Goal: Task Accomplishment & Management: Complete application form

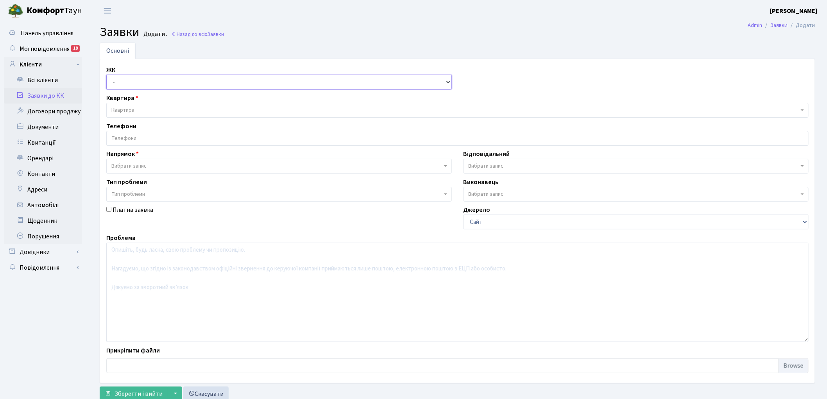
click at [127, 86] on select "- КТ, вул. Регенераторна, 4 КТ2, просп. Соборності, 17 КТ3, вул. Березнева, 16 …" at bounding box center [278, 82] width 345 height 15
select select "271"
click at [106, 75] on select "- КТ, вул. Регенераторна, 4 КТ2, просп. Соборності, 17 КТ3, вул. Березнева, 16 …" at bounding box center [278, 82] width 345 height 15
select select
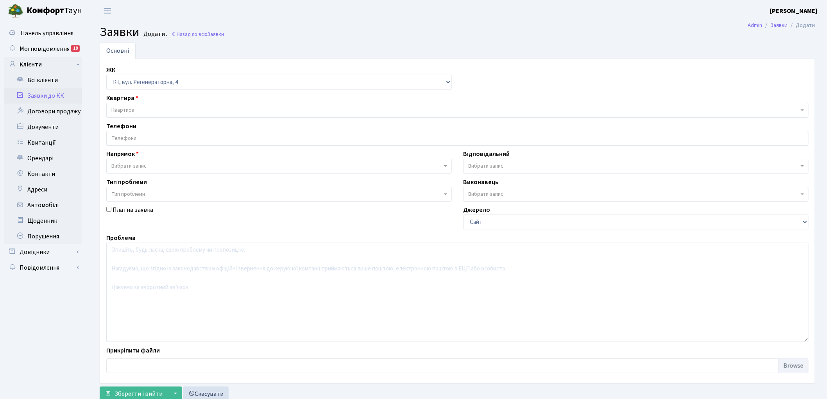
click at [137, 109] on span "Квартира" at bounding box center [454, 110] width 687 height 8
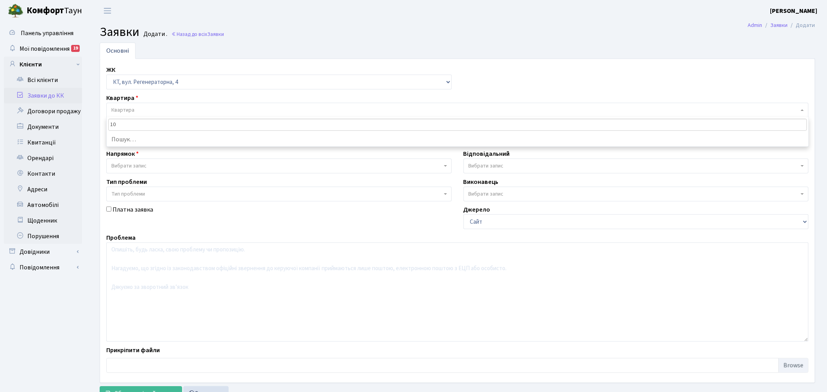
type input "1"
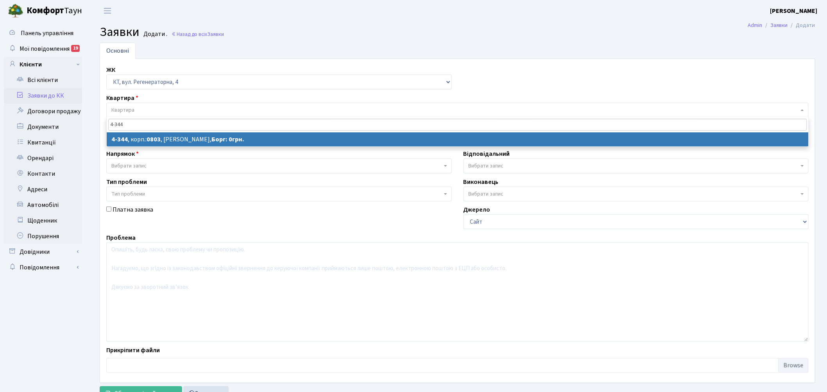
type input "4-344"
select select
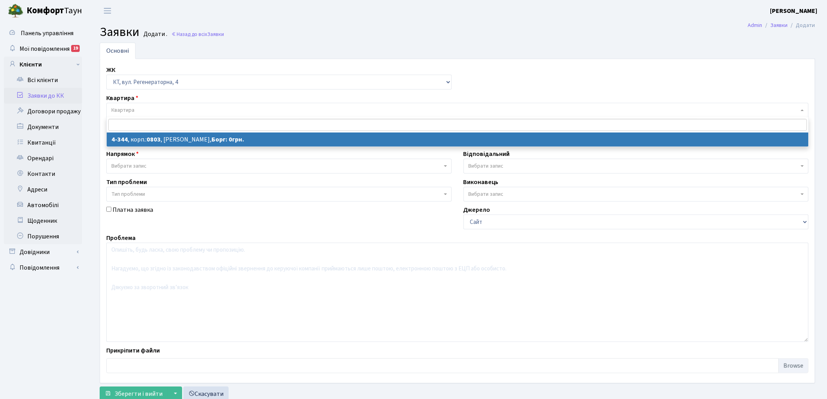
select select "1803"
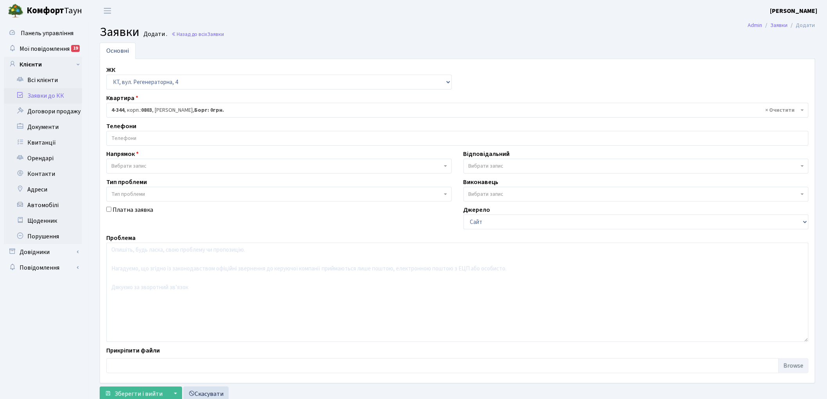
click at [127, 139] on input "search" at bounding box center [457, 138] width 701 height 14
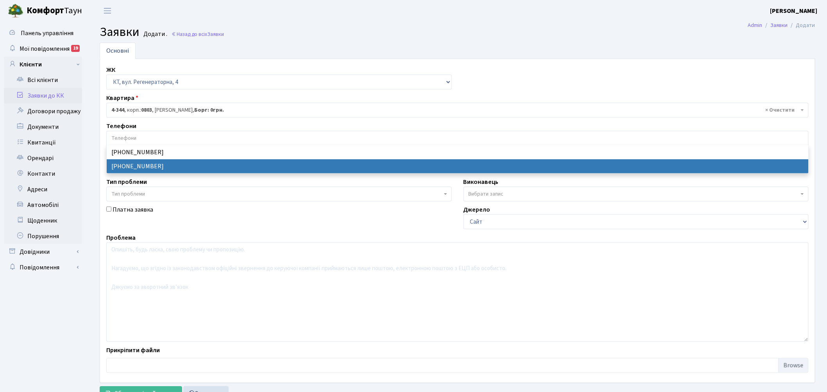
select select "15374"
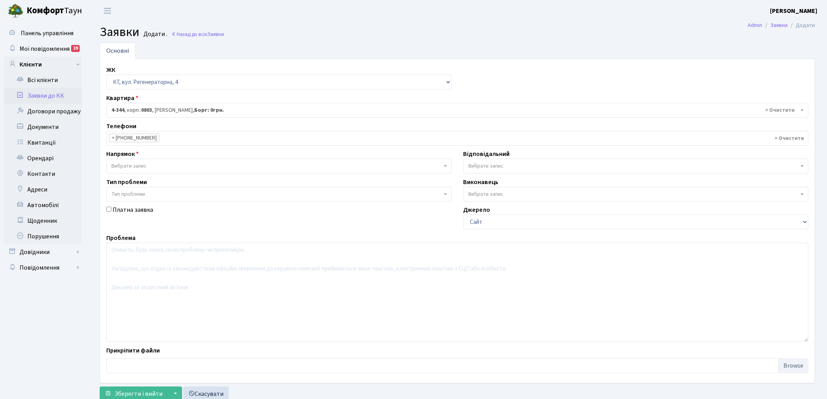
click at [167, 164] on span "Вибрати запис" at bounding box center [276, 166] width 331 height 8
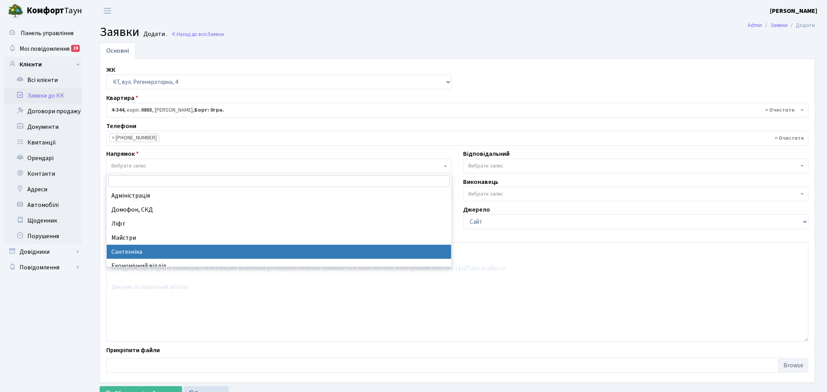
select select "2"
select select
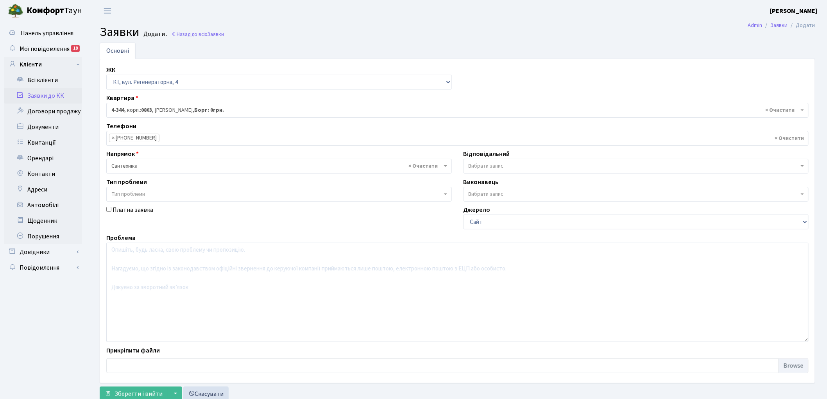
click at [514, 165] on span "Вибрати запис" at bounding box center [634, 166] width 331 height 8
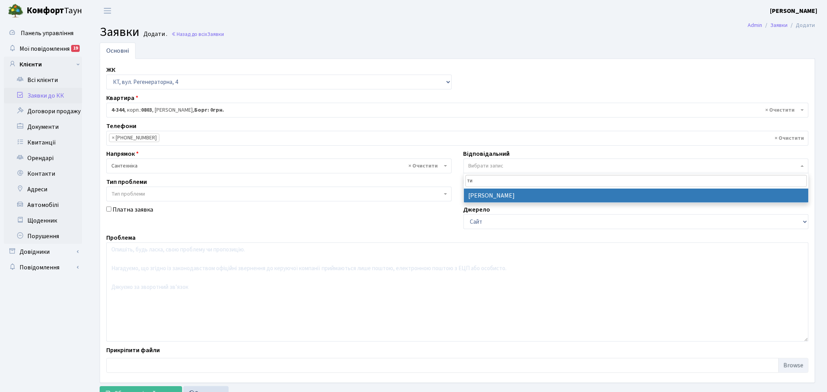
type input "ти"
select select "67"
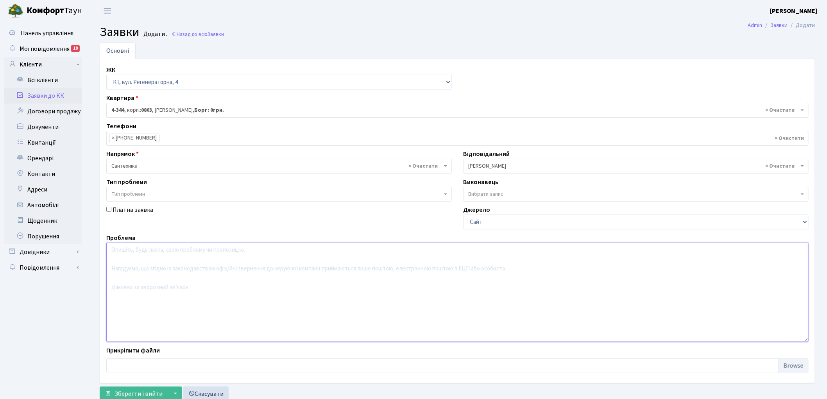
click at [186, 289] on textarea at bounding box center [457, 292] width 702 height 99
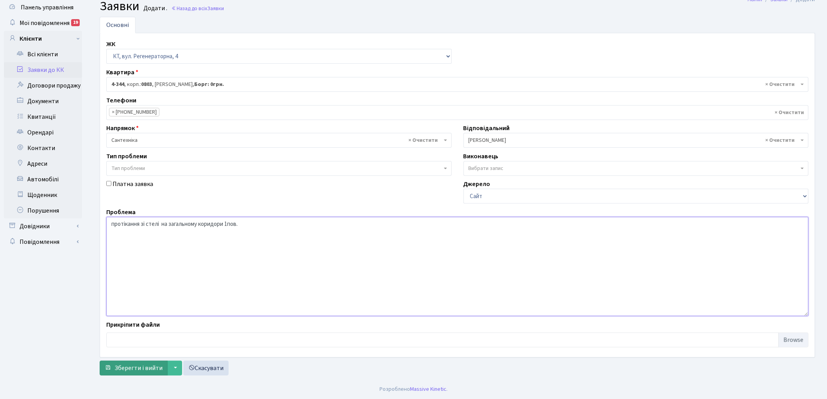
type textarea "протікання зі стелі на загальному коридори 1пов."
click at [118, 372] on span "Зберегти і вийти" at bounding box center [139, 368] width 48 height 9
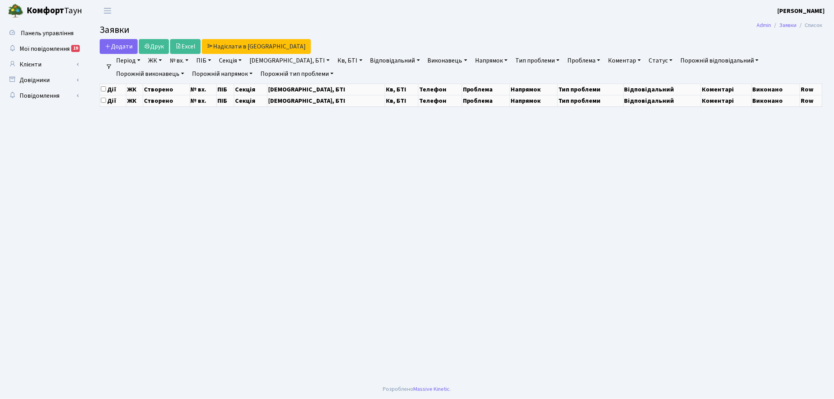
select select "25"
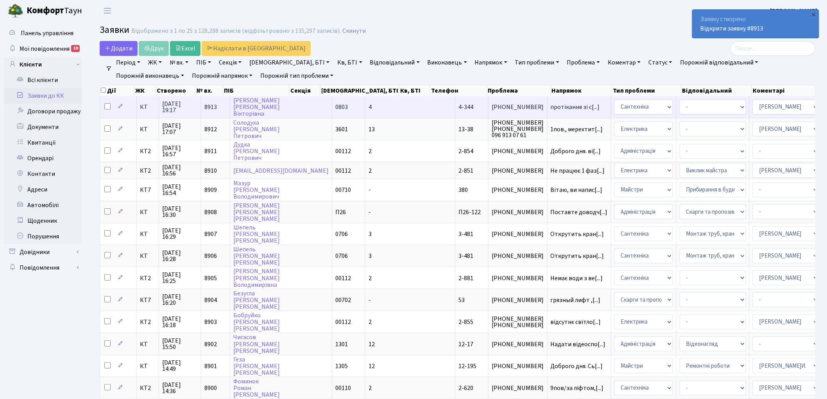
click at [211, 104] on span "8913" at bounding box center [210, 107] width 13 height 9
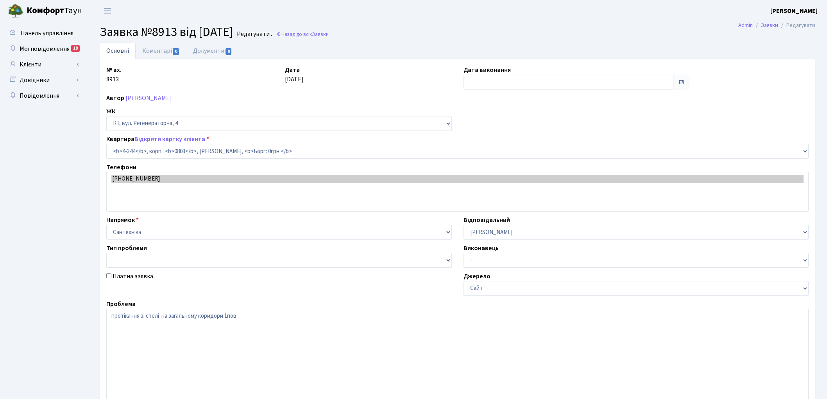
select select "1803"
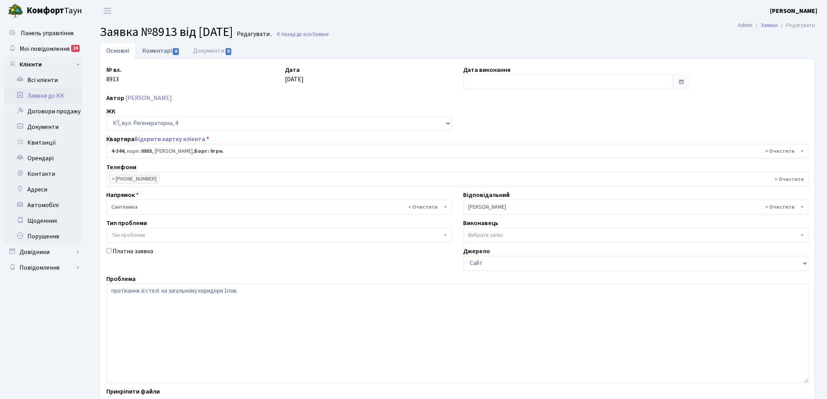
click at [155, 52] on link "Коментарі 0" at bounding box center [161, 51] width 51 height 16
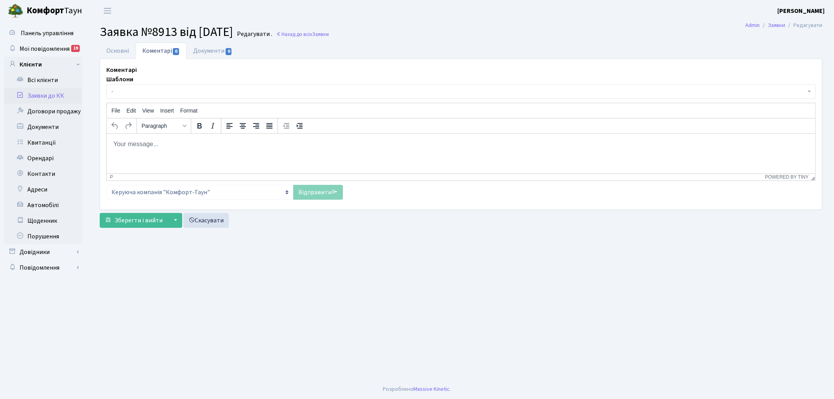
click at [190, 150] on html at bounding box center [460, 143] width 708 height 21
click at [304, 193] on link "Відправити" at bounding box center [318, 192] width 50 height 15
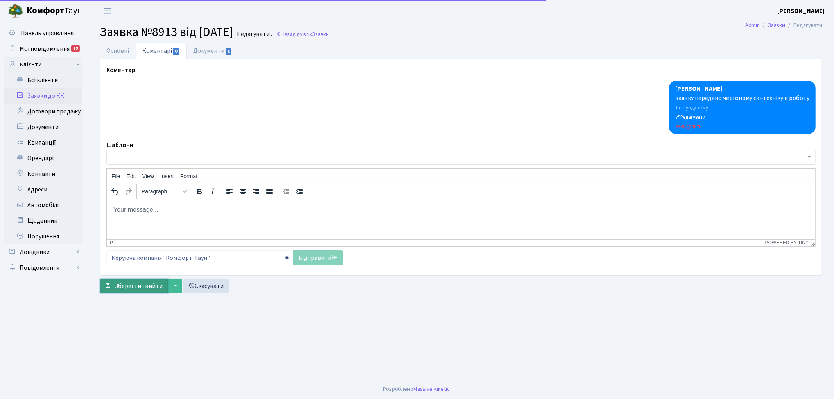
click at [132, 284] on span "Зберегти і вийти" at bounding box center [139, 286] width 48 height 9
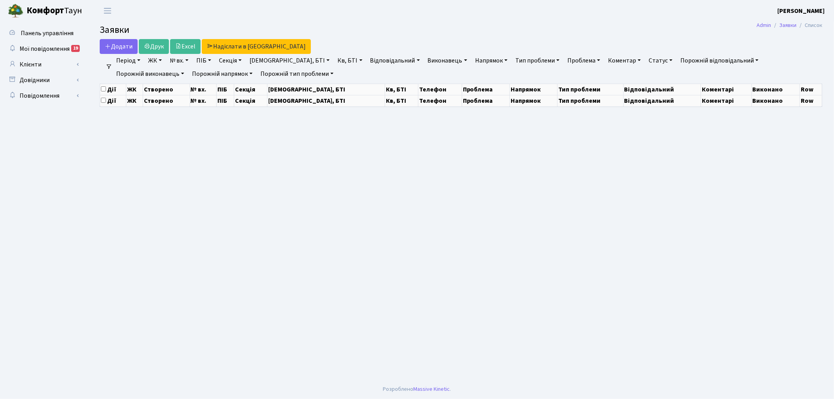
select select "25"
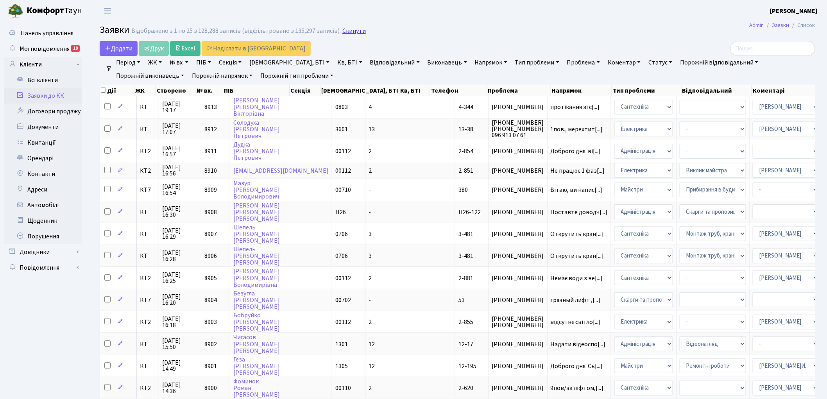
click at [346, 29] on link "Скинути" at bounding box center [353, 30] width 23 height 7
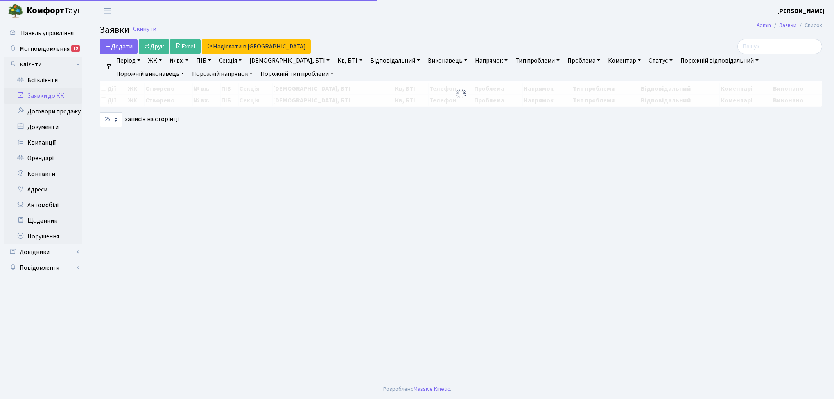
select select "25"
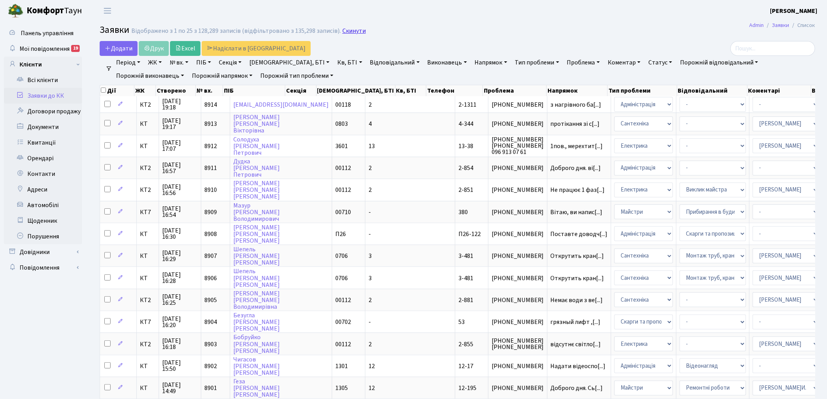
click at [352, 31] on link "Скинути" at bounding box center [353, 30] width 23 height 7
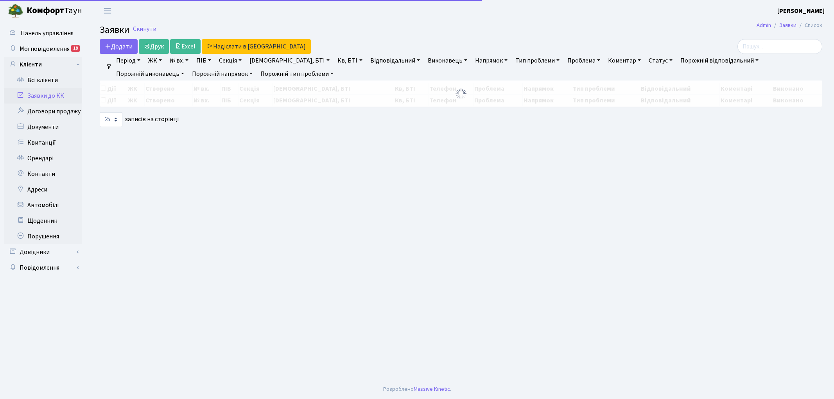
select select "25"
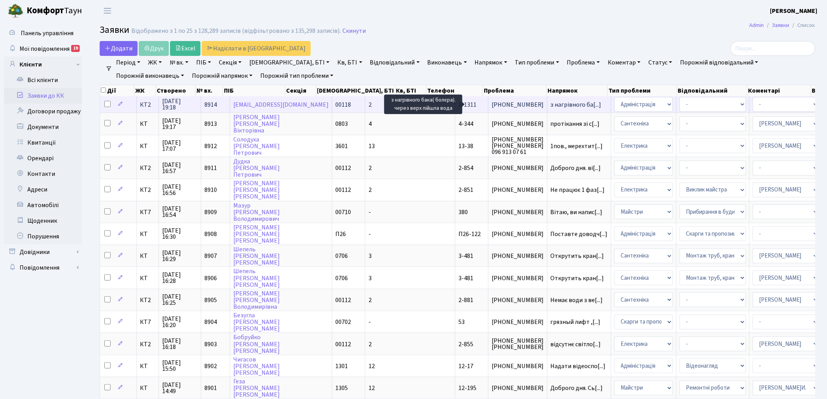
click at [551, 104] on span "з нагрівного ба[...]" at bounding box center [576, 104] width 51 height 9
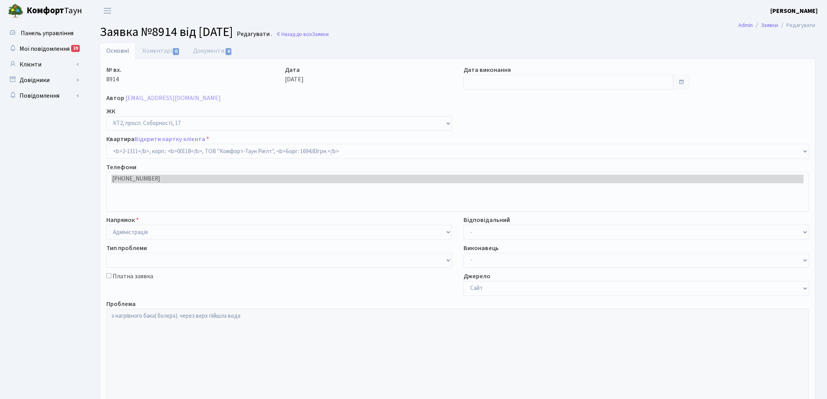
select select "12926"
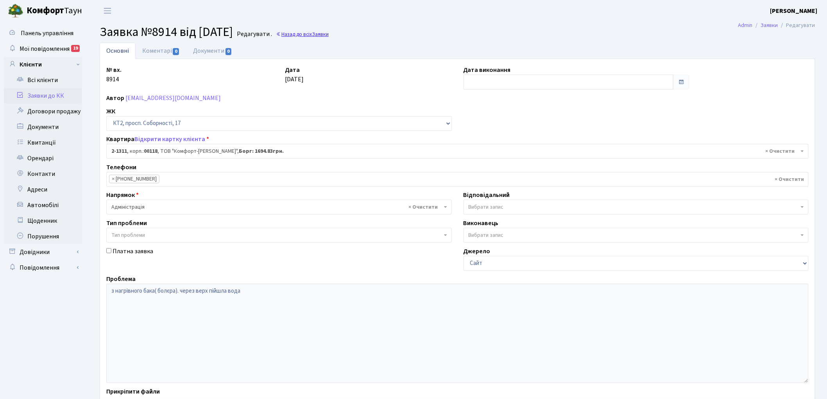
click at [311, 33] on link "Назад до всіх Заявки" at bounding box center [302, 33] width 53 height 7
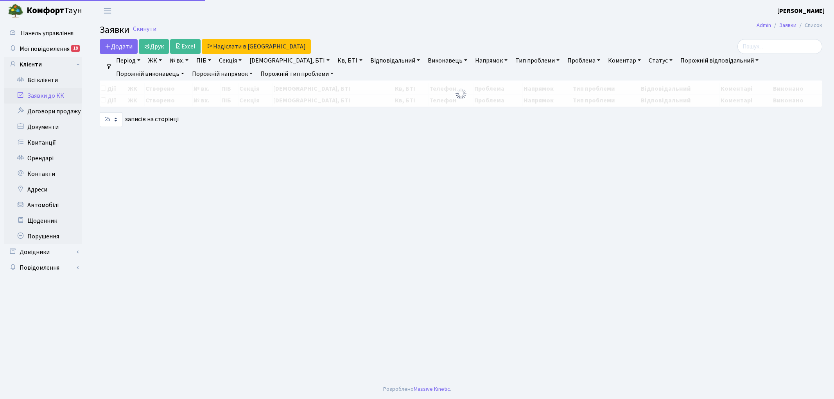
select select "25"
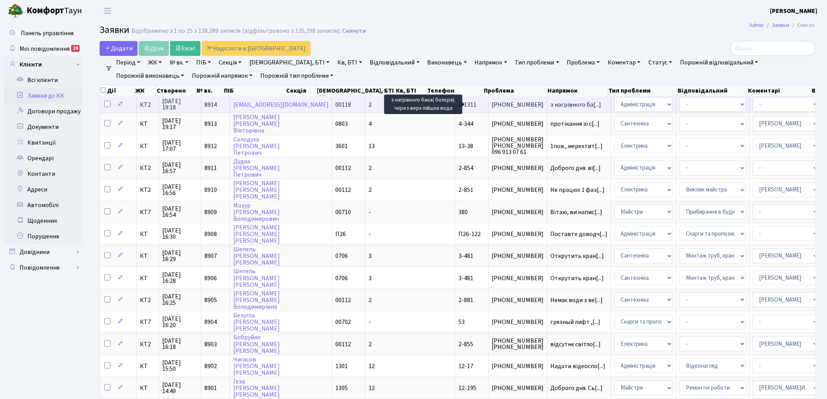
click at [551, 104] on span "з нагрівного ба[...]" at bounding box center [576, 104] width 51 height 9
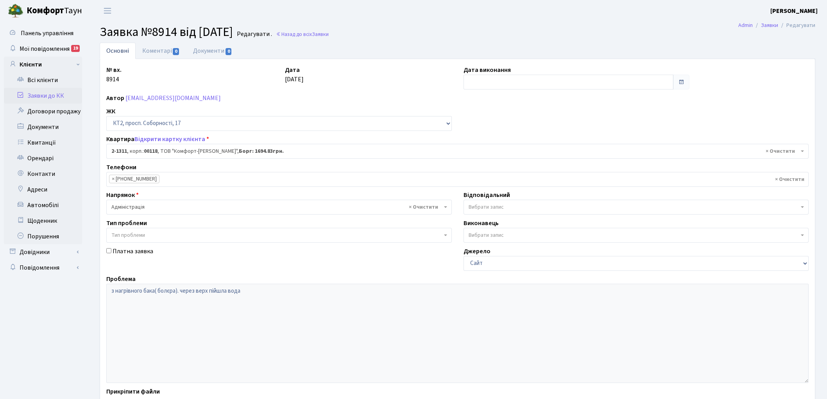
select select "12926"
click at [328, 34] on link "Назад до всіх Заявки" at bounding box center [302, 33] width 53 height 7
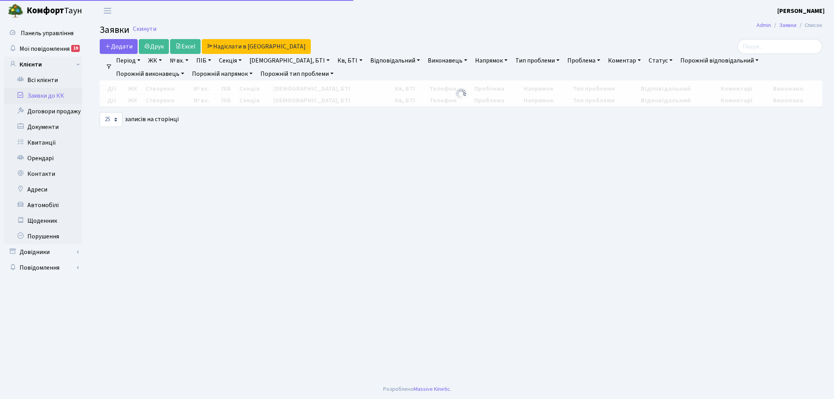
select select "25"
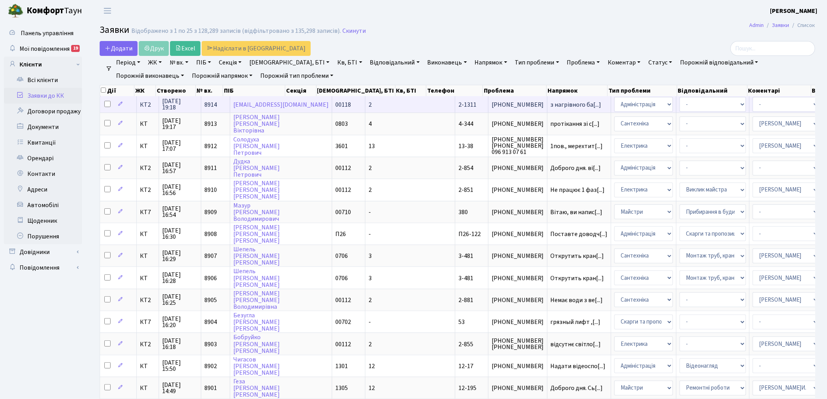
click at [208, 104] on span "8914" at bounding box center [210, 104] width 13 height 9
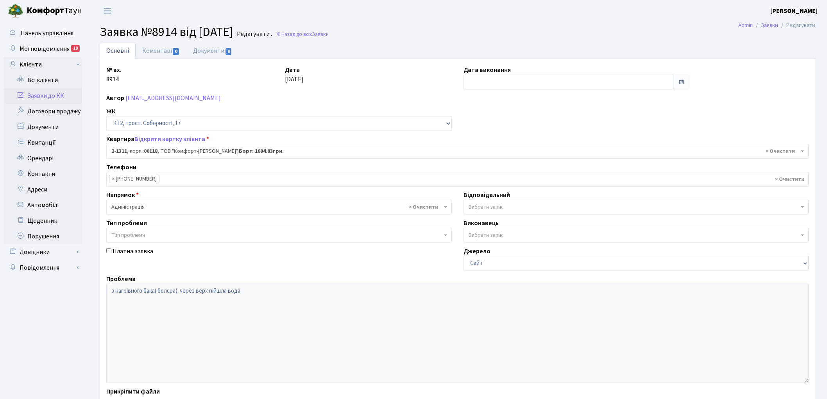
select select "12926"
click at [329, 34] on link "Назад до всіх Заявки" at bounding box center [302, 33] width 53 height 7
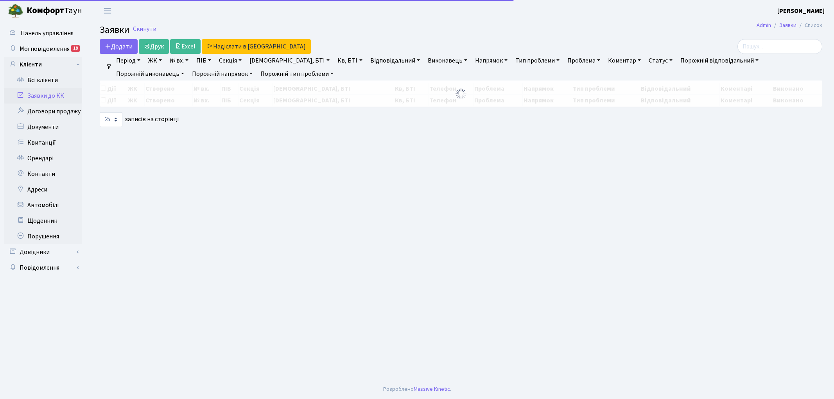
select select "25"
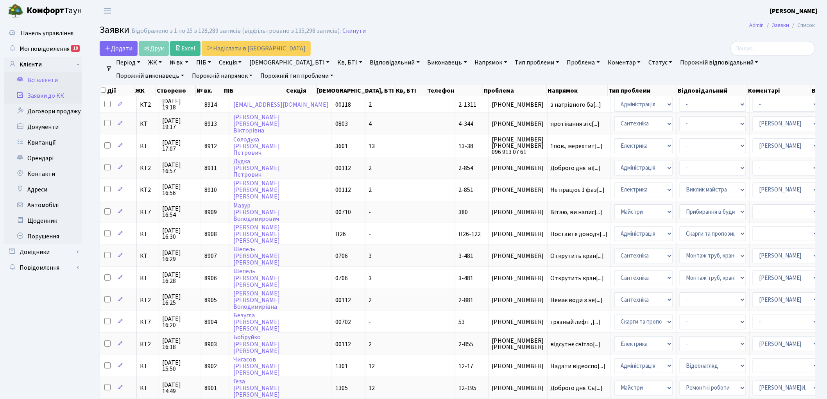
click at [38, 77] on link "Всі клієнти" at bounding box center [43, 80] width 78 height 16
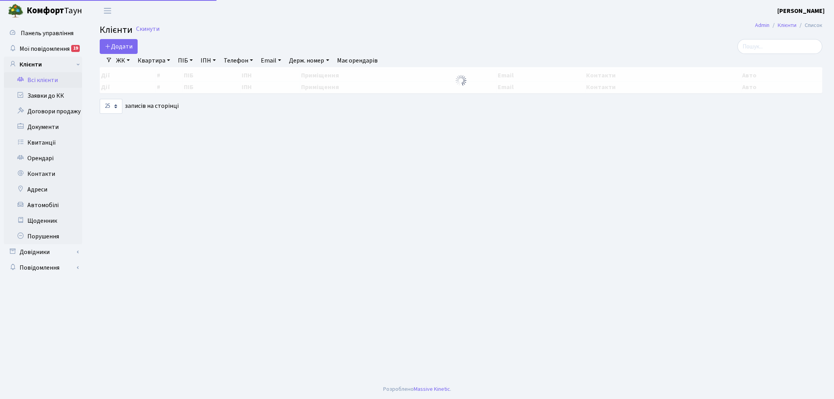
select select "25"
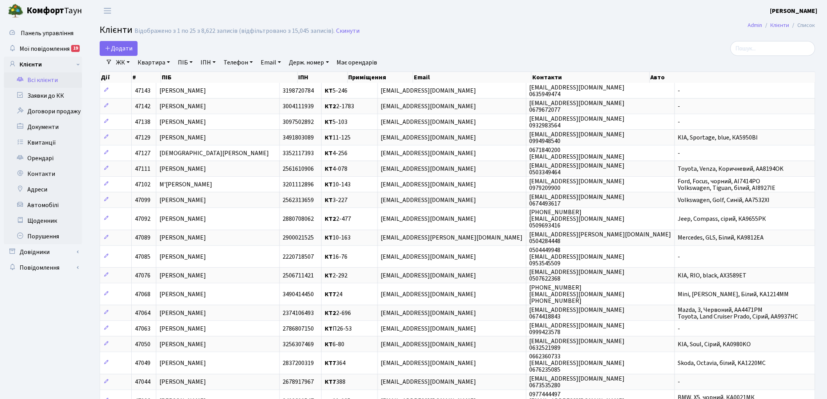
click at [121, 61] on link "ЖК" at bounding box center [123, 62] width 20 height 13
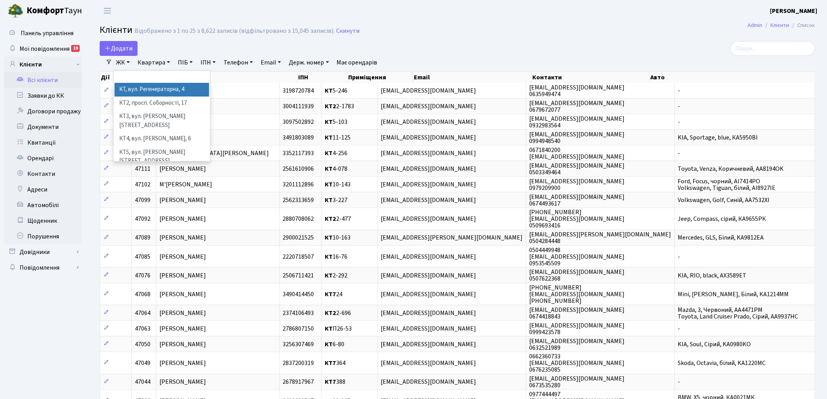
click at [130, 93] on li "КТ, вул. Регенераторна, 4" at bounding box center [162, 90] width 95 height 14
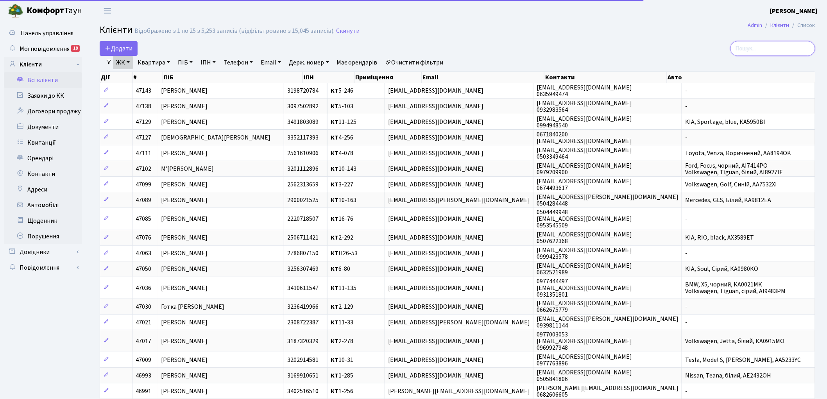
click at [787, 52] on input "search" at bounding box center [772, 48] width 85 height 15
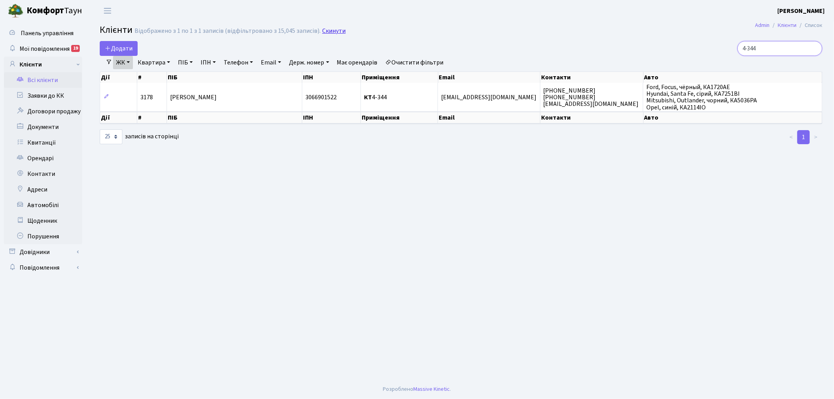
type input "4-344"
drag, startPoint x: 334, startPoint y: 30, endPoint x: 324, endPoint y: 29, distance: 9.4
click at [333, 29] on link "Скинути" at bounding box center [333, 30] width 23 height 7
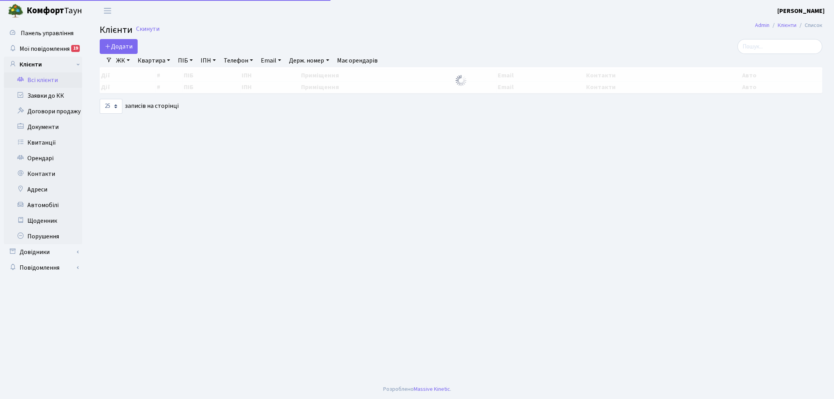
select select "25"
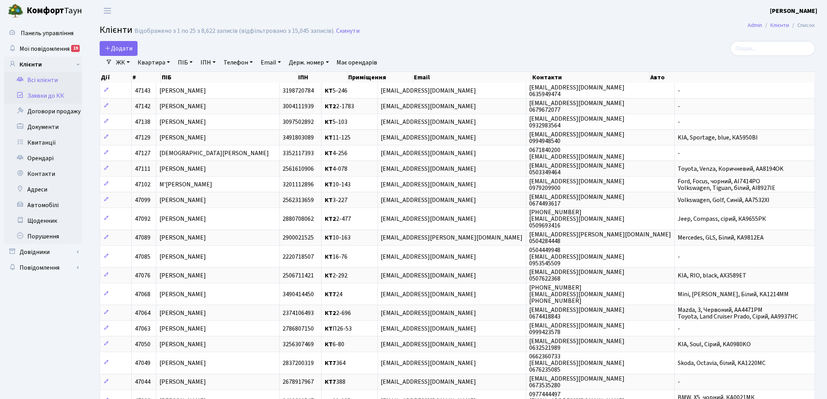
click at [45, 98] on link "Заявки до КК" at bounding box center [43, 96] width 78 height 16
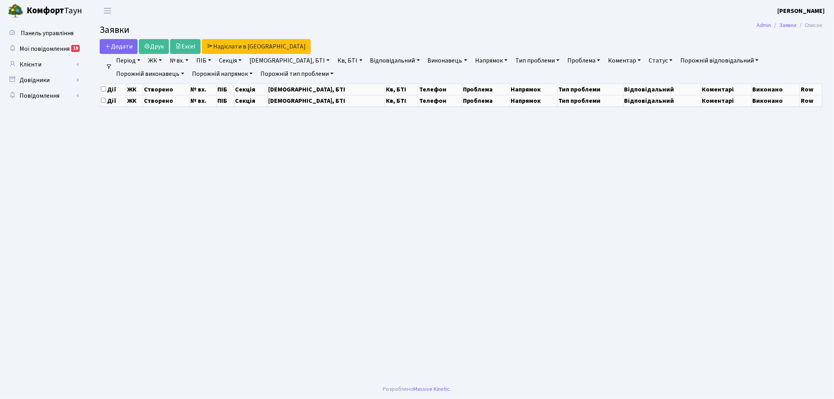
select select "25"
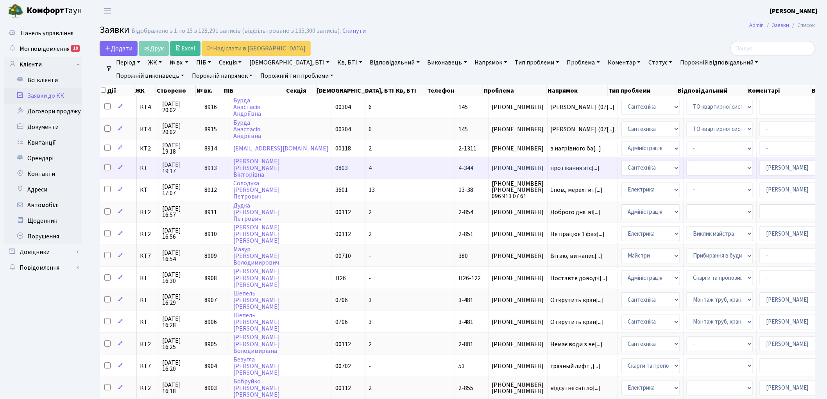
click at [213, 165] on span "8913" at bounding box center [210, 168] width 13 height 9
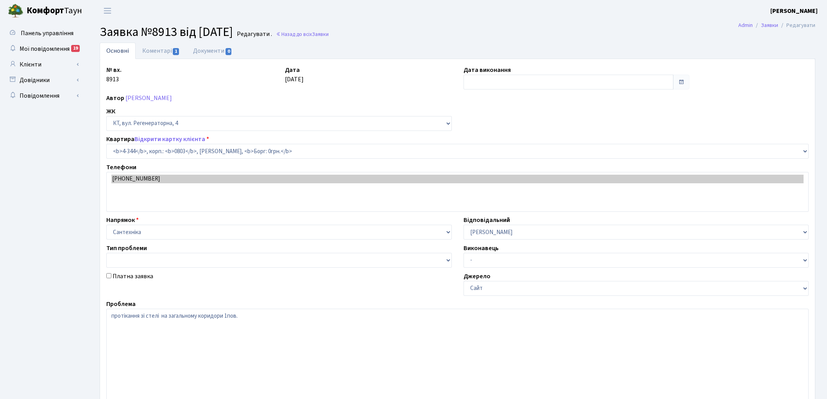
select select "1803"
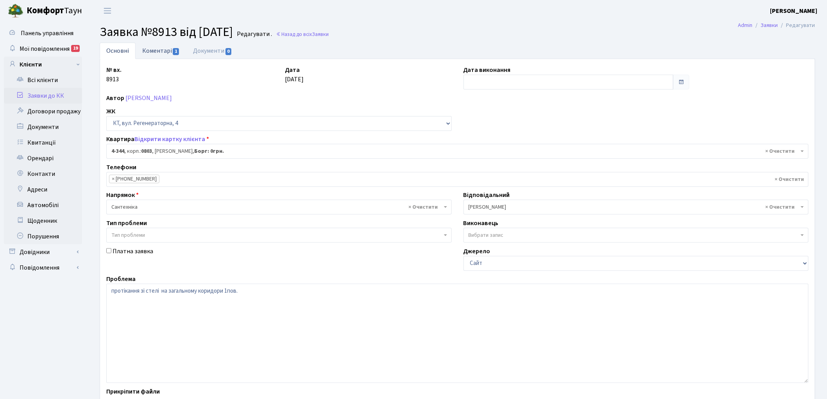
click at [154, 50] on link "Коментарі 1" at bounding box center [161, 51] width 51 height 16
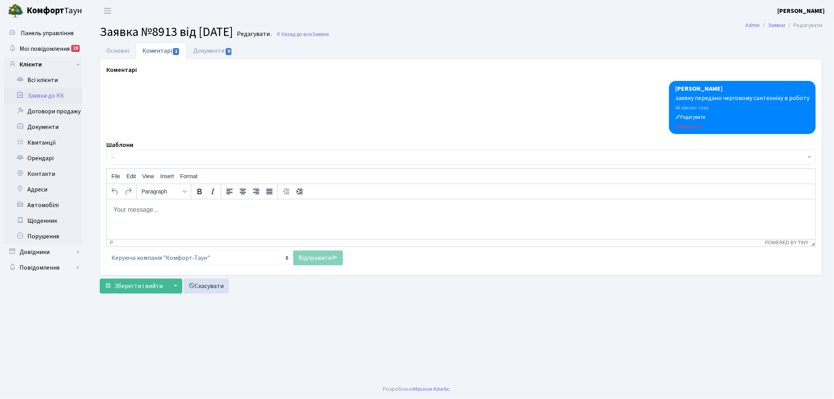
click at [157, 218] on html at bounding box center [460, 209] width 708 height 21
click at [111, 209] on html "в кв.348 свіщ в трубі гарячої води по стояку, потрібен доступ до комунікацій." at bounding box center [460, 209] width 708 height 21
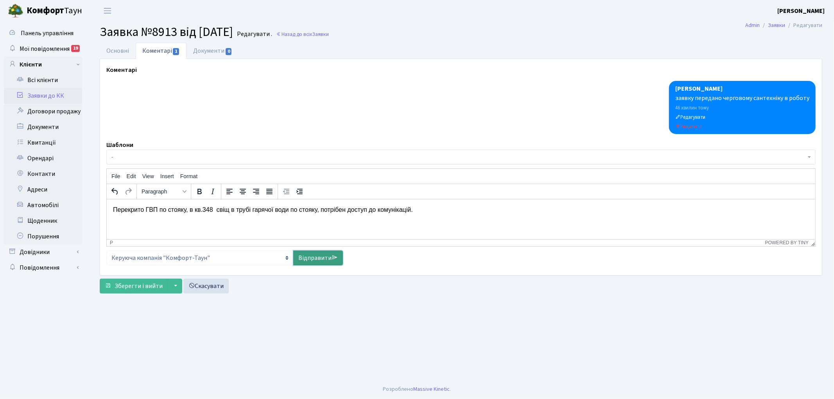
click at [313, 258] on link "Відправити" at bounding box center [318, 257] width 50 height 15
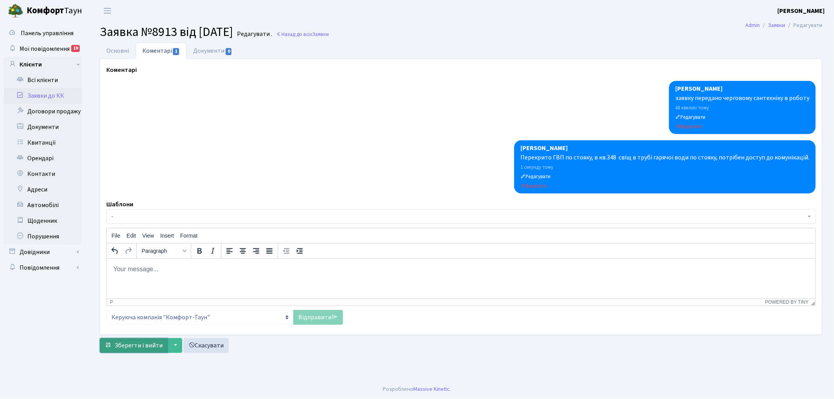
click at [129, 346] on span "Зберегти і вийти" at bounding box center [139, 345] width 48 height 9
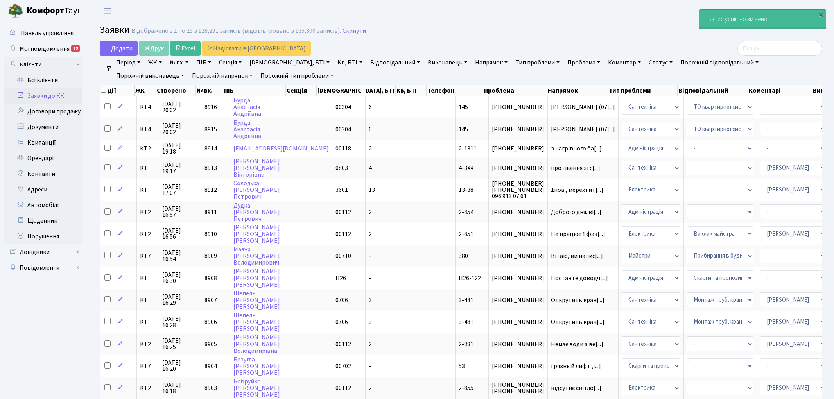
select select "25"
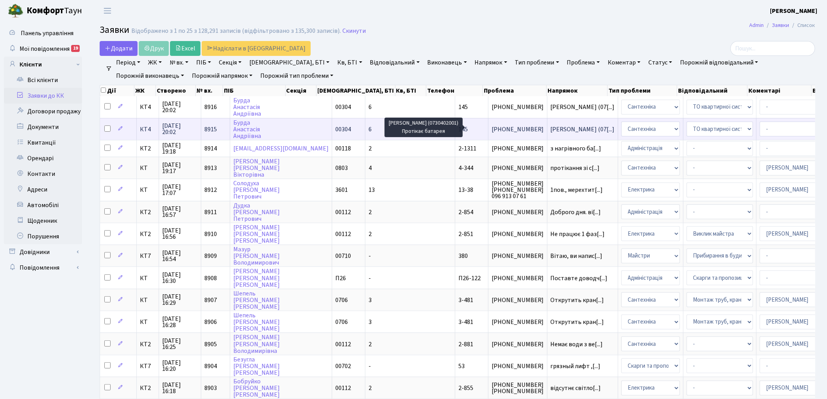
click at [551, 126] on span "Орендар Яна (07[...]" at bounding box center [583, 129] width 64 height 9
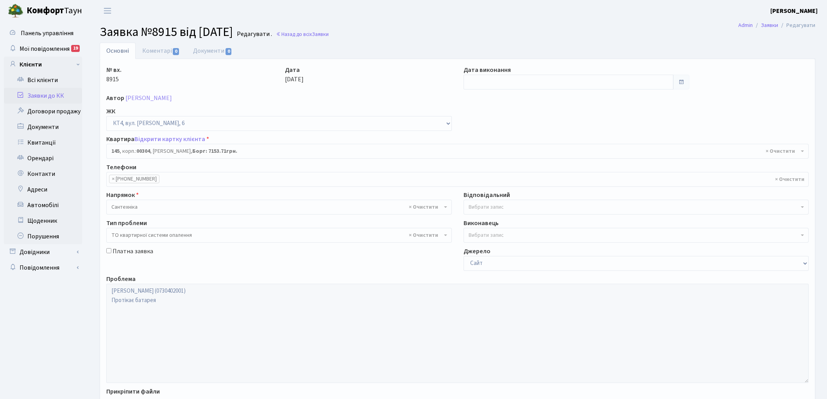
select select "16868"
select select "14"
click at [151, 52] on link "Коментарі 0" at bounding box center [161, 51] width 51 height 16
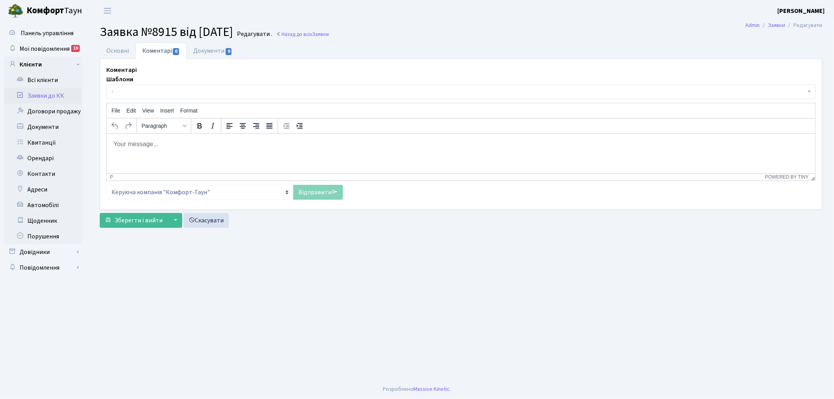
click at [163, 154] on html at bounding box center [460, 143] width 708 height 21
drag, startPoint x: 318, startPoint y: 191, endPoint x: 301, endPoint y: 198, distance: 18.7
click at [318, 191] on link "Відправити" at bounding box center [318, 192] width 50 height 15
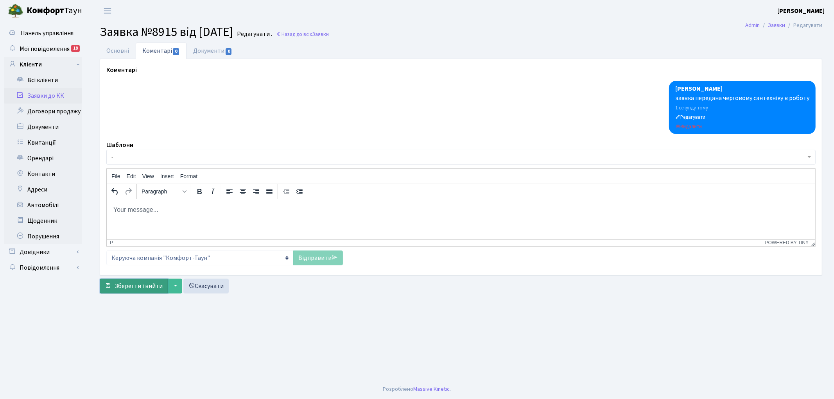
click at [132, 282] on span "Зберегти і вийти" at bounding box center [139, 286] width 48 height 9
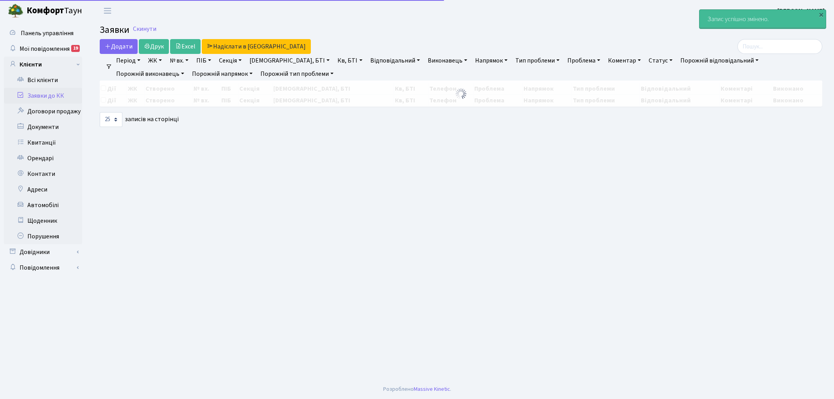
select select "25"
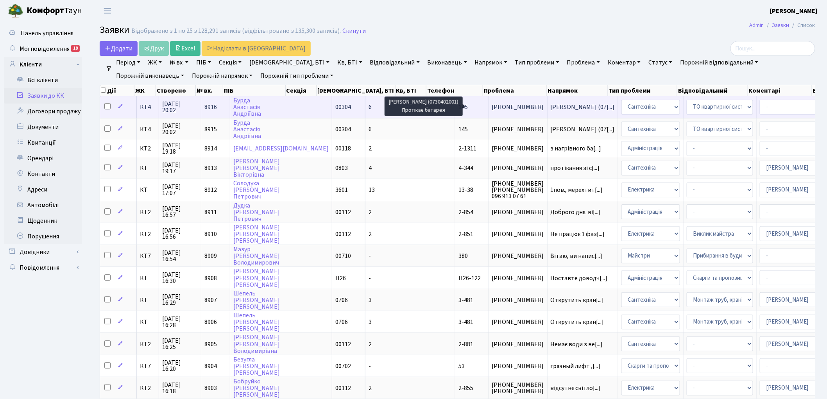
click at [551, 106] on span "[PERSON_NAME] (07[...]" at bounding box center [583, 107] width 64 height 9
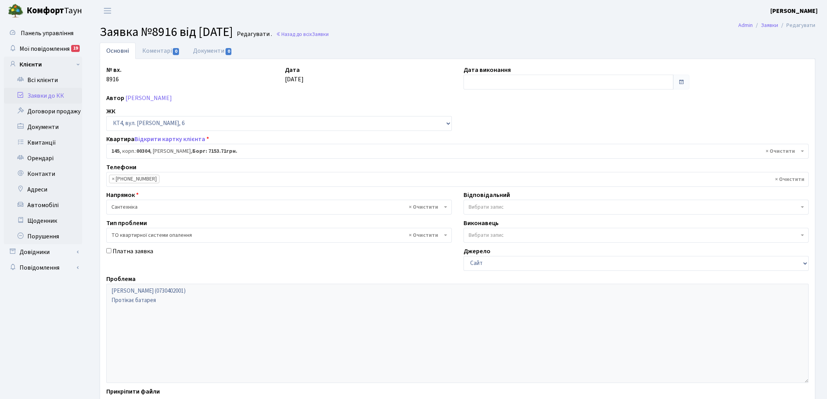
select select "16868"
select select "14"
click at [153, 51] on link "Коментарі 0" at bounding box center [161, 51] width 51 height 16
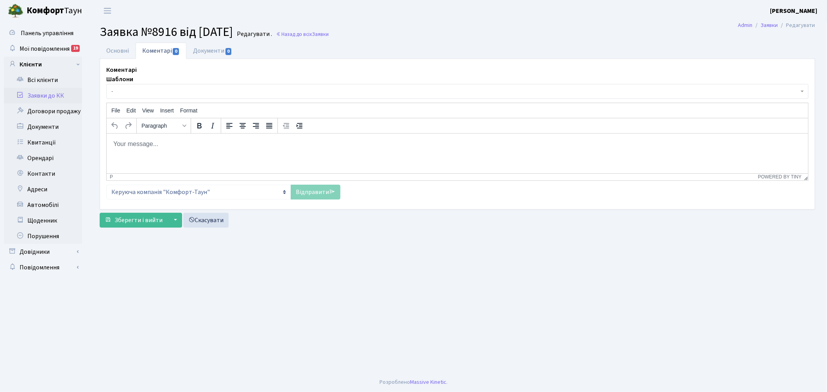
click at [175, 88] on span "-" at bounding box center [454, 92] width 687 height 8
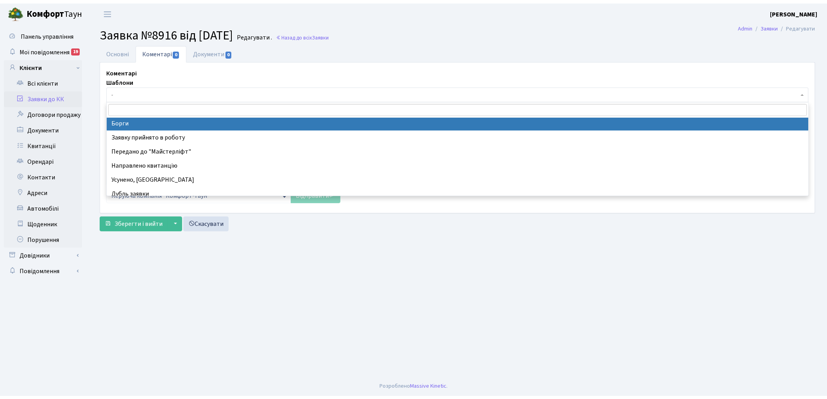
scroll to position [43, 0]
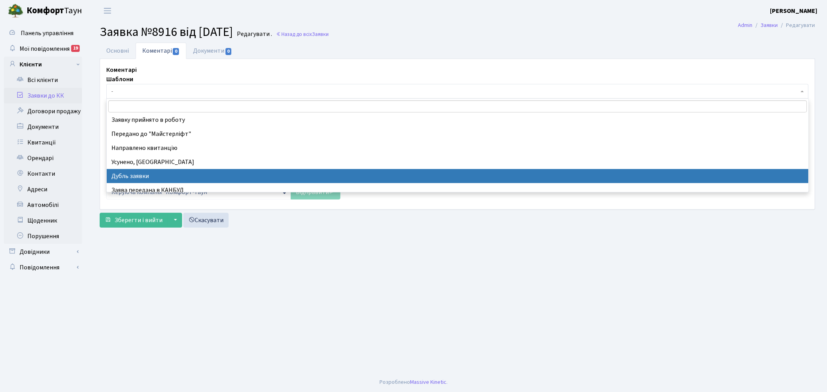
select select "17"
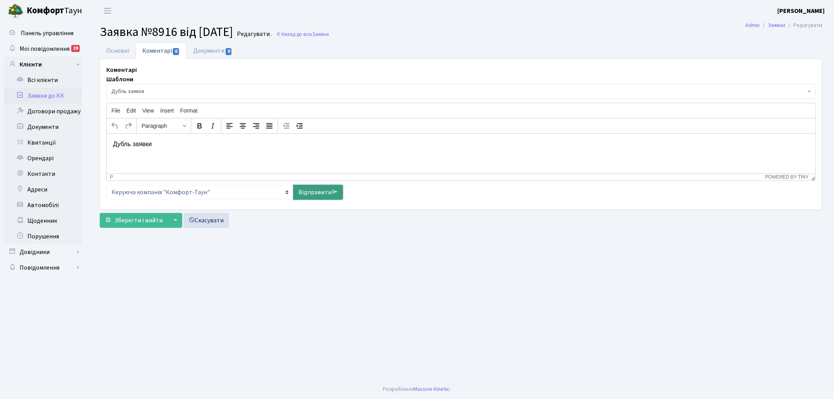
click at [307, 191] on link "Відправити" at bounding box center [318, 192] width 50 height 15
select select
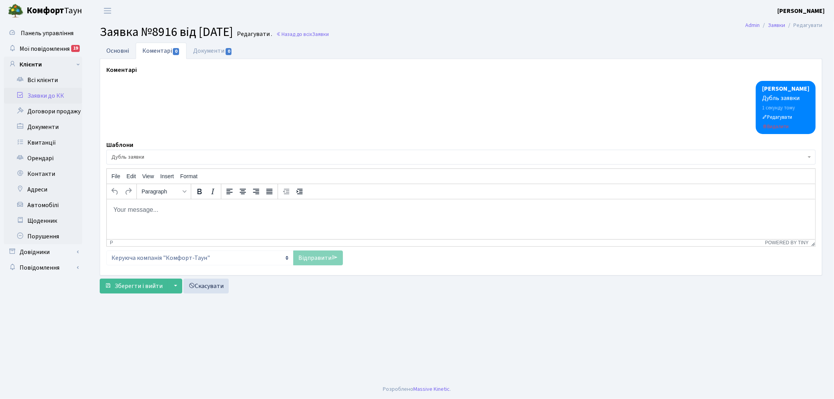
click at [119, 48] on link "Основні" at bounding box center [118, 51] width 36 height 16
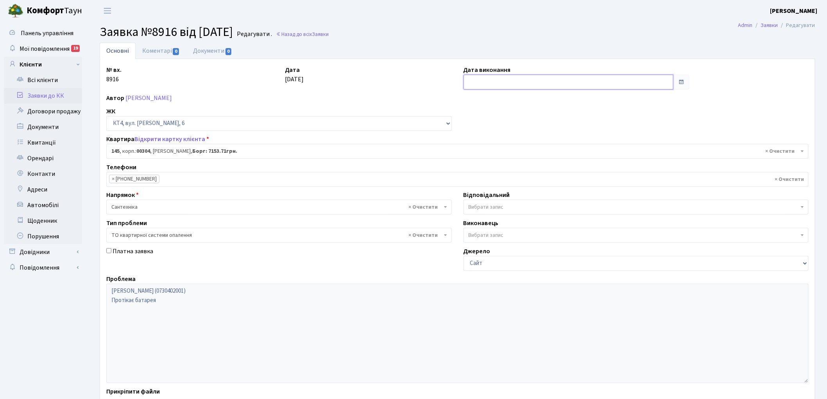
click at [499, 83] on input "text" at bounding box center [568, 82] width 210 height 15
click at [516, 134] on td "10" at bounding box center [518, 134] width 12 height 12
type input "[DATE]"
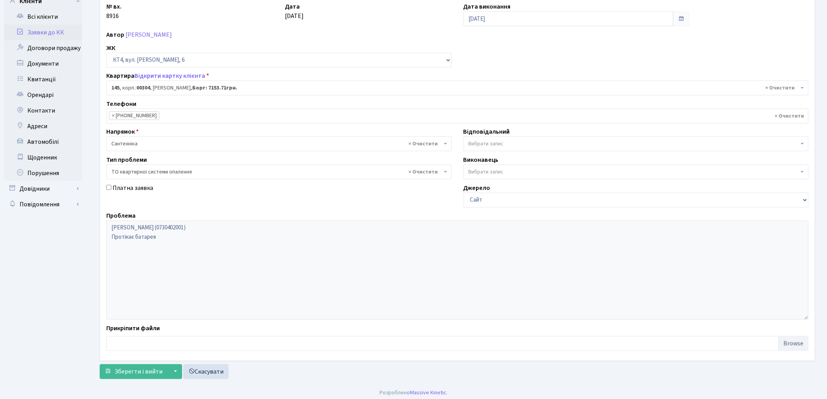
scroll to position [67, 0]
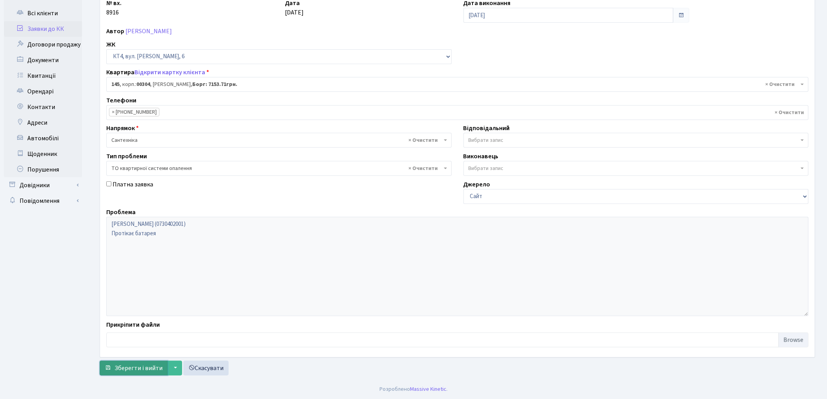
click at [134, 364] on span "Зберегти і вийти" at bounding box center [139, 368] width 48 height 9
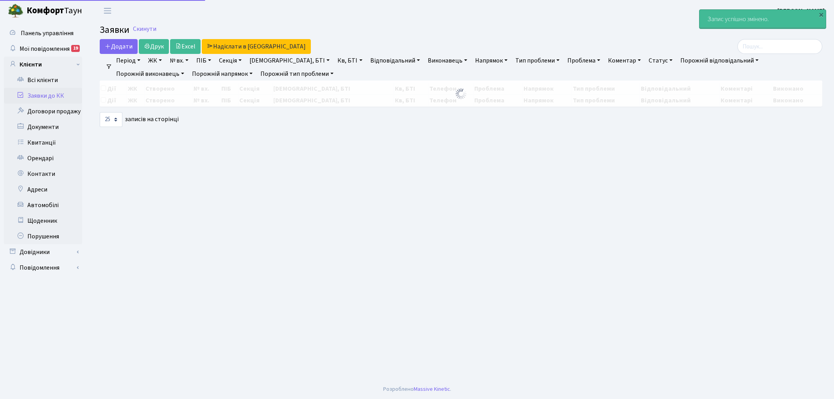
select select "25"
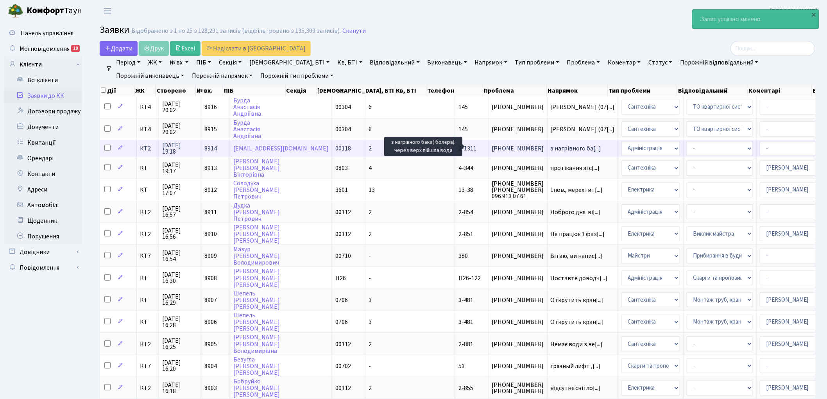
click at [551, 145] on span "з нагрівного ба[...]" at bounding box center [576, 148] width 51 height 9
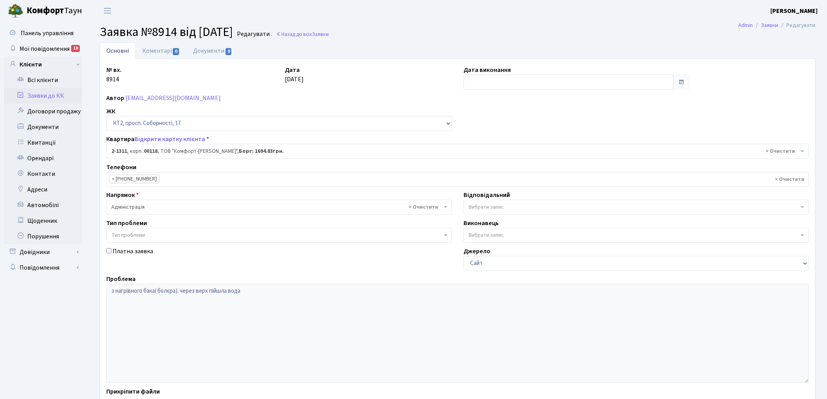
select select "12926"
click at [149, 51] on link "Коментарі 0" at bounding box center [161, 51] width 51 height 16
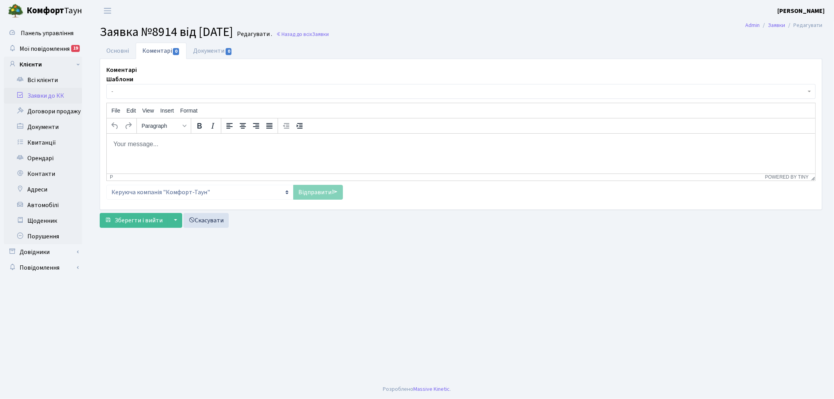
click at [172, 154] on html at bounding box center [460, 143] width 708 height 21
drag, startPoint x: 263, startPoint y: 144, endPoint x: 111, endPoint y: 147, distance: 151.3
click at [111, 147] on html "мешканці самостійно перекрили воду на бойлер" at bounding box center [460, 143] width 708 height 21
click at [313, 188] on link "Відправити" at bounding box center [318, 192] width 50 height 15
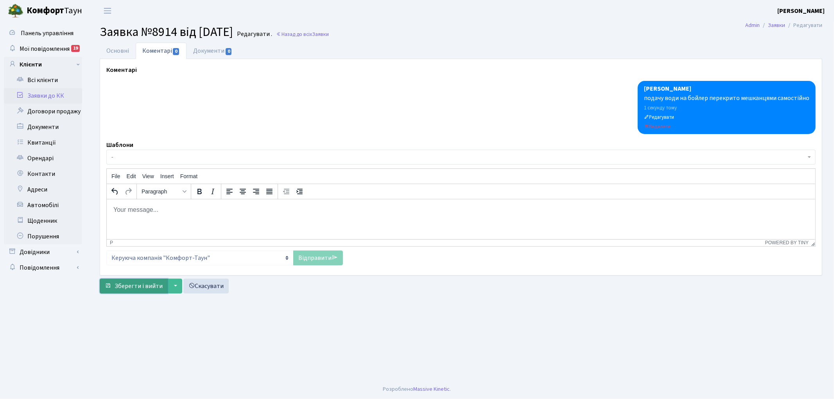
click at [131, 280] on button "Зберегти і вийти" at bounding box center [134, 286] width 68 height 15
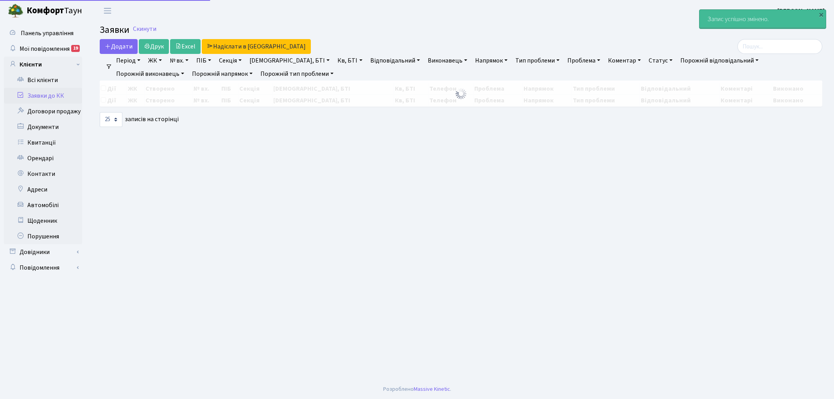
select select "25"
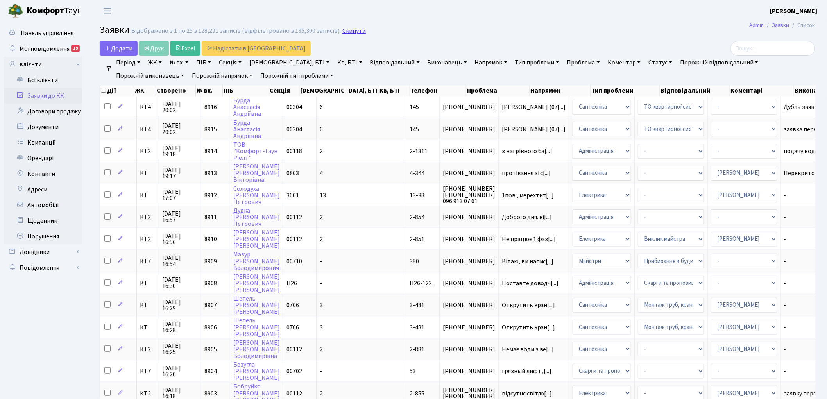
click at [343, 32] on link "Скинути" at bounding box center [353, 30] width 23 height 7
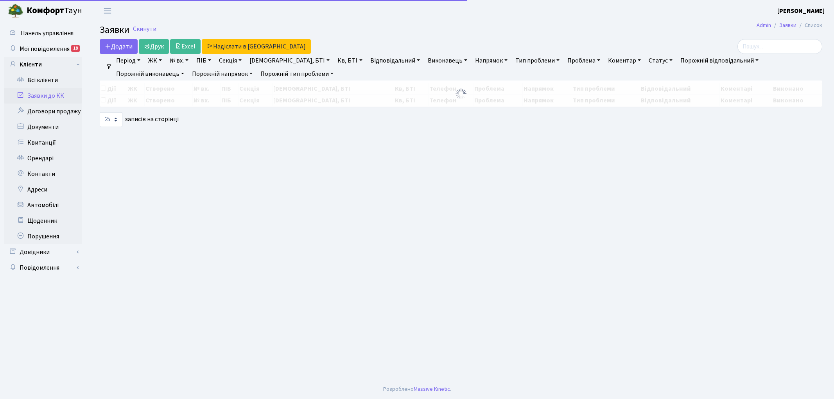
select select "25"
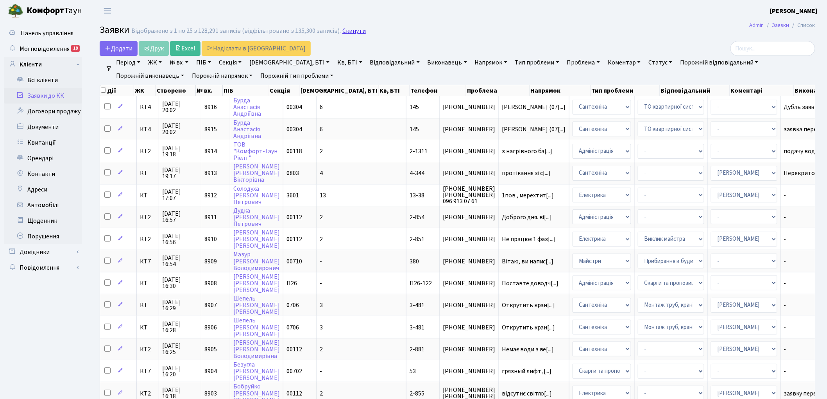
click at [343, 31] on link "Скинути" at bounding box center [353, 30] width 23 height 7
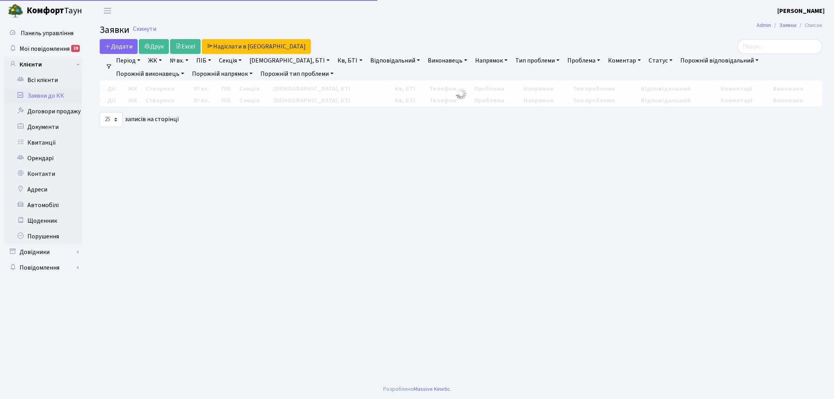
select select "25"
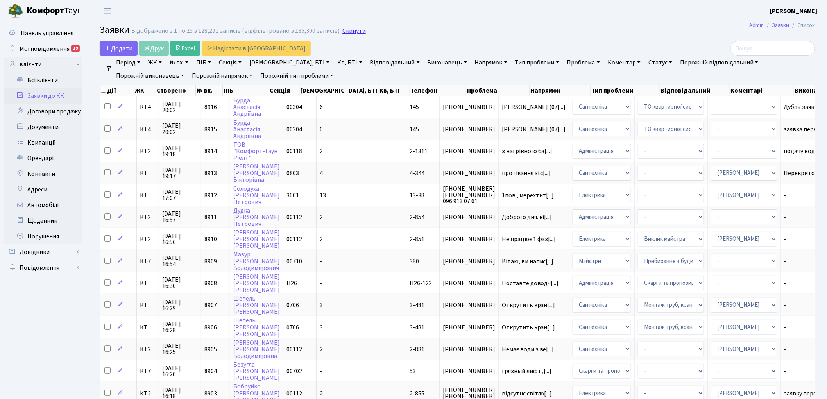
click at [342, 30] on link "Скинути" at bounding box center [353, 30] width 23 height 7
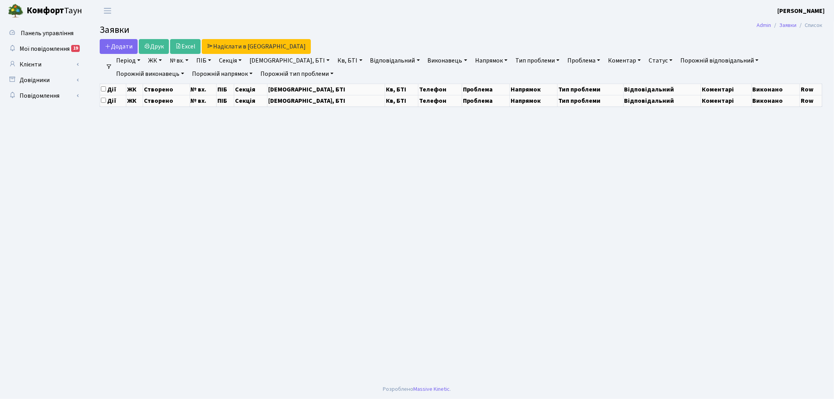
select select "25"
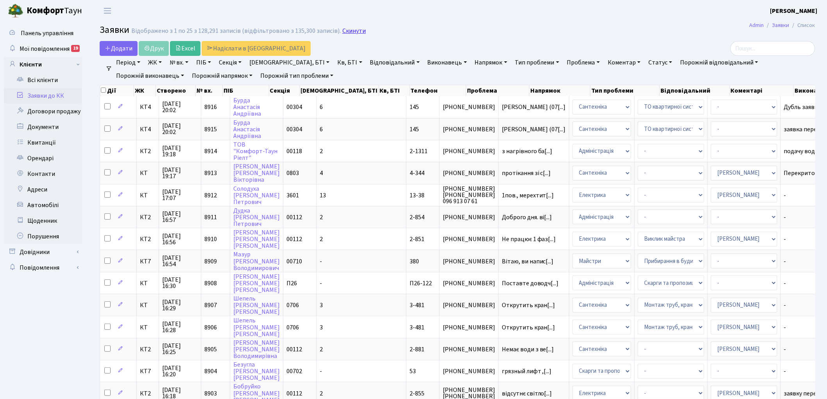
click at [350, 32] on link "Скинути" at bounding box center [353, 30] width 23 height 7
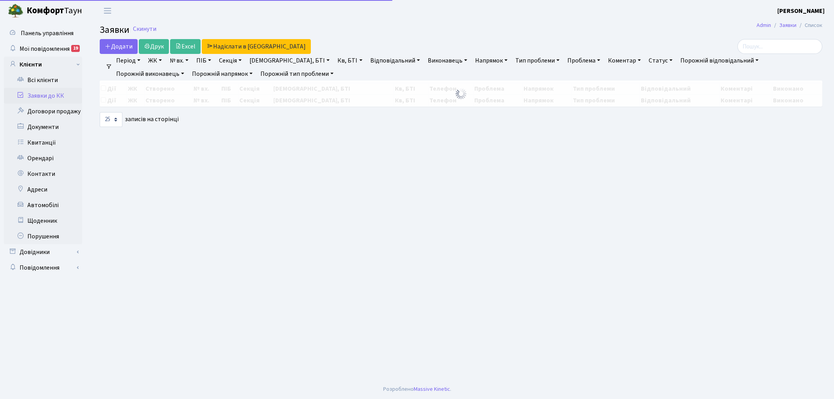
select select "25"
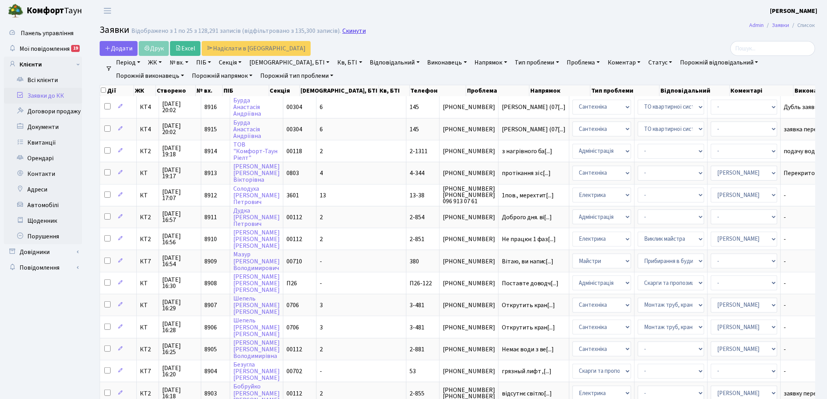
click at [347, 32] on link "Скинути" at bounding box center [353, 30] width 23 height 7
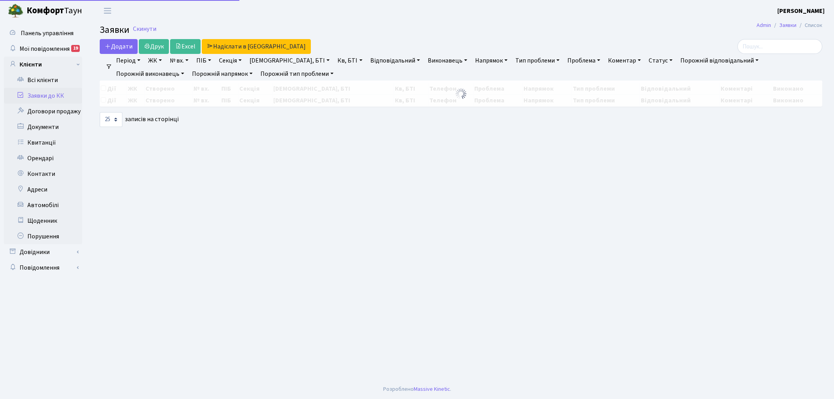
select select "25"
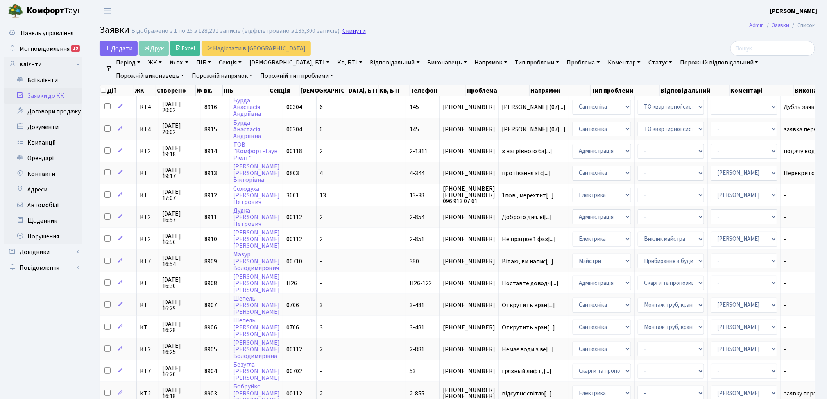
click at [345, 31] on link "Скинути" at bounding box center [353, 30] width 23 height 7
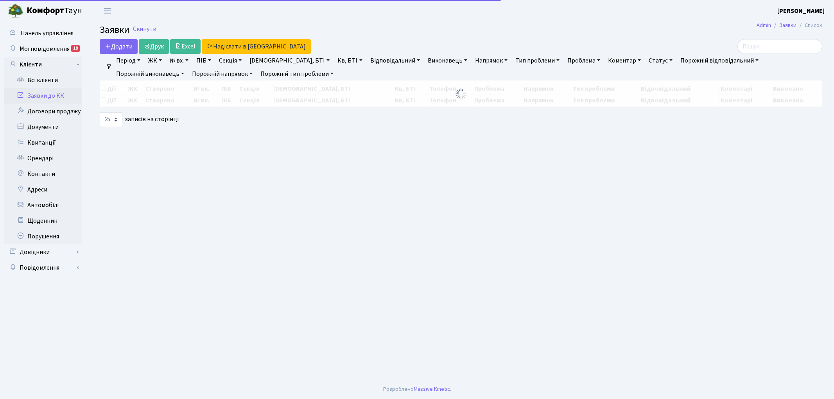
select select "25"
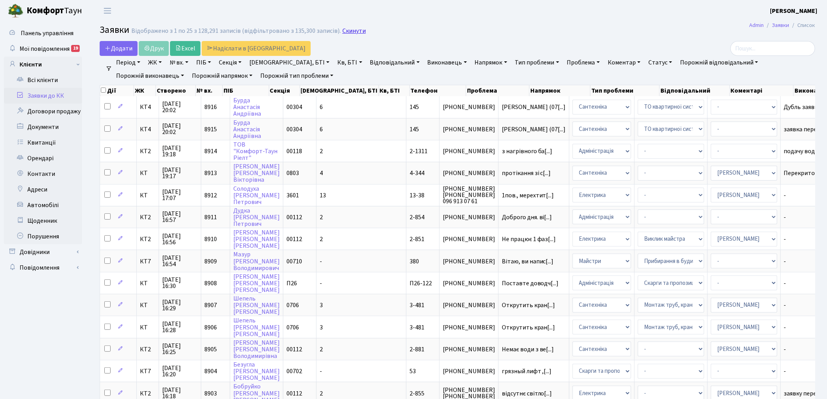
click at [345, 32] on link "Скинути" at bounding box center [353, 30] width 23 height 7
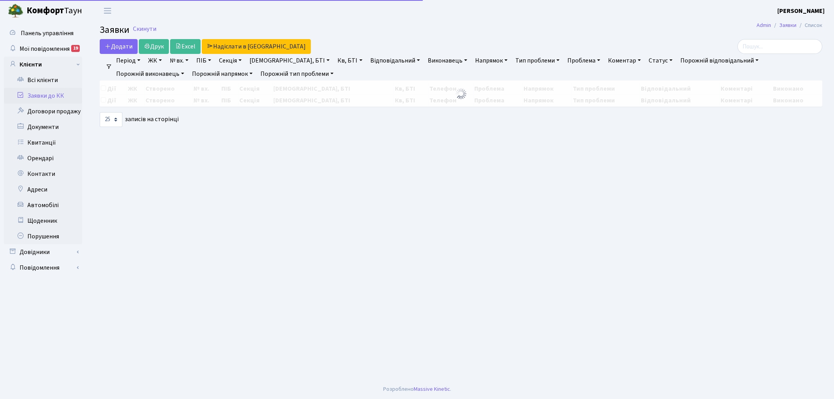
select select "25"
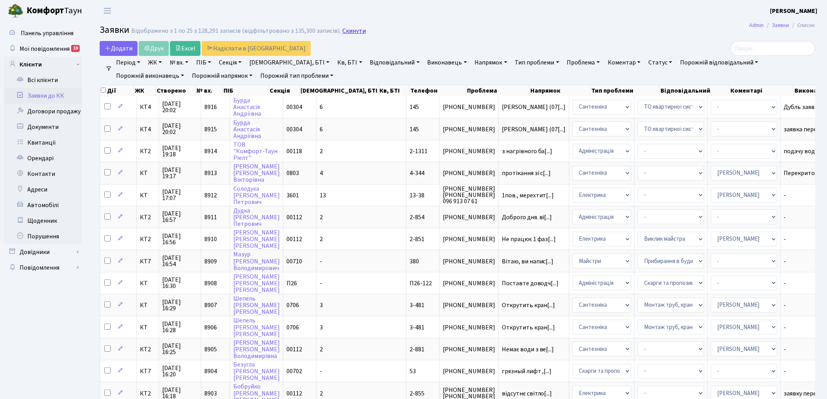
click at [342, 30] on link "Скинути" at bounding box center [353, 30] width 23 height 7
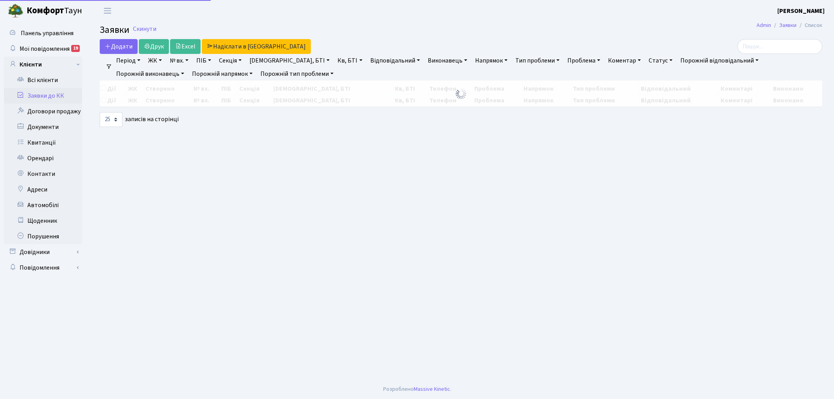
select select "25"
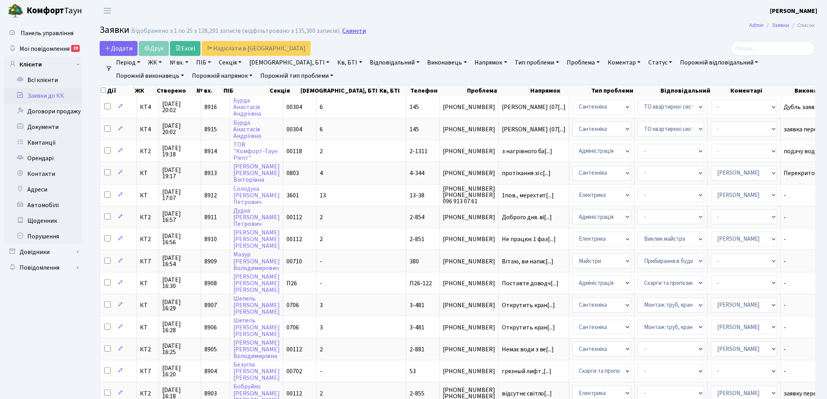
click at [344, 32] on link "Скинути" at bounding box center [353, 30] width 23 height 7
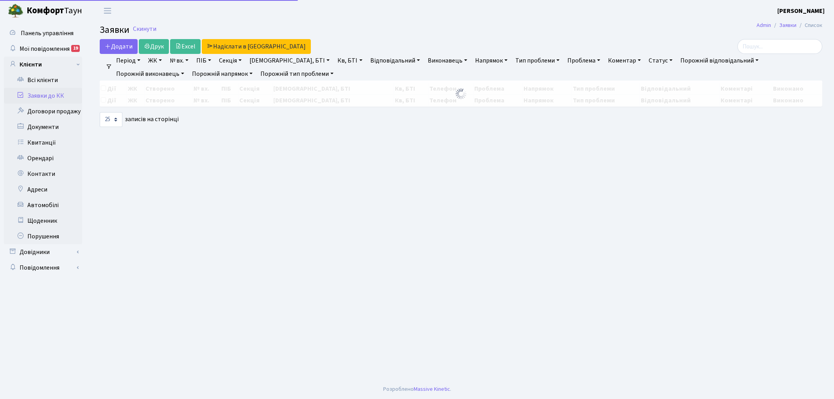
select select "25"
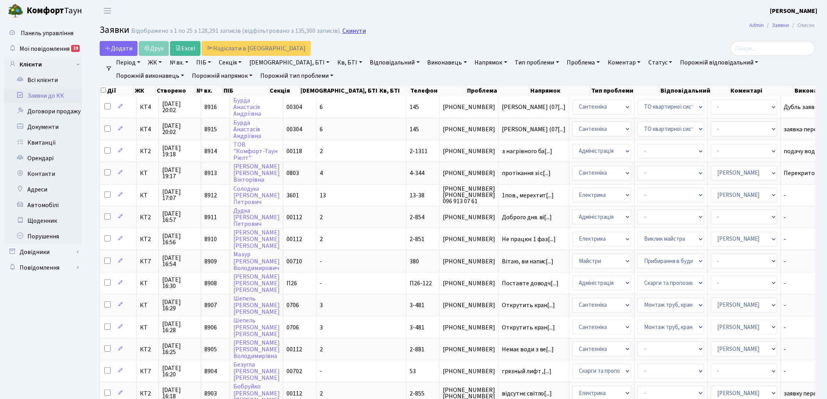
click at [343, 32] on link "Скинути" at bounding box center [353, 30] width 23 height 7
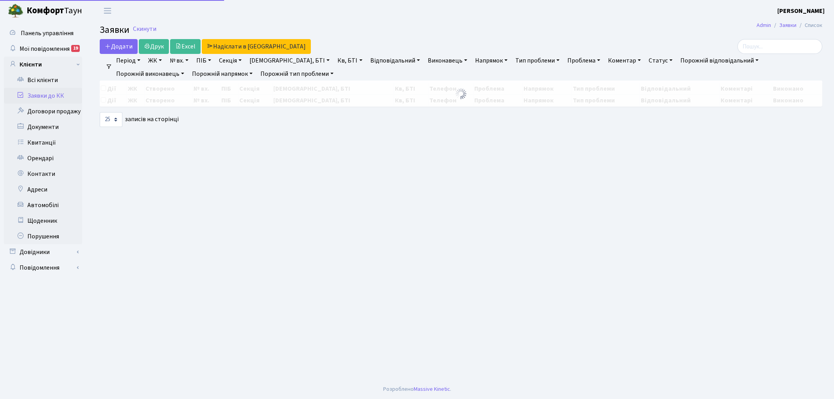
select select "25"
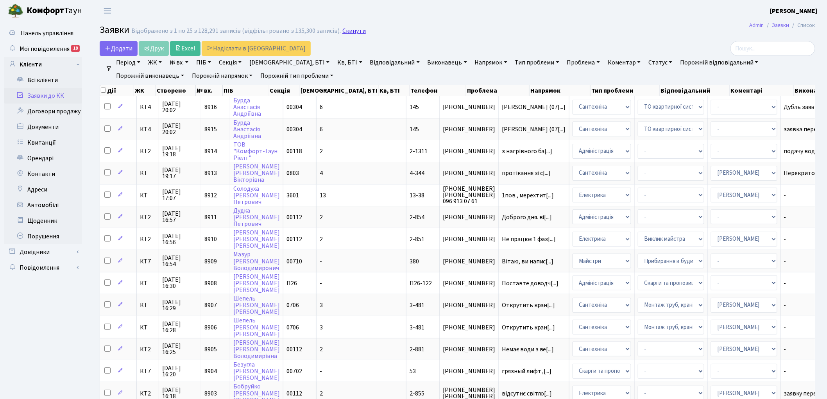
click at [342, 34] on link "Скинути" at bounding box center [353, 30] width 23 height 7
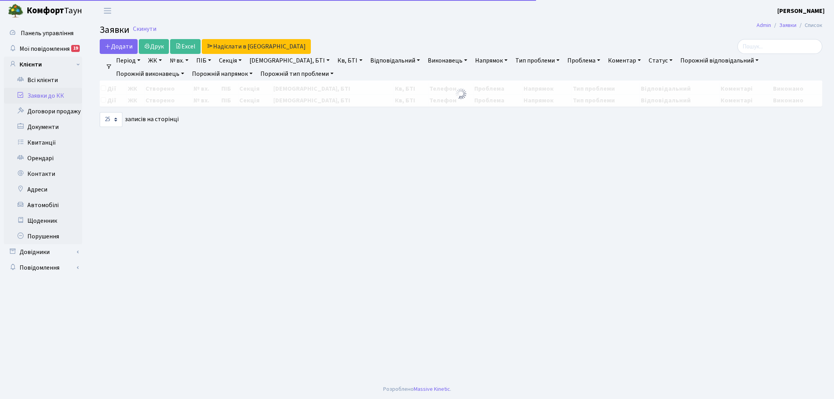
select select "25"
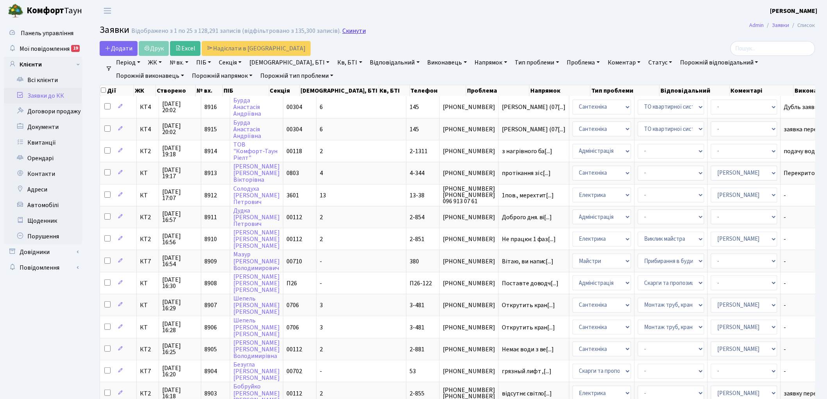
click at [348, 32] on link "Скинути" at bounding box center [353, 30] width 23 height 7
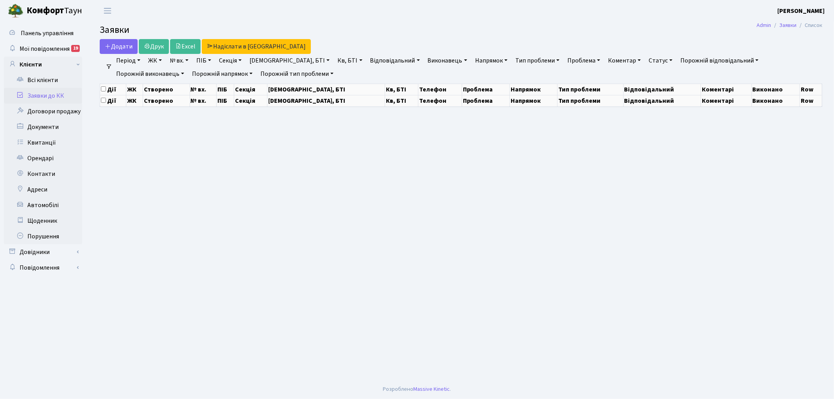
select select "25"
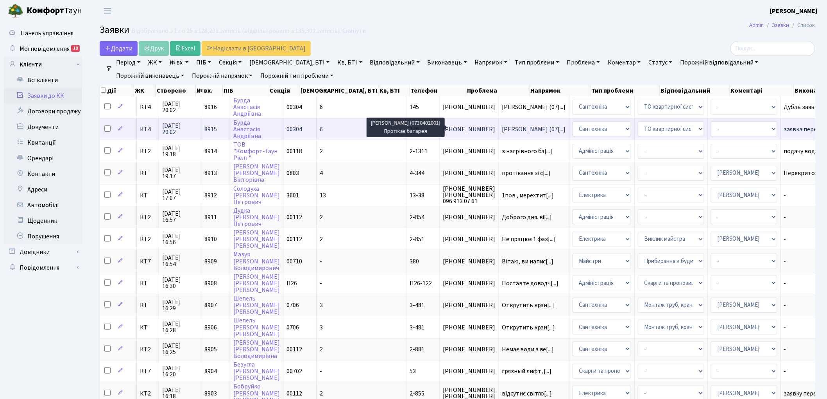
click at [502, 129] on span "Орендар Яна (07[...]" at bounding box center [534, 129] width 64 height 9
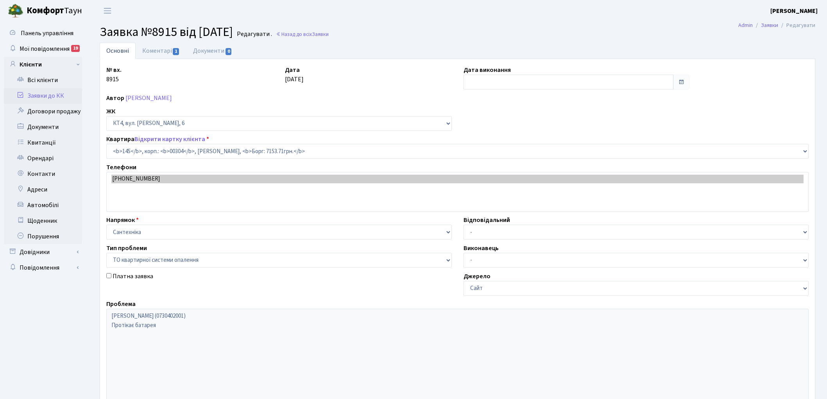
select select "16868"
select select "14"
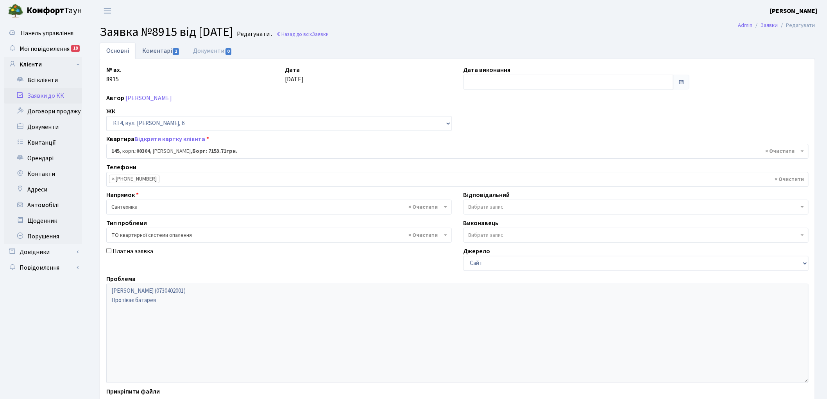
click at [160, 50] on link "Коментарі 1" at bounding box center [161, 51] width 51 height 16
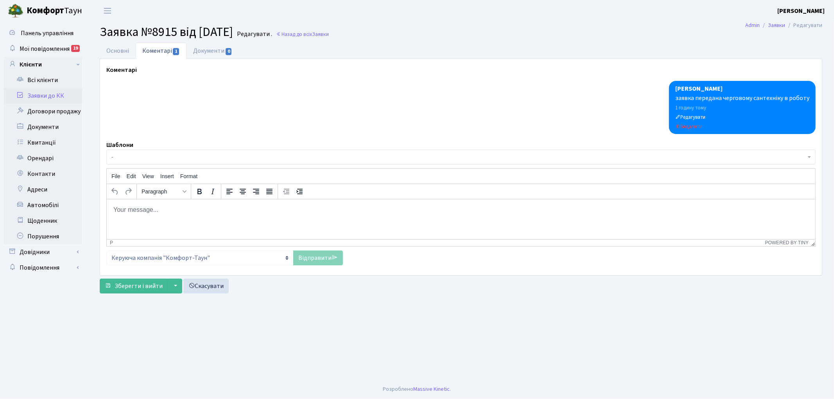
click at [179, 209] on p "Rich Text Area. Press ALT-0 for help." at bounding box center [461, 209] width 696 height 9
click at [308, 260] on link "Відправити" at bounding box center [318, 257] width 50 height 15
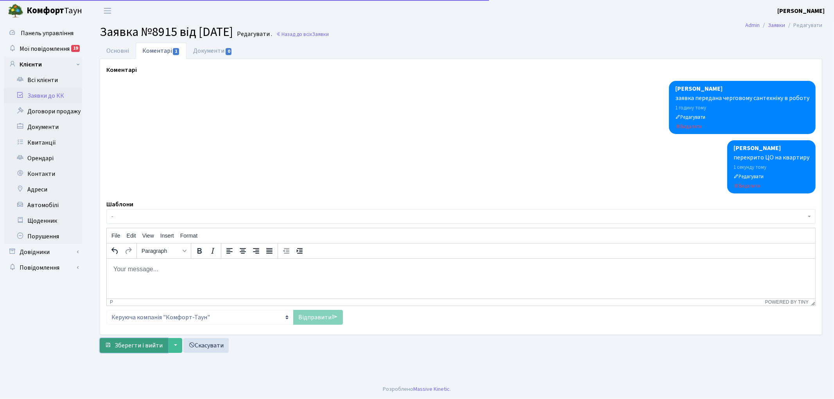
click at [126, 347] on span "Зберегти і вийти" at bounding box center [139, 345] width 48 height 9
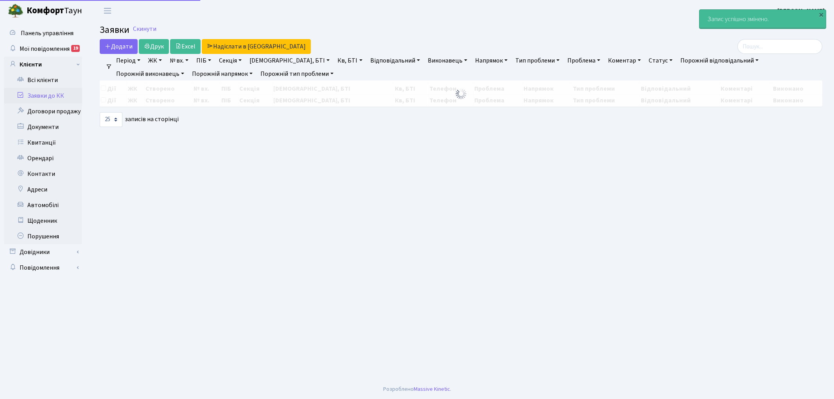
select select "25"
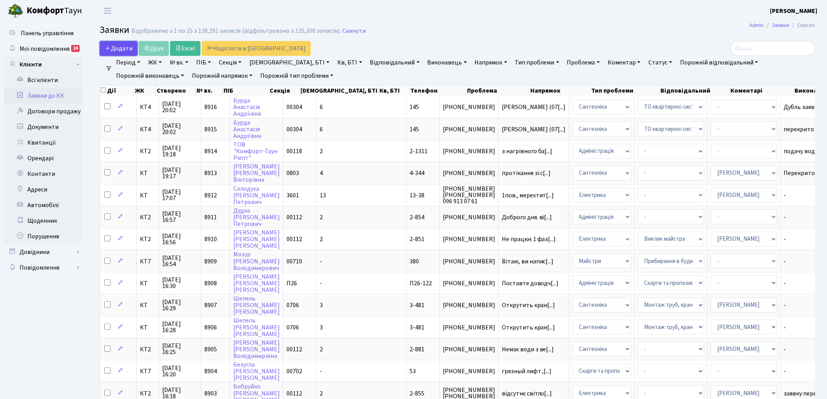
click at [113, 47] on span "Додати" at bounding box center [119, 48] width 28 height 9
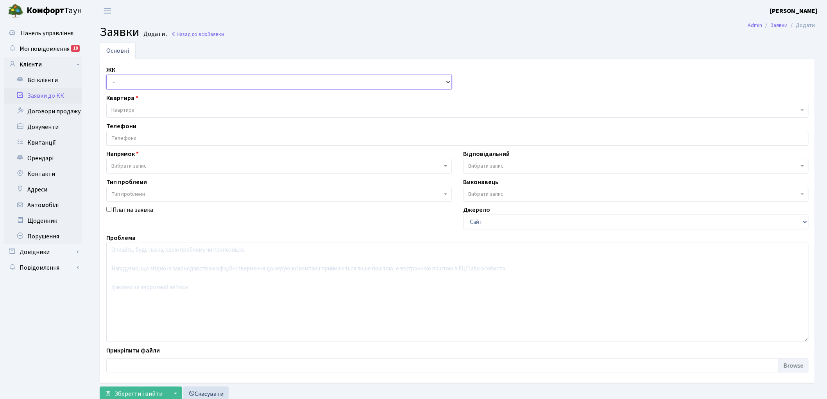
click at [135, 83] on select "- КТ, вул. Регенераторна, 4 КТ2, просп. [STREET_ADDRESS] [STREET_ADDRESS] [PERS…" at bounding box center [278, 82] width 345 height 15
select select "271"
click at [106, 75] on select "- КТ, вул. Регенераторна, 4 КТ2, просп. Соборності, 17 КТ3, вул. Березнева, 16 …" at bounding box center [278, 82] width 345 height 15
select select
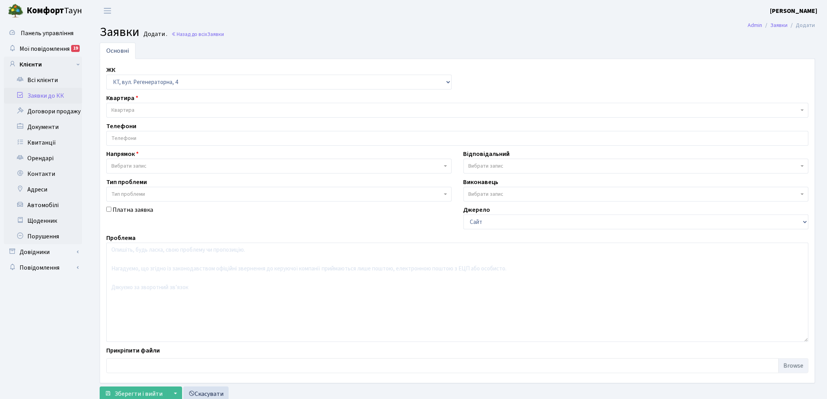
click at [175, 106] on span "Квартира" at bounding box center [457, 110] width 702 height 15
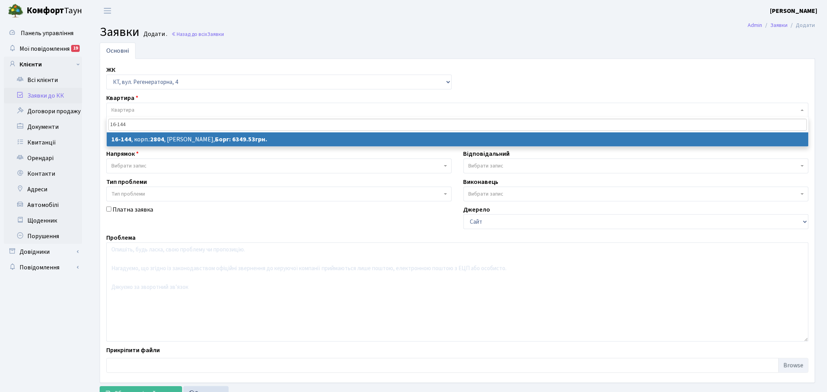
type input "16-144"
select select
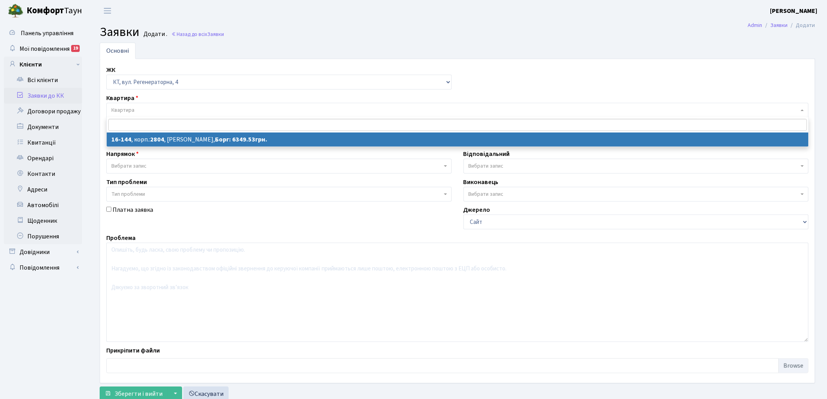
select select "8705"
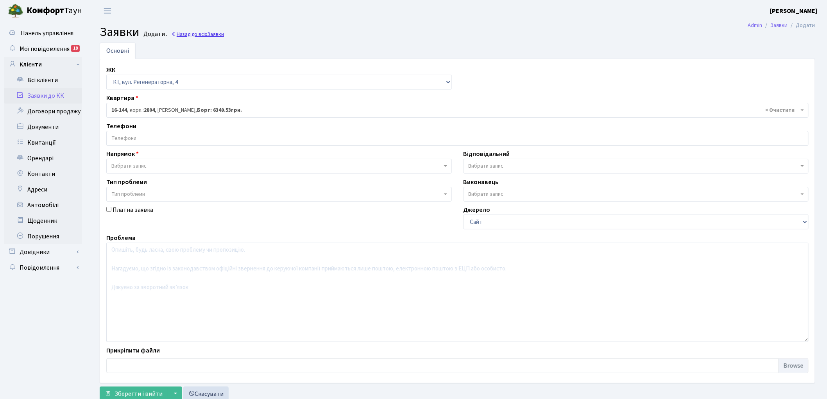
click at [200, 32] on link "Назад до всіх Заявки" at bounding box center [197, 33] width 53 height 7
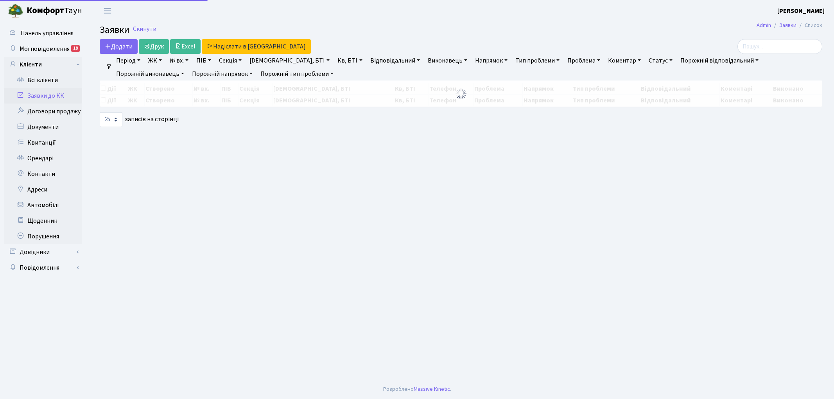
select select "25"
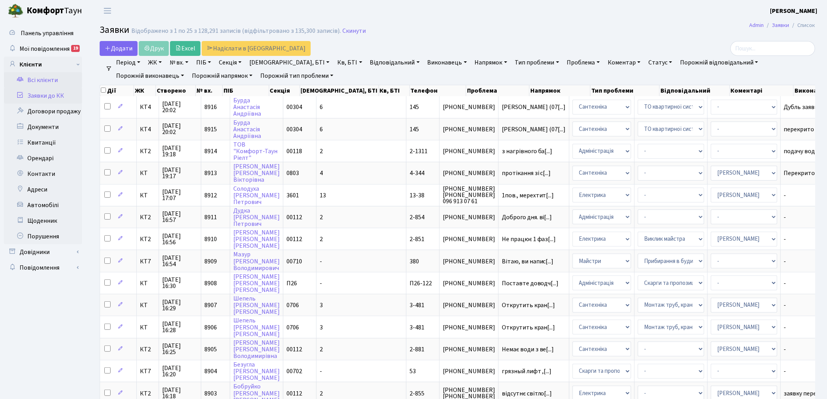
click at [47, 81] on link "Всі клієнти" at bounding box center [43, 80] width 78 height 16
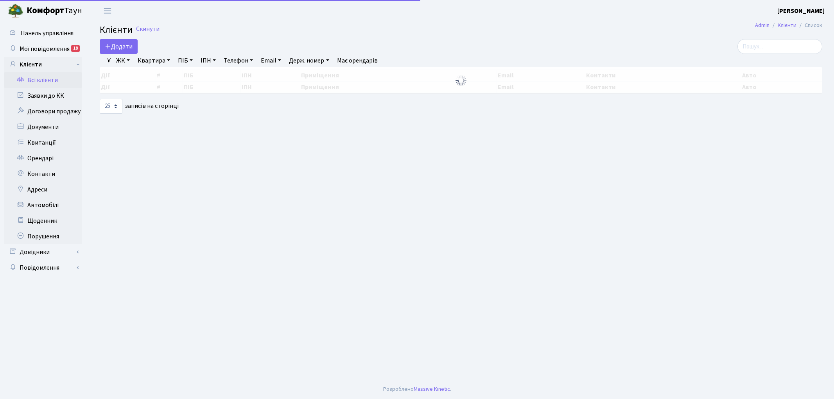
select select
select select "25"
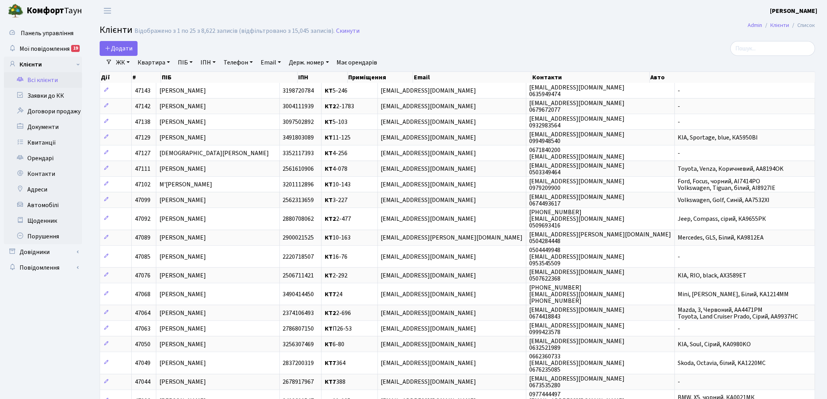
click at [125, 64] on link "ЖК" at bounding box center [123, 62] width 20 height 13
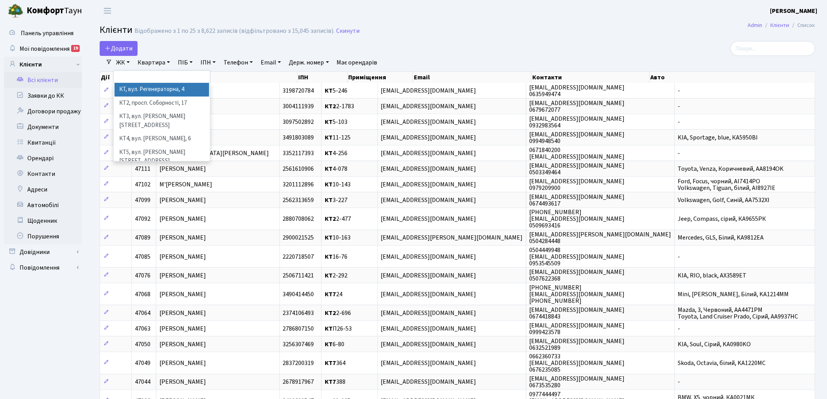
click at [141, 88] on li "КТ, вул. Регенераторна, 4" at bounding box center [162, 90] width 95 height 14
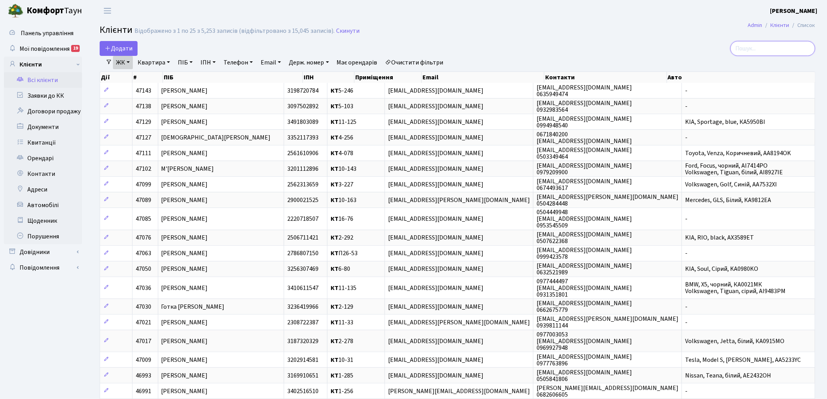
click at [768, 45] on input "search" at bounding box center [772, 48] width 85 height 15
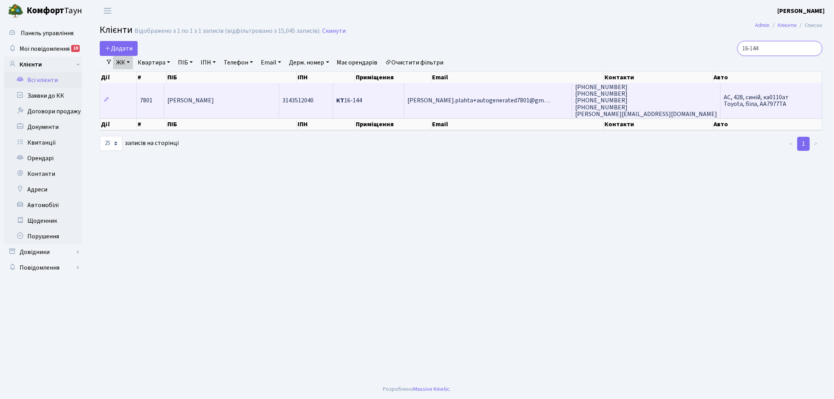
type input "16-144"
click at [206, 98] on span "[PERSON_NAME]" at bounding box center [190, 101] width 47 height 9
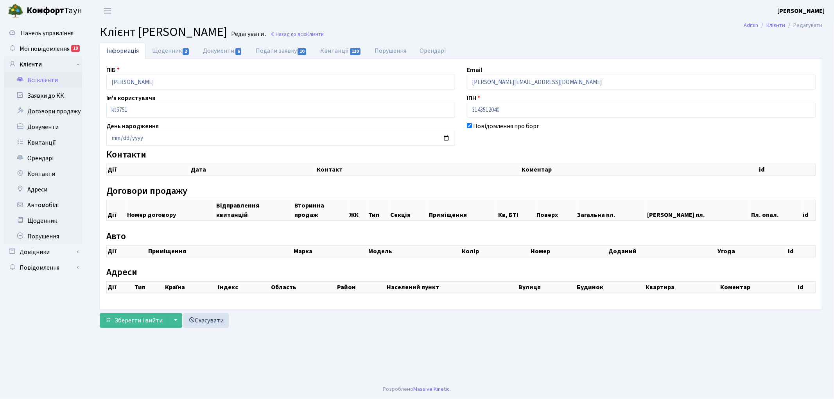
checkbox input "true"
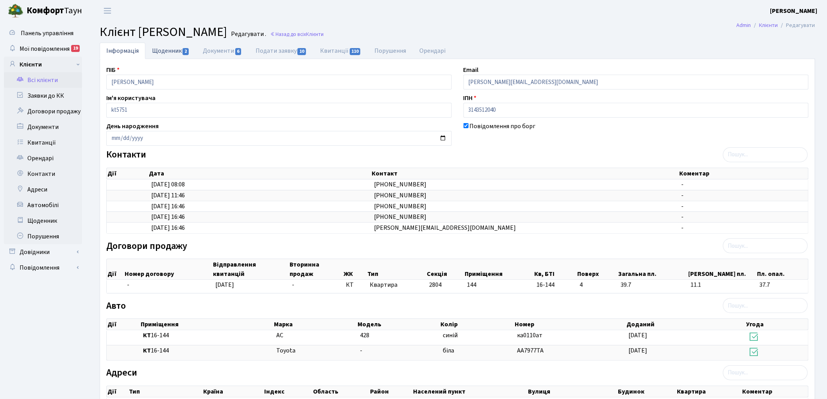
click at [165, 52] on link "Щоденник 2" at bounding box center [170, 51] width 51 height 16
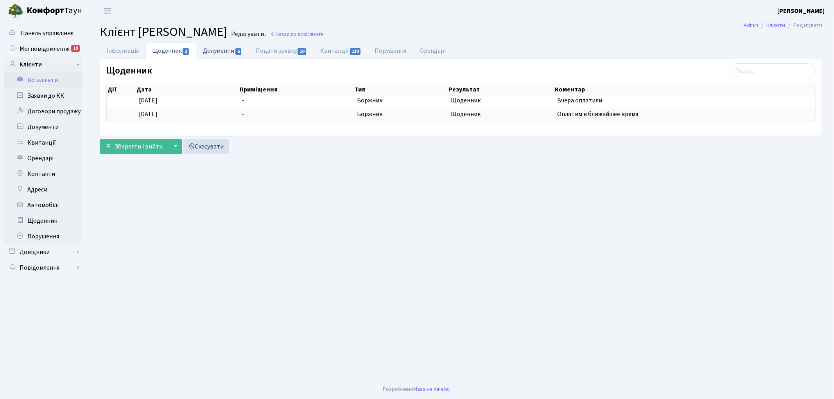
click at [215, 48] on link "Документи 6" at bounding box center [222, 51] width 52 height 16
select select "25"
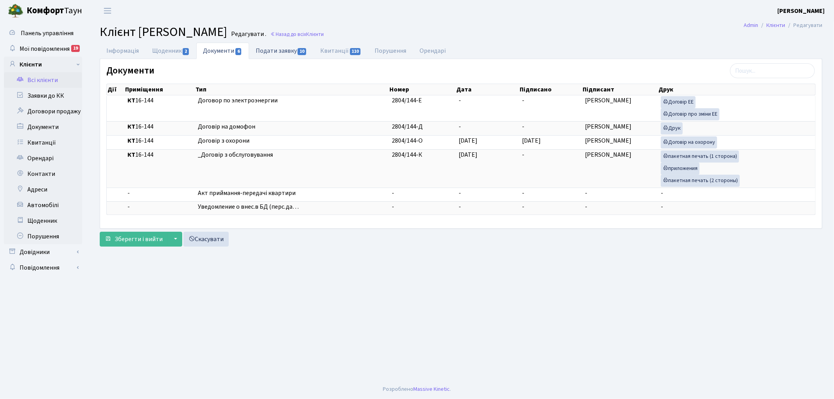
click at [273, 48] on link "Подати заявку 10" at bounding box center [281, 51] width 64 height 16
select select "25"
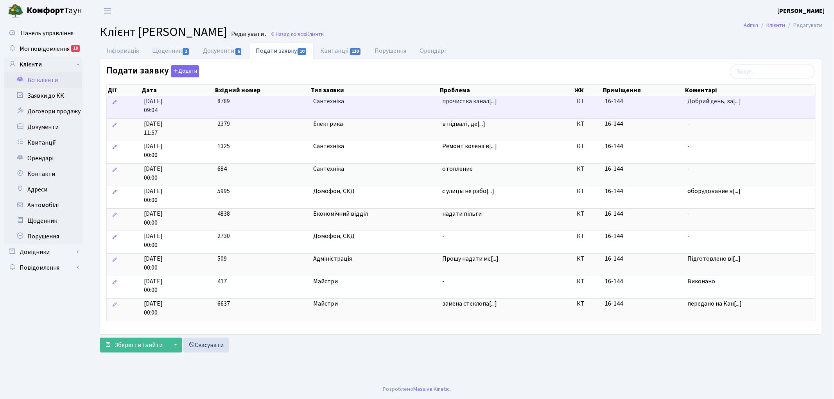
click at [227, 98] on span "8789" at bounding box center [223, 101] width 13 height 9
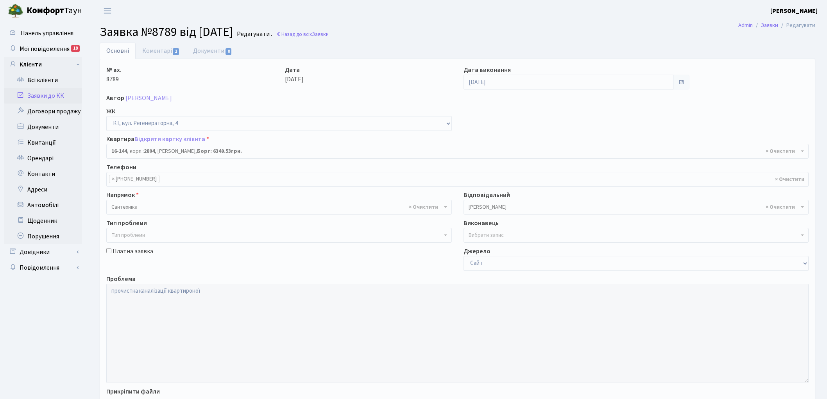
select select "8705"
click at [156, 48] on link "Коментарі 1" at bounding box center [161, 51] width 51 height 16
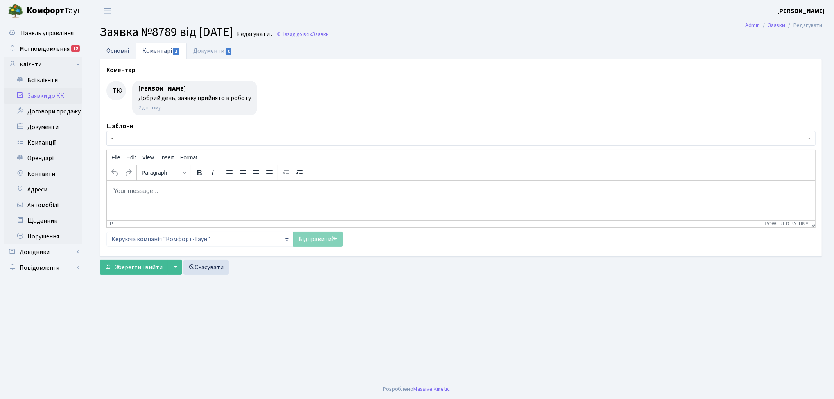
click at [115, 46] on link "Основні" at bounding box center [118, 51] width 36 height 16
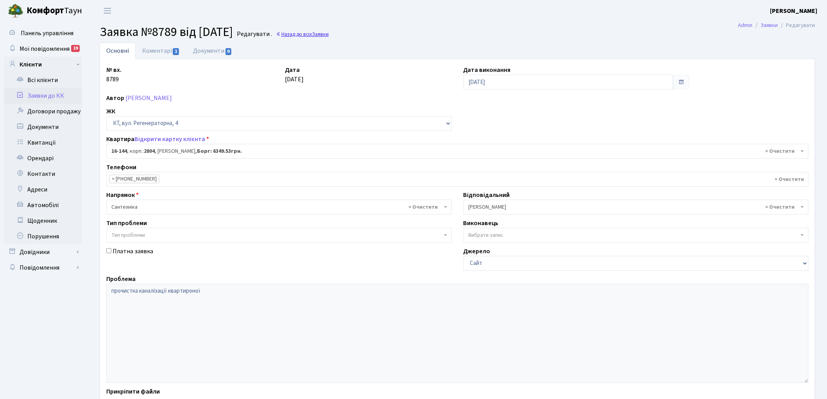
click at [320, 34] on link "Назад до всіх Заявки" at bounding box center [302, 33] width 53 height 7
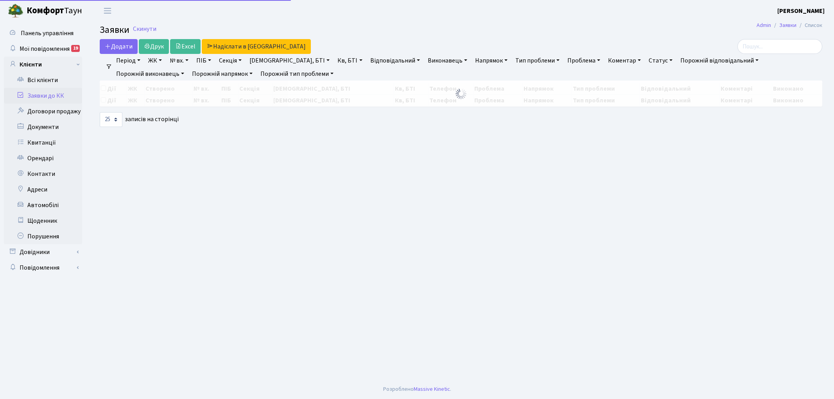
select select "25"
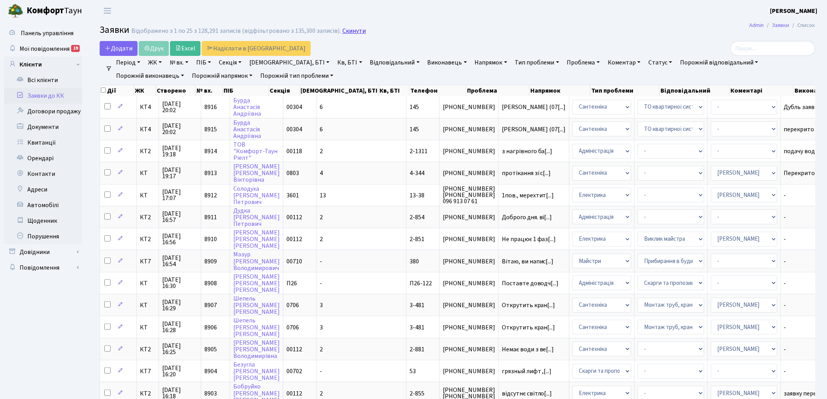
click at [343, 33] on link "Скинути" at bounding box center [353, 30] width 23 height 7
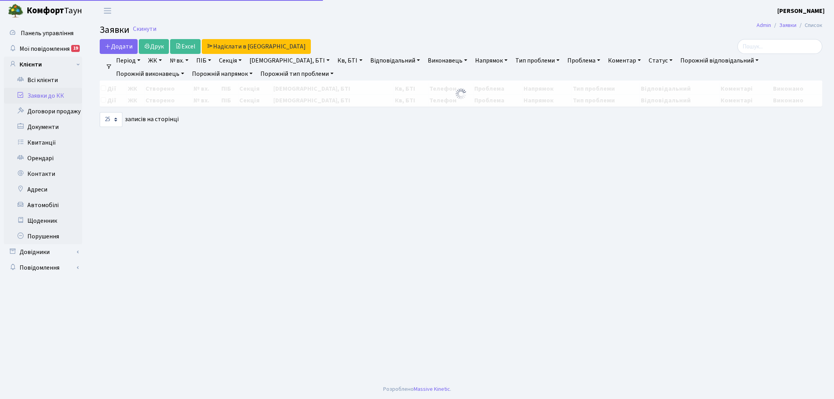
select select "25"
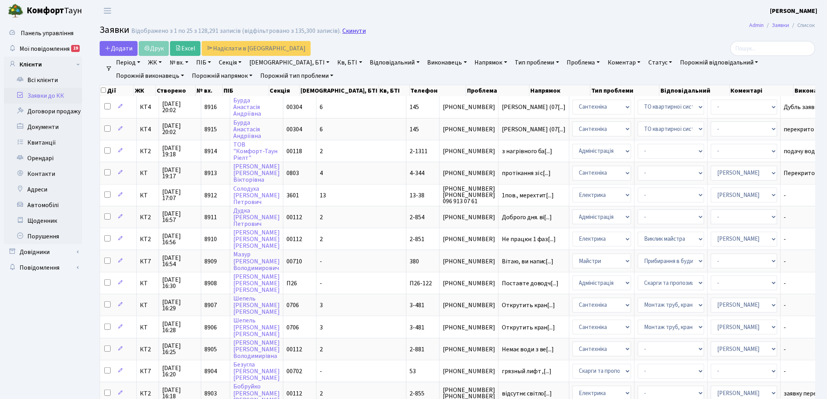
click at [344, 32] on link "Скинути" at bounding box center [353, 30] width 23 height 7
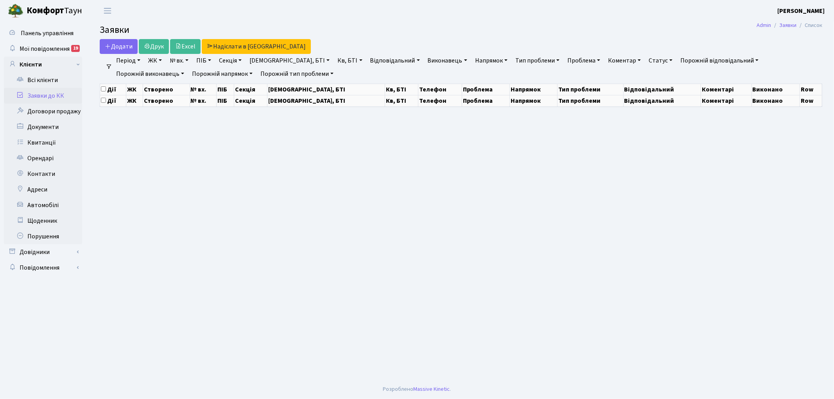
select select "25"
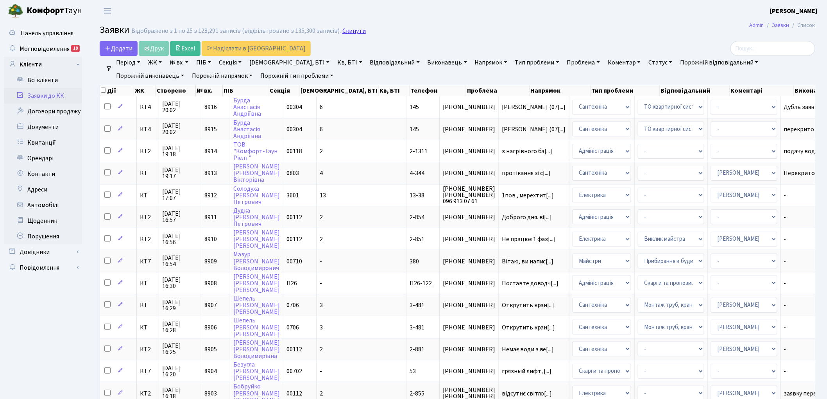
click at [347, 33] on link "Скинути" at bounding box center [353, 30] width 23 height 7
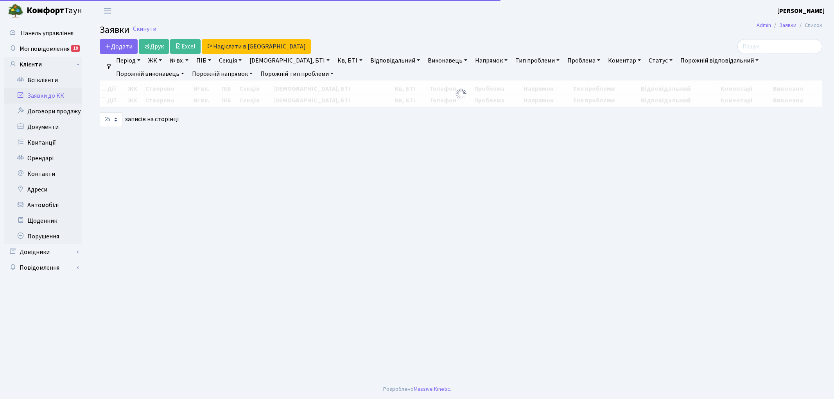
select select "25"
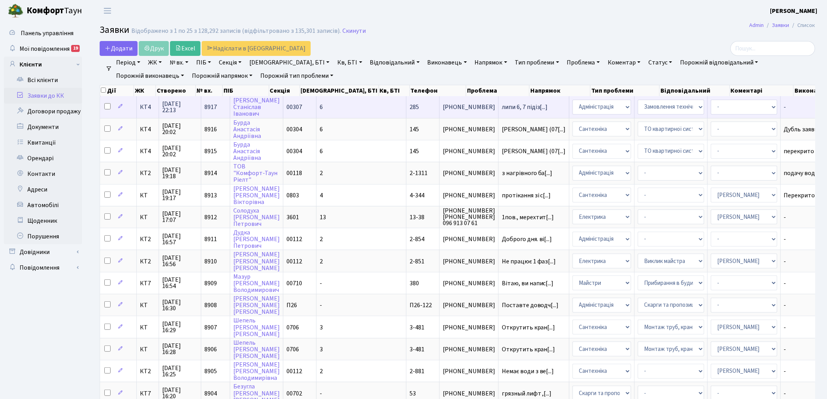
click at [206, 106] on span "8917" at bounding box center [210, 107] width 13 height 9
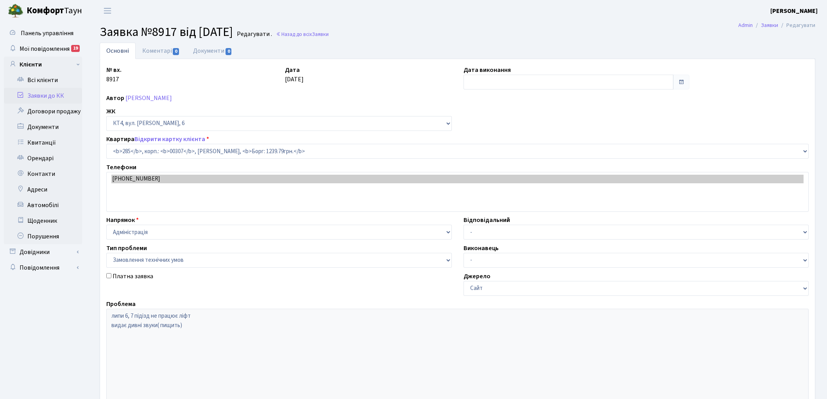
select select "16999"
select select "15"
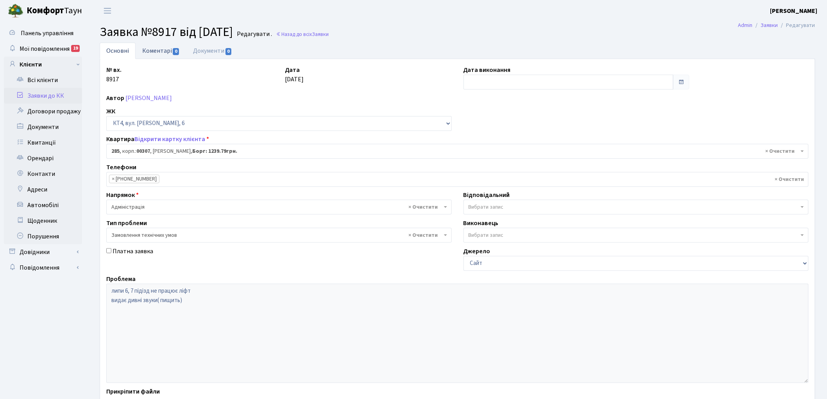
click at [151, 50] on link "Коментарі 0" at bounding box center [161, 51] width 51 height 16
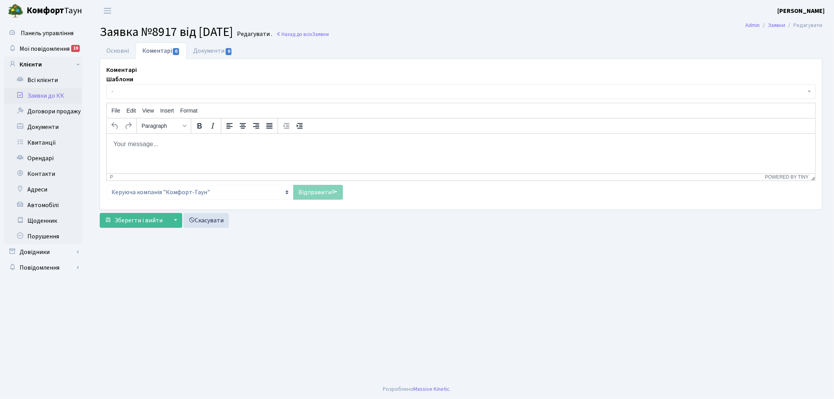
click at [147, 91] on span "-" at bounding box center [458, 92] width 694 height 8
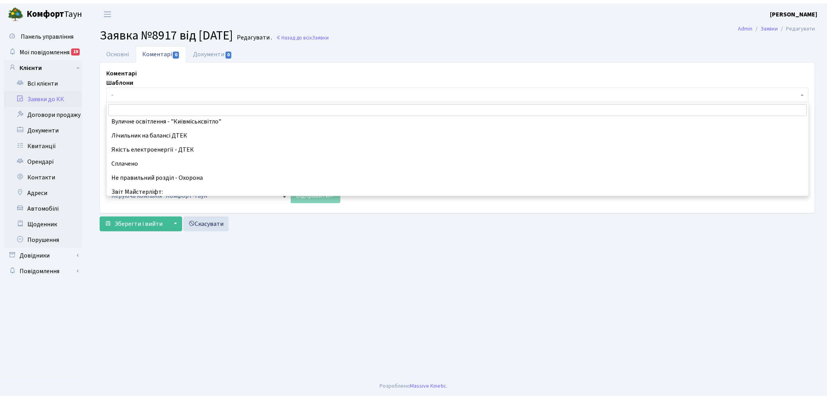
scroll to position [174, 0]
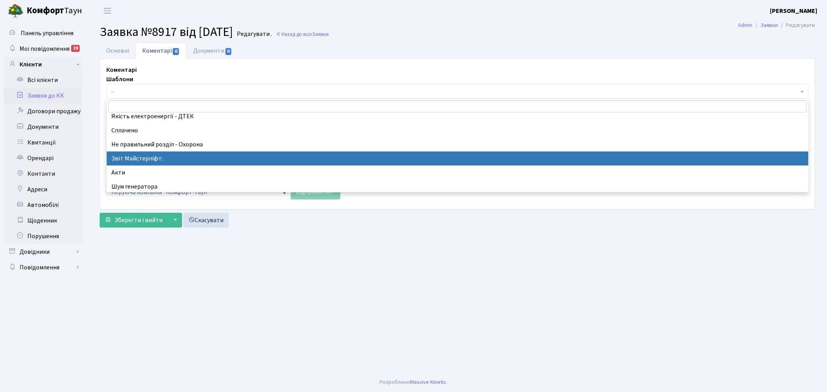
select select "37"
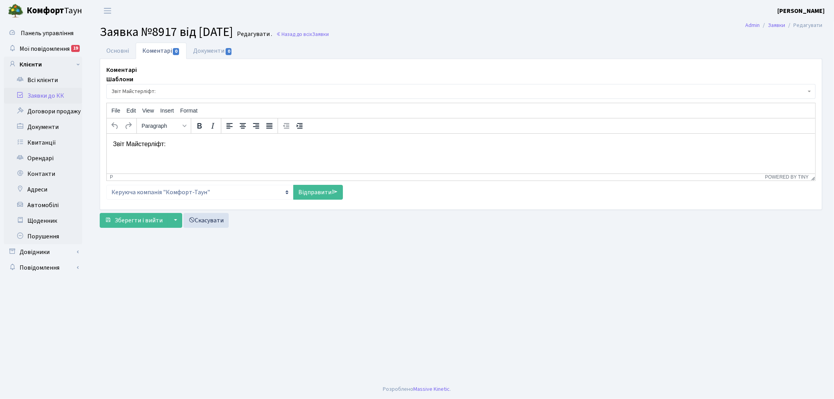
click at [209, 143] on p "Звіт Майстерліфт:" at bounding box center [461, 144] width 696 height 9
click at [309, 196] on link "Відправити" at bounding box center [318, 192] width 50 height 15
select select
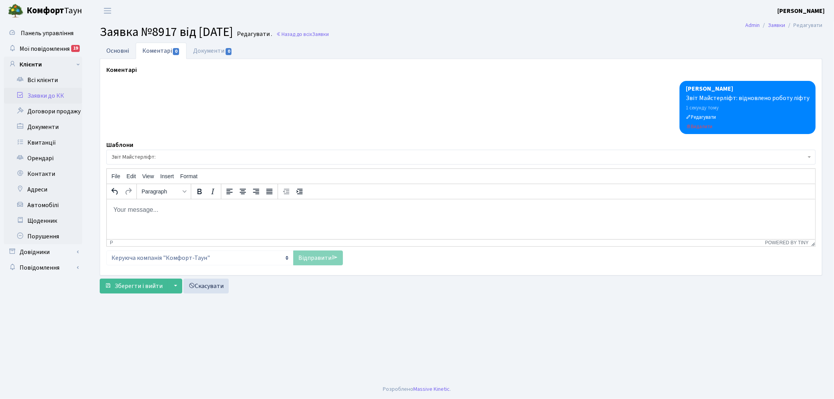
click at [116, 57] on link "Основні" at bounding box center [118, 51] width 36 height 16
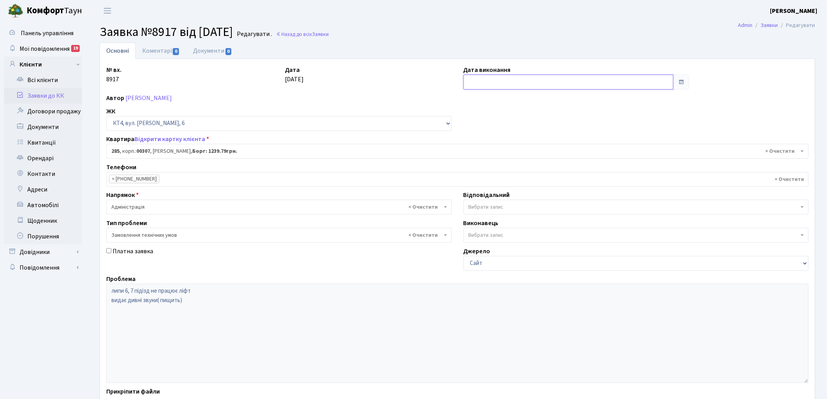
click at [477, 82] on input "text" at bounding box center [568, 82] width 210 height 15
click at [520, 138] on td "10" at bounding box center [518, 134] width 12 height 12
type input "[DATE]"
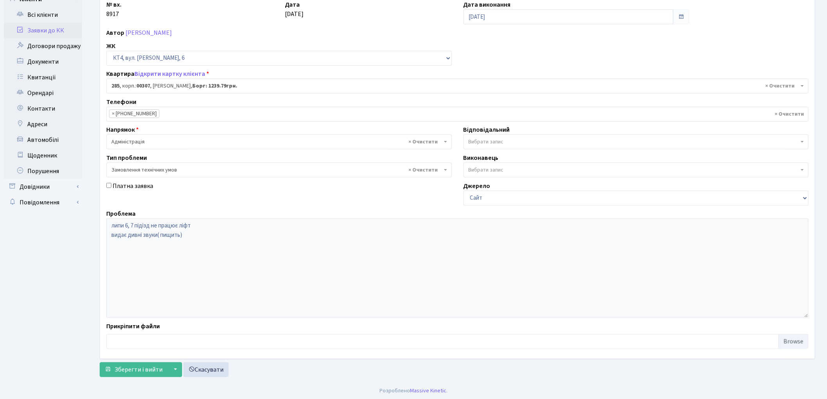
scroll to position [67, 0]
click at [129, 366] on span "Зберегти і вийти" at bounding box center [139, 368] width 48 height 9
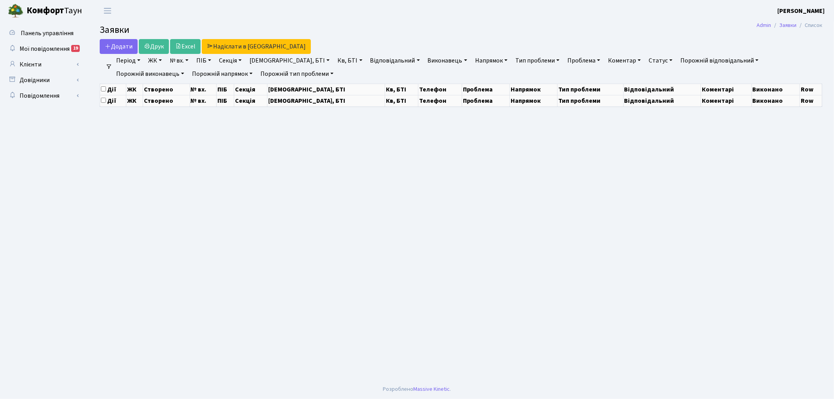
select select "25"
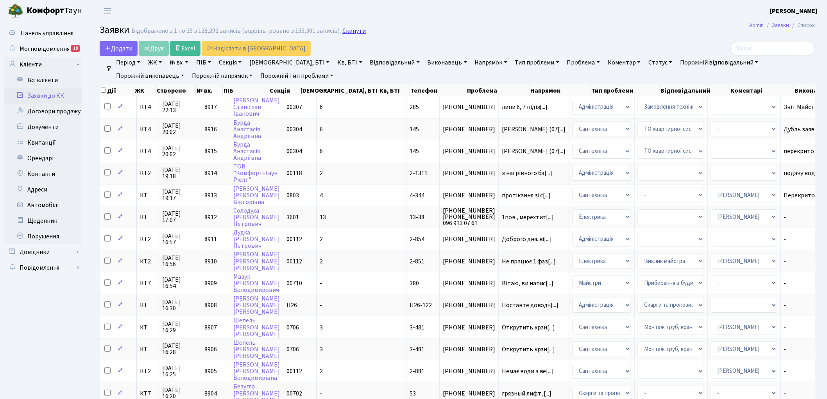
click at [342, 30] on link "Скинути" at bounding box center [353, 30] width 23 height 7
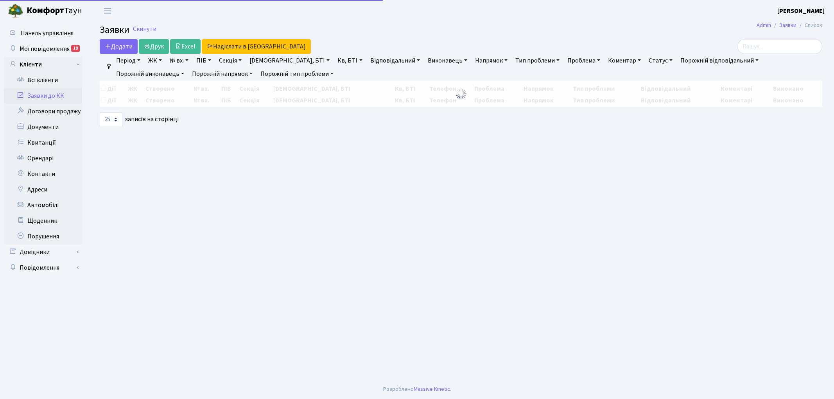
select select "25"
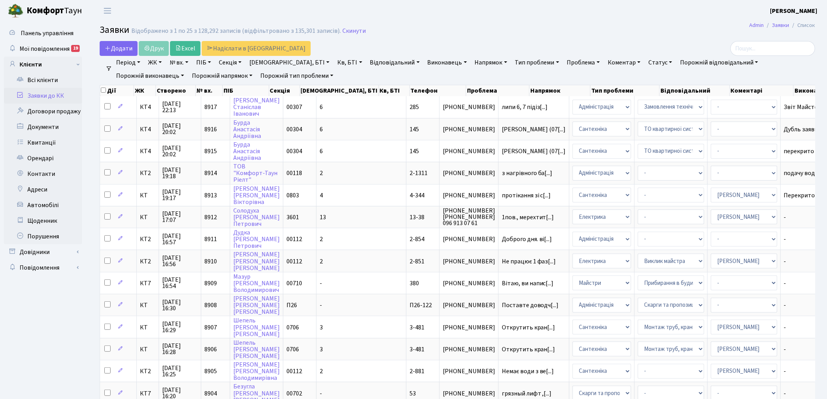
click at [472, 64] on link "Напрямок" at bounding box center [491, 62] width 39 height 13
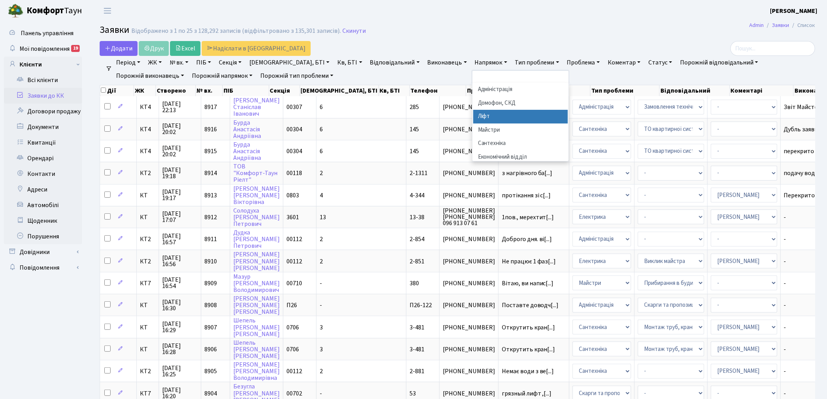
click at [473, 121] on li "Ліфт" at bounding box center [520, 117] width 95 height 14
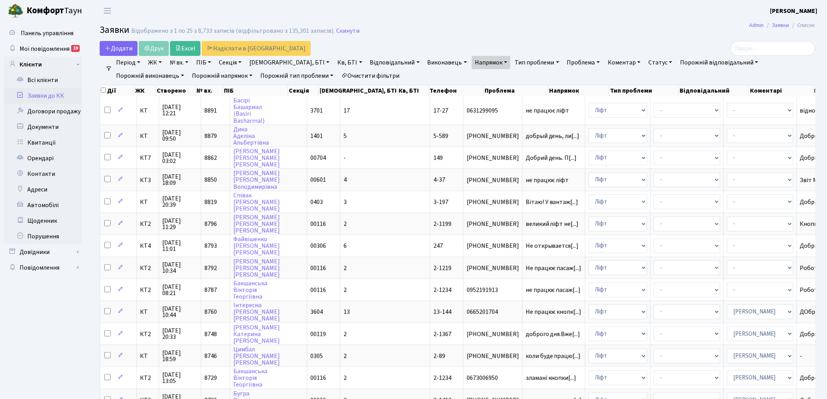
click at [645, 62] on link "Статус" at bounding box center [660, 62] width 30 height 13
click at [646, 108] on link "Не виконано" at bounding box center [677, 110] width 62 height 12
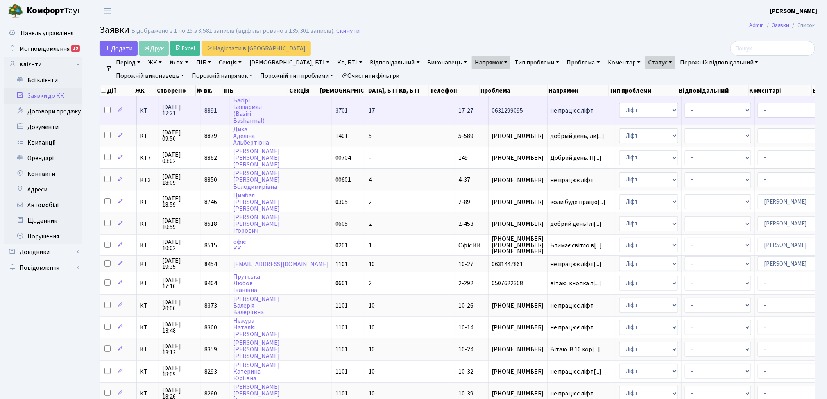
click at [551, 111] on span "не працює ліфт" at bounding box center [582, 110] width 62 height 6
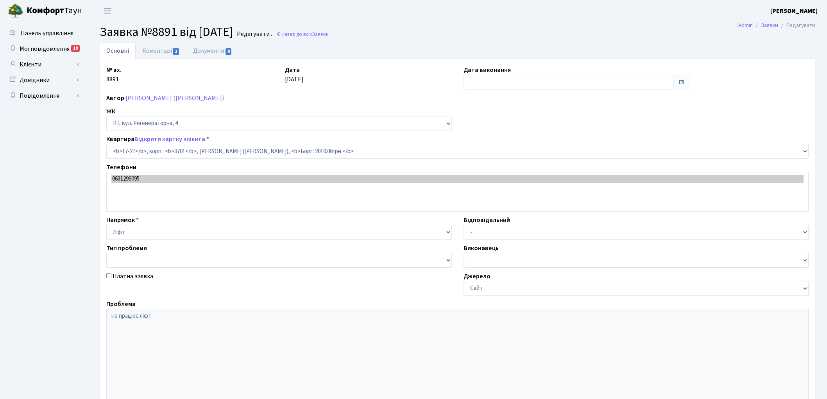
select select "8981"
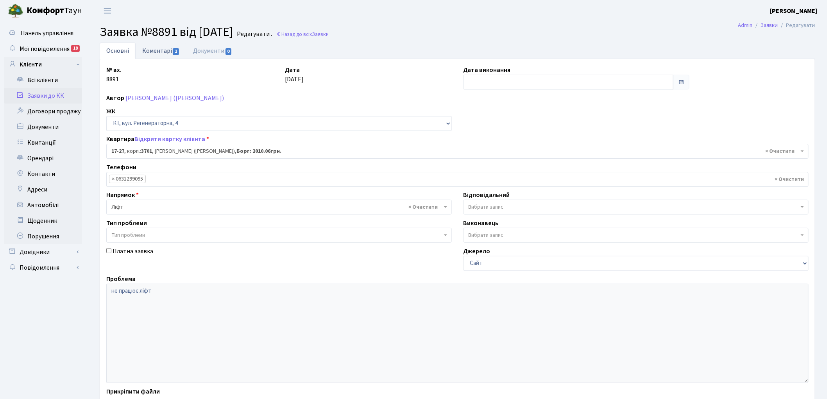
click at [153, 48] on link "Коментарі 1" at bounding box center [161, 51] width 51 height 16
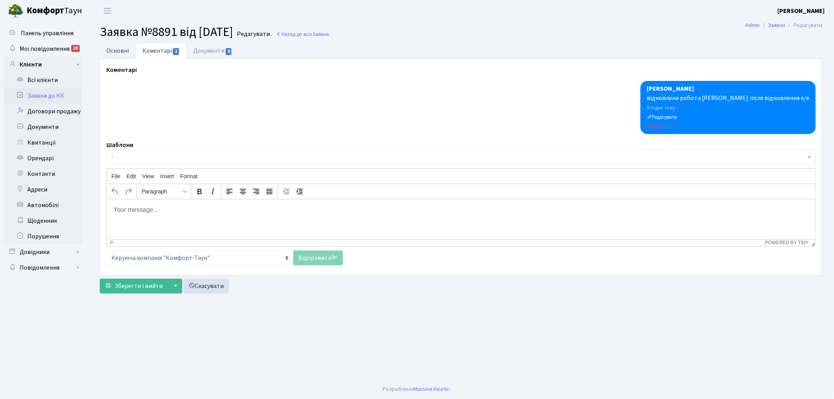
click at [121, 51] on link "Основні" at bounding box center [118, 51] width 36 height 16
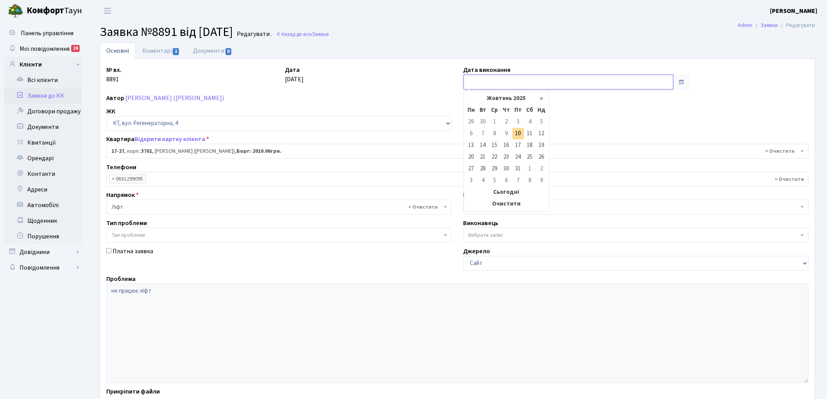
click at [502, 86] on input "text" at bounding box center [568, 82] width 210 height 15
click at [517, 134] on td "10" at bounding box center [518, 134] width 12 height 12
type input "[DATE]"
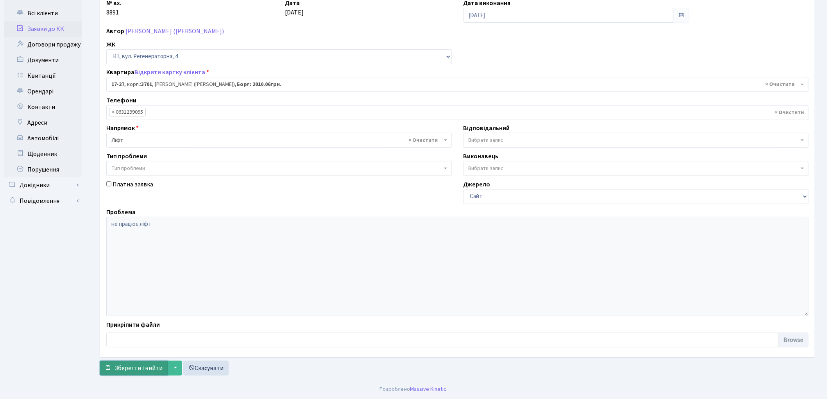
click at [128, 367] on span "Зберегти і вийти" at bounding box center [139, 368] width 48 height 9
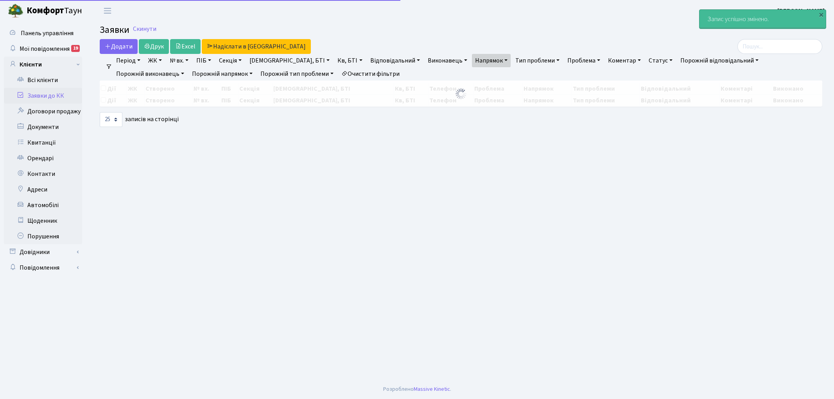
select select "25"
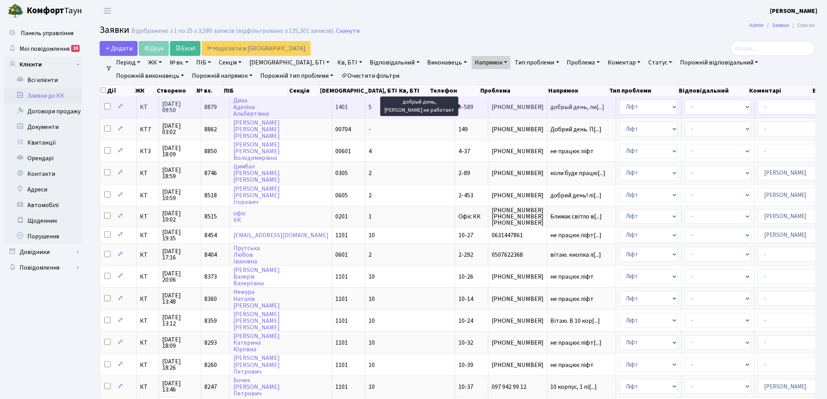
click at [551, 107] on span "добрый день, ли[...]" at bounding box center [578, 107] width 54 height 9
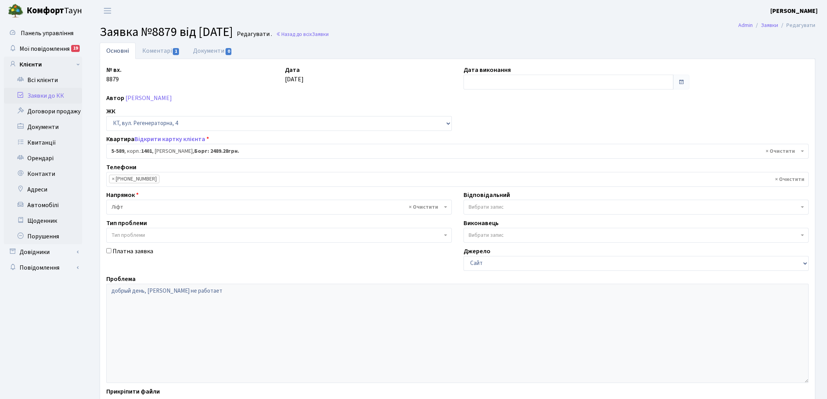
select select "1983"
click at [154, 50] on link "Коментарі 1" at bounding box center [161, 51] width 51 height 16
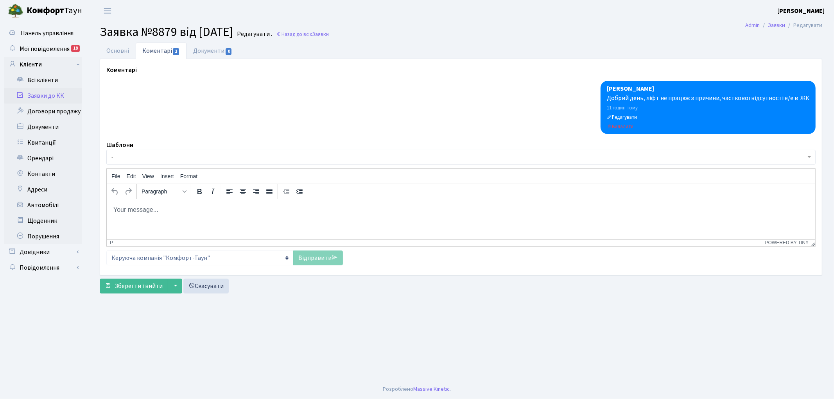
click at [181, 218] on html at bounding box center [460, 209] width 708 height 21
click at [306, 255] on link "Відправити" at bounding box center [318, 257] width 50 height 15
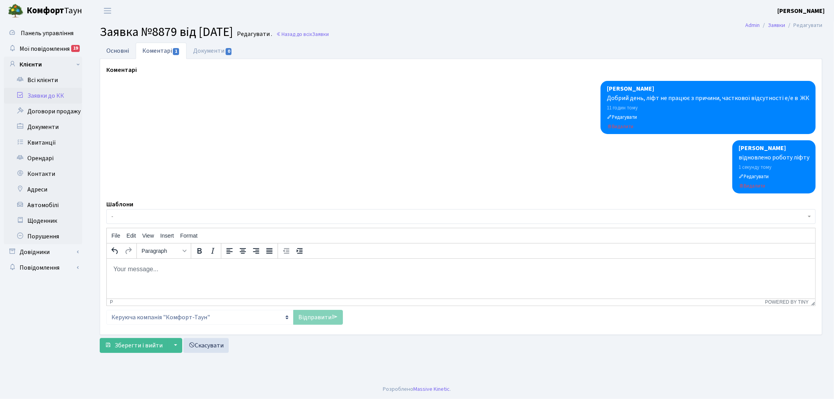
click at [108, 45] on link "Основні" at bounding box center [118, 51] width 36 height 16
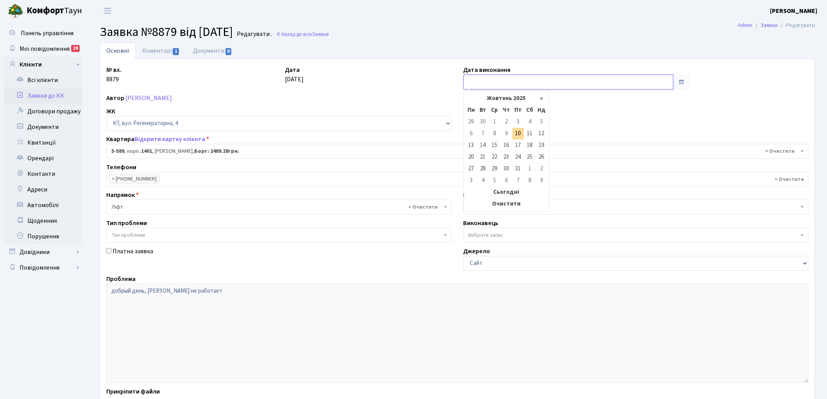
click at [497, 82] on input "text" at bounding box center [568, 82] width 210 height 15
click at [517, 132] on td "10" at bounding box center [518, 134] width 12 height 12
type input "[DATE]"
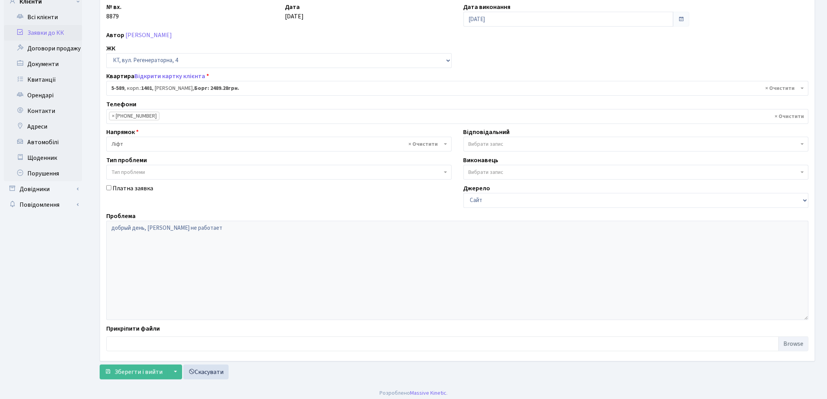
scroll to position [67, 0]
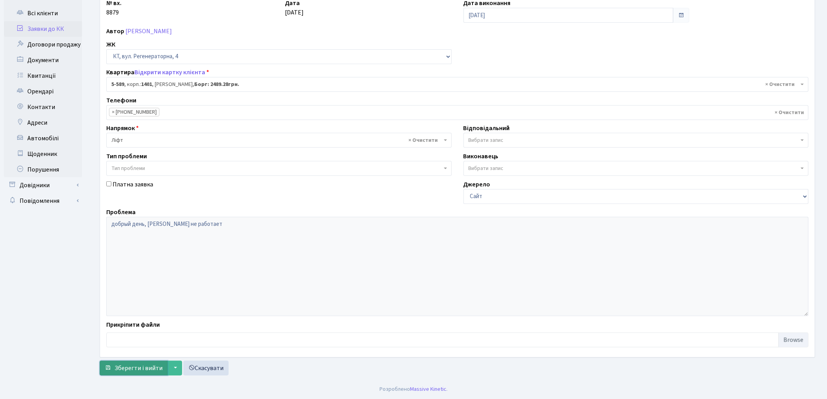
click at [123, 369] on span "Зберегти і вийти" at bounding box center [139, 368] width 48 height 9
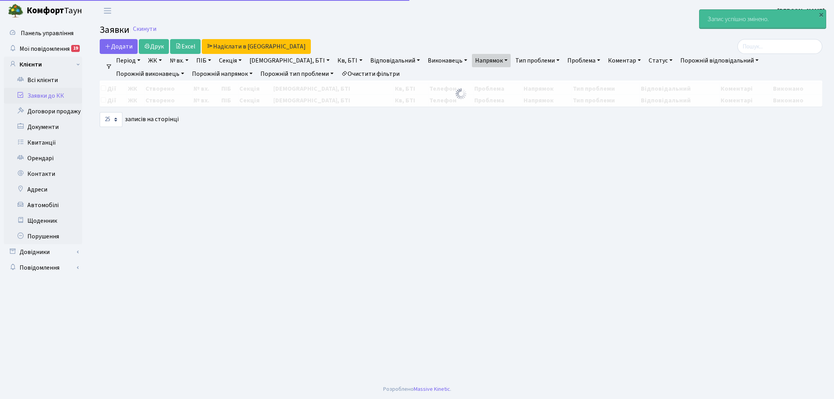
select select "25"
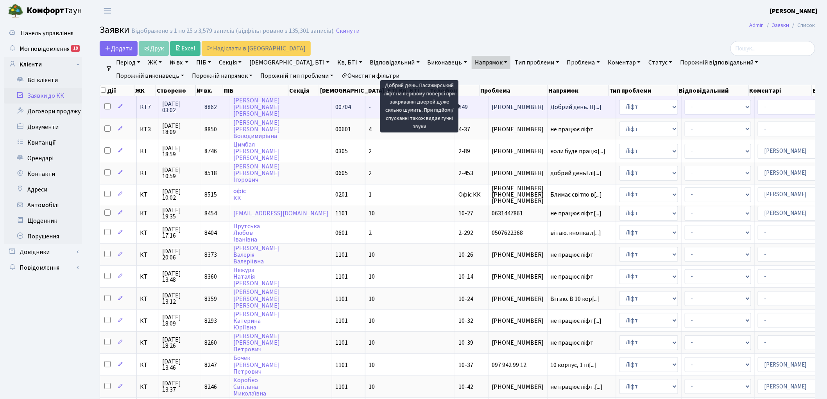
click at [551, 106] on span "Добрий день. П[...]" at bounding box center [576, 107] width 51 height 9
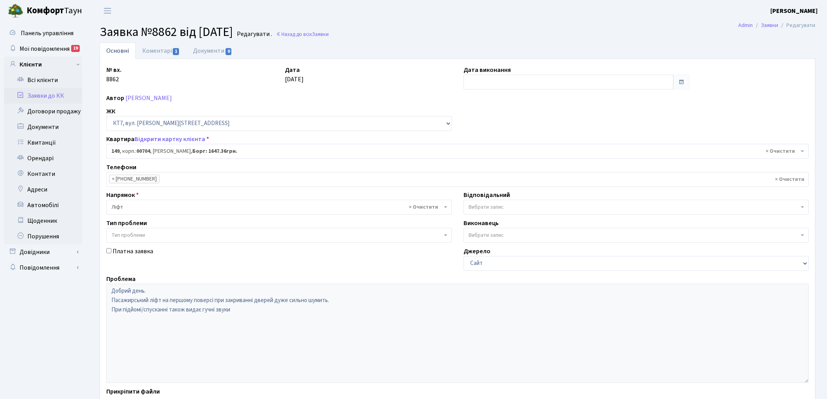
select select "18552"
click at [153, 52] on link "Коментарі 1" at bounding box center [161, 51] width 51 height 16
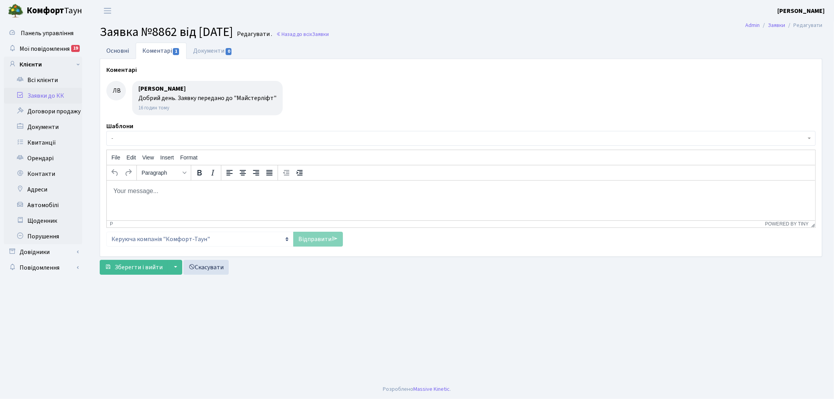
click at [122, 52] on link "Основні" at bounding box center [118, 51] width 36 height 16
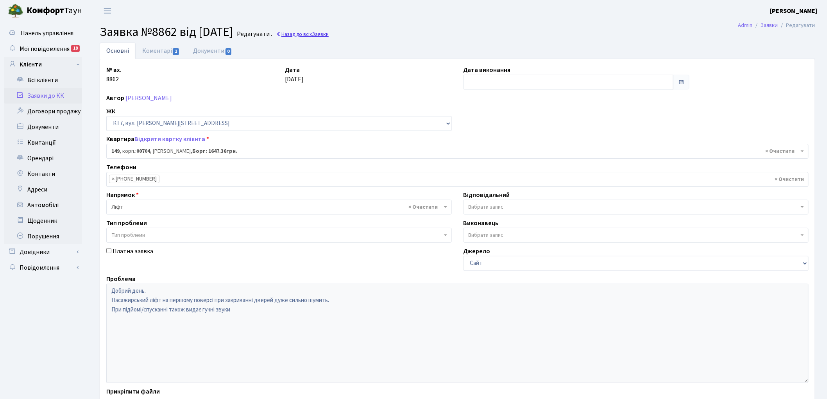
click at [329, 34] on span "Заявки" at bounding box center [320, 33] width 17 height 7
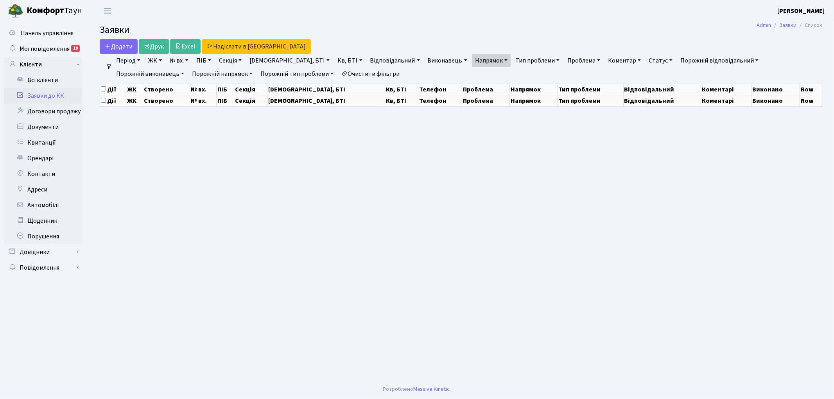
select select "25"
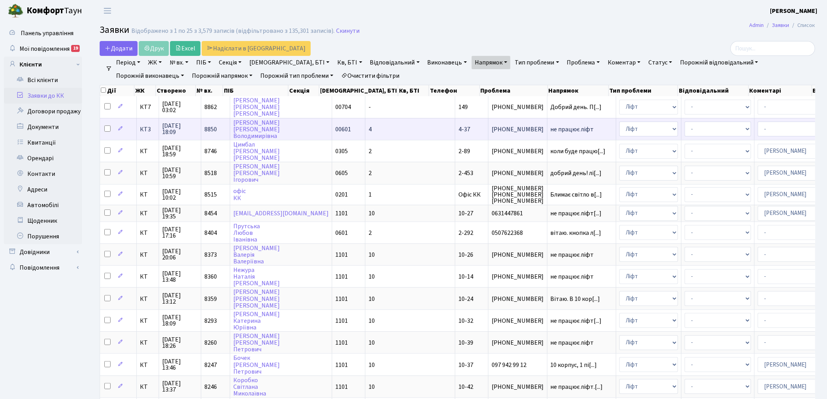
click at [551, 127] on span "не працює ліфт" at bounding box center [582, 129] width 62 height 6
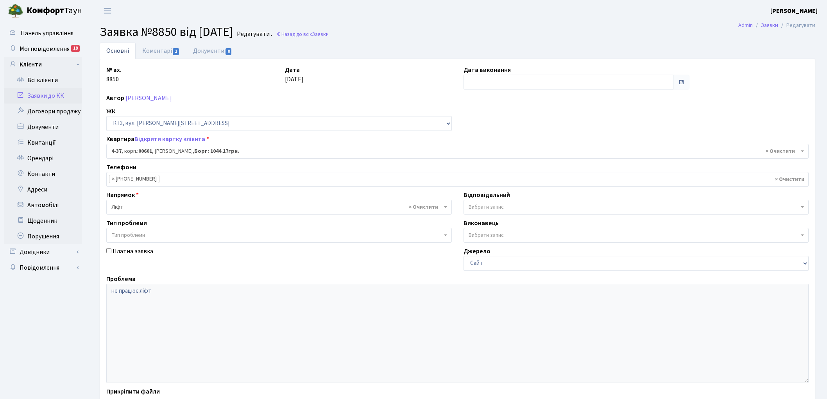
select select "16496"
click at [154, 50] on link "Коментарі 1" at bounding box center [161, 51] width 51 height 16
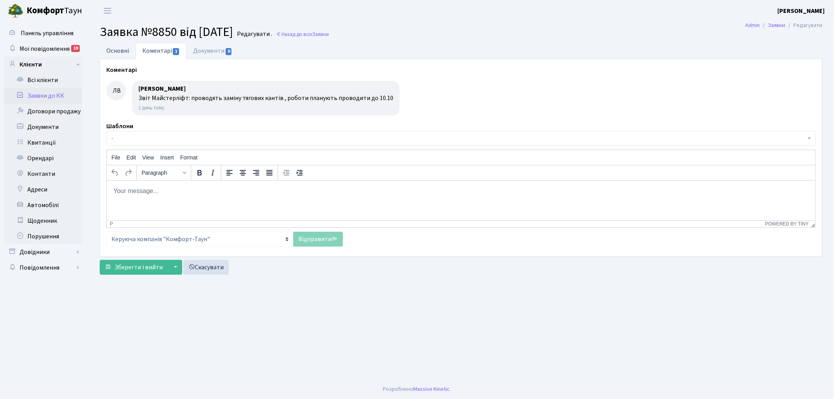
click at [120, 52] on link "Основні" at bounding box center [118, 51] width 36 height 16
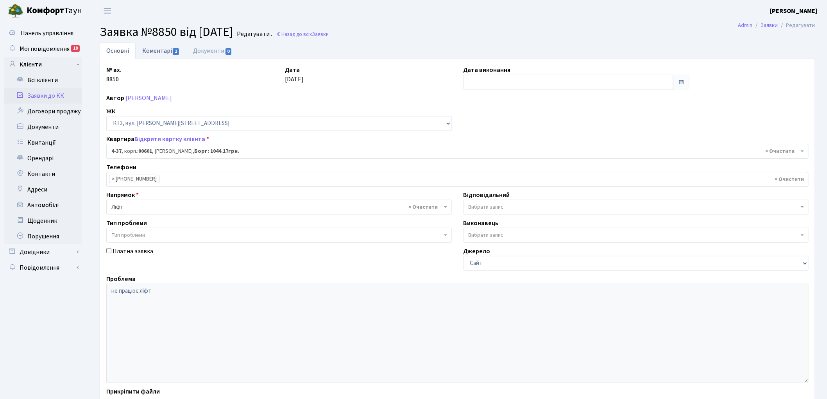
click at [167, 53] on link "Коментарі 1" at bounding box center [161, 51] width 51 height 16
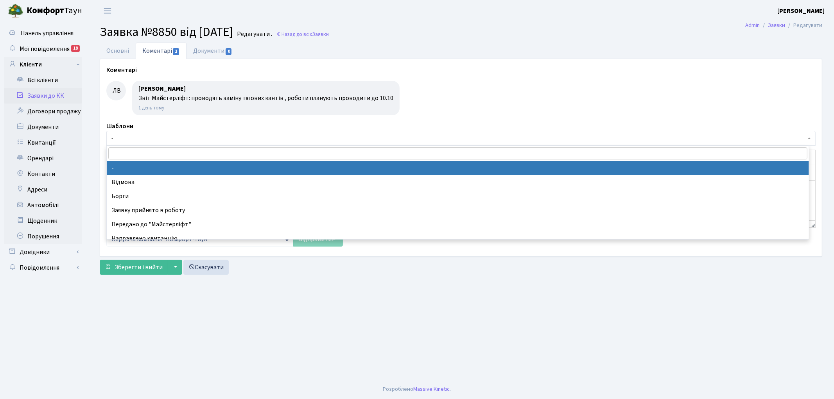
click at [174, 140] on span "-" at bounding box center [458, 138] width 694 height 8
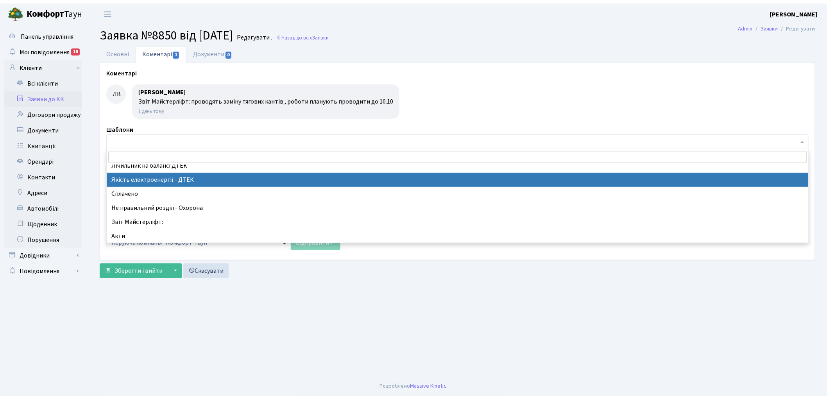
scroll to position [174, 0]
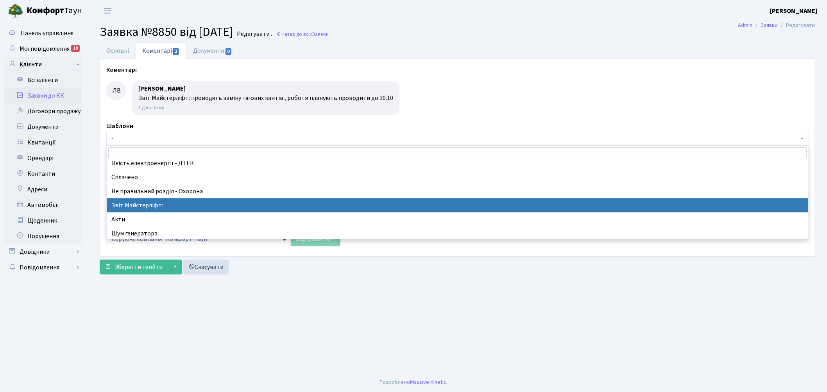
select select "37"
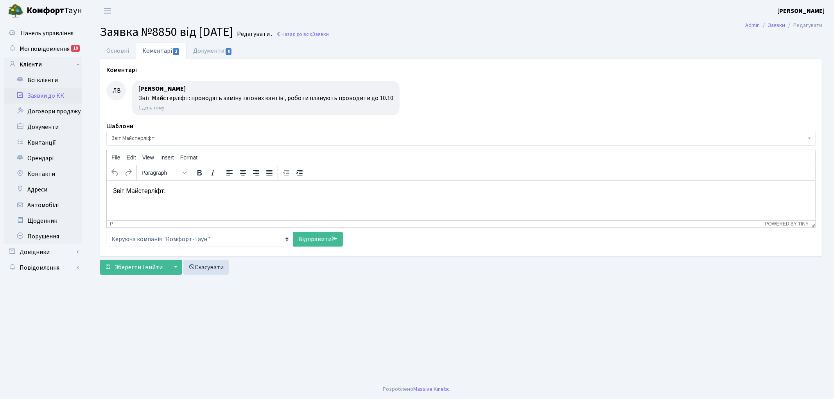
click at [223, 195] on html "Звіт Майстерліфт:" at bounding box center [460, 190] width 708 height 21
click at [302, 240] on link "Відправити" at bounding box center [318, 239] width 50 height 15
select select
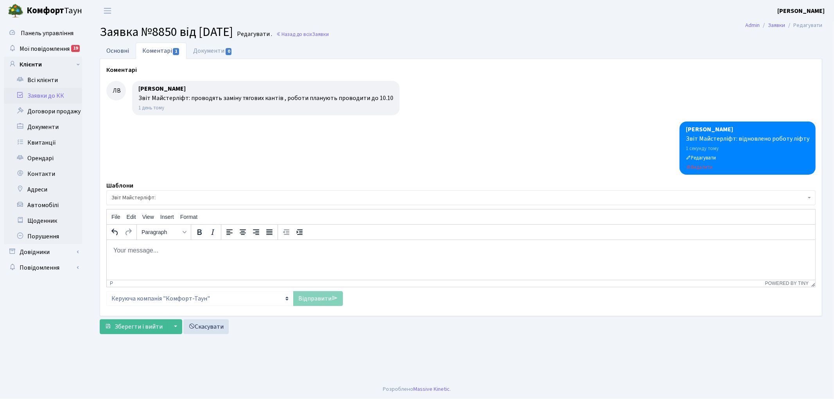
click at [119, 49] on link "Основні" at bounding box center [118, 51] width 36 height 16
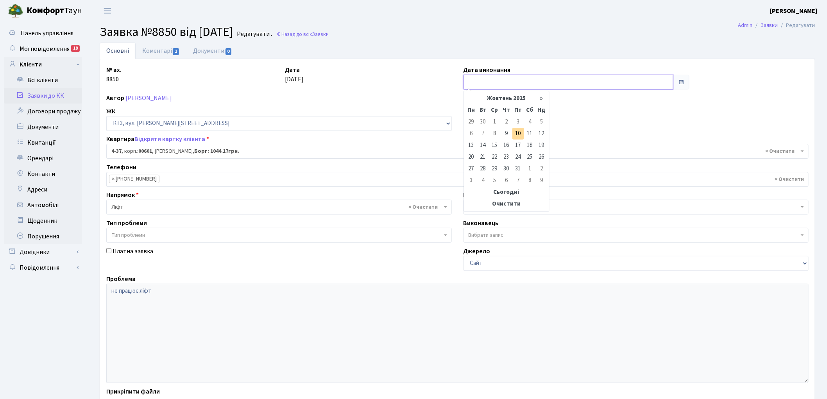
click at [496, 84] on input "text" at bounding box center [568, 82] width 210 height 15
click at [521, 135] on td "10" at bounding box center [518, 134] width 12 height 12
type input "[DATE]"
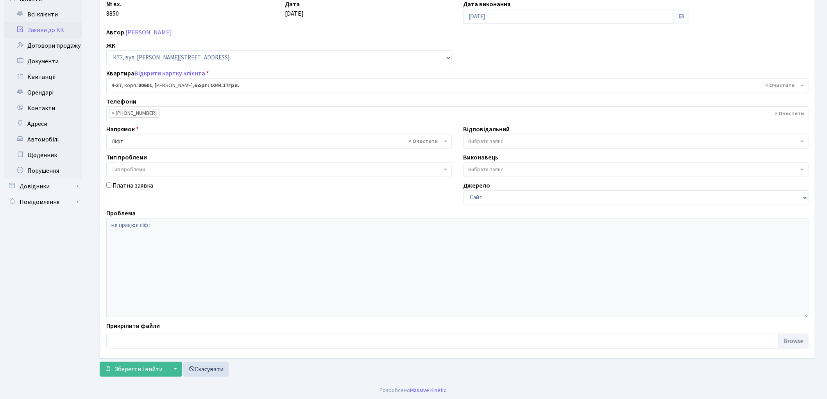
scroll to position [67, 0]
click at [129, 367] on span "Зберегти і вийти" at bounding box center [139, 368] width 48 height 9
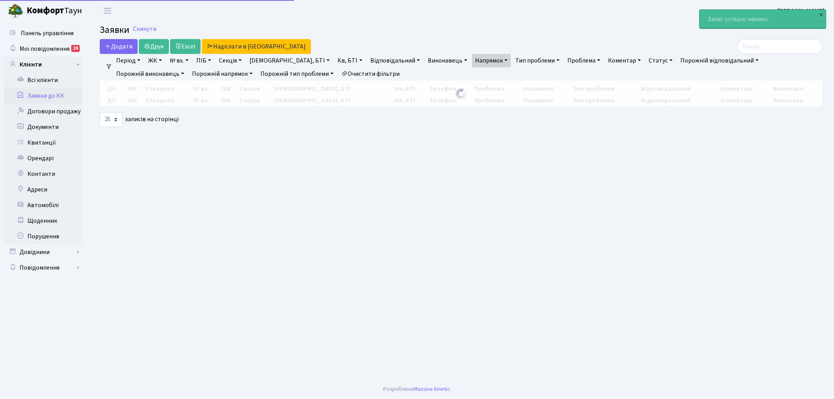
select select "25"
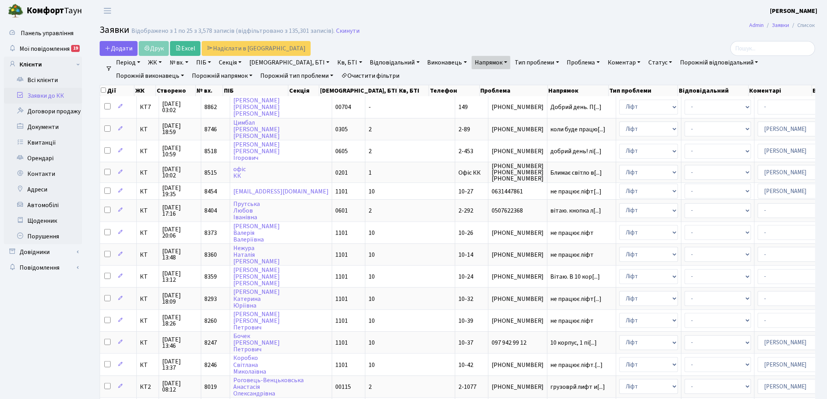
click at [338, 72] on link "Очистити фільтри" at bounding box center [370, 75] width 64 height 13
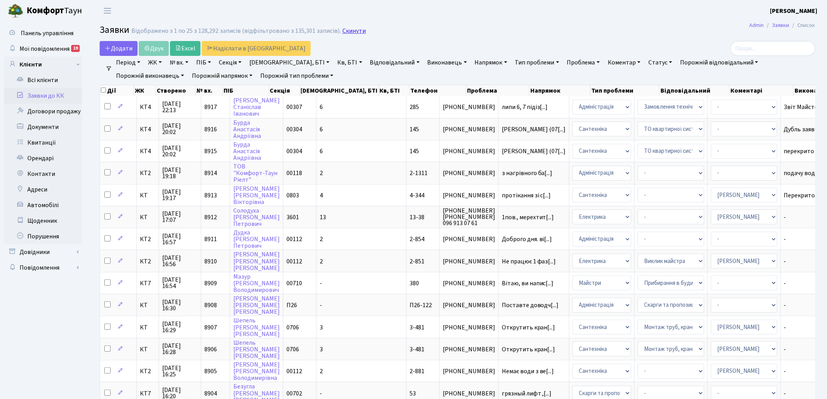
click at [353, 32] on link "Скинути" at bounding box center [353, 30] width 23 height 7
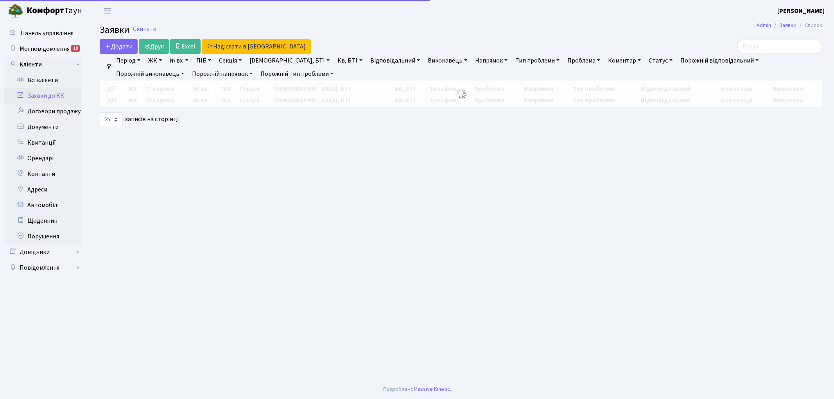
select select "25"
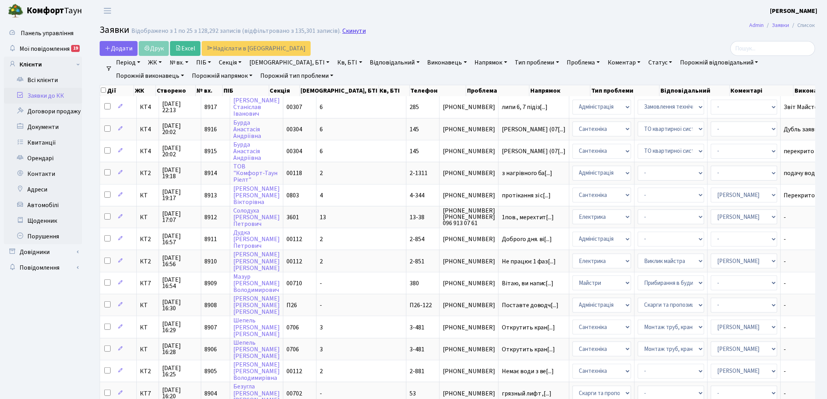
click at [346, 30] on link "Скинути" at bounding box center [353, 30] width 23 height 7
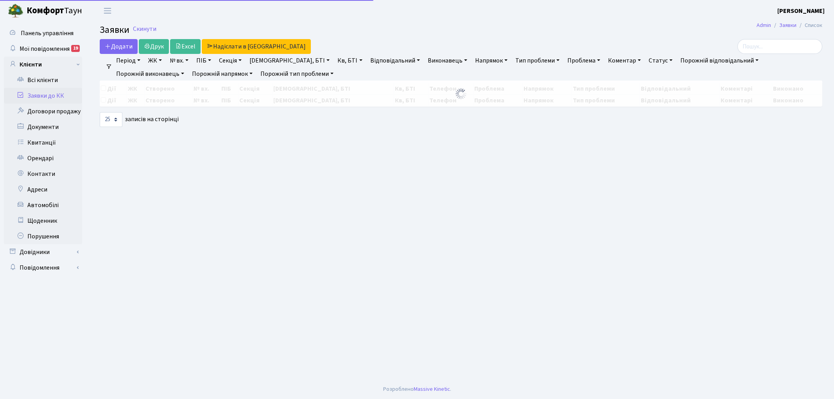
select select "25"
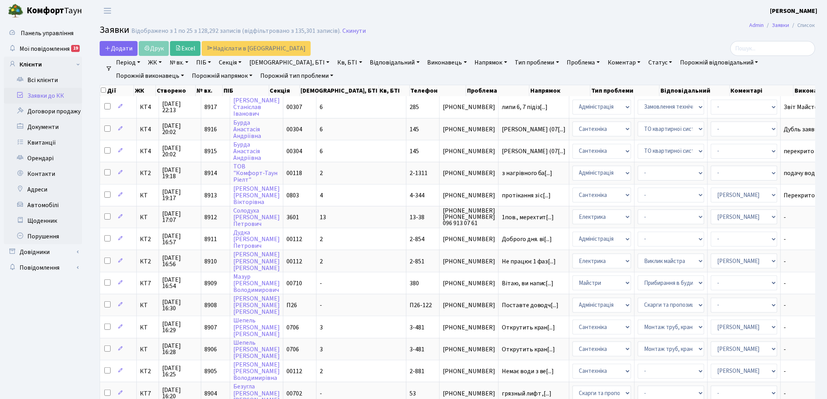
click at [472, 61] on link "Напрямок" at bounding box center [491, 62] width 39 height 13
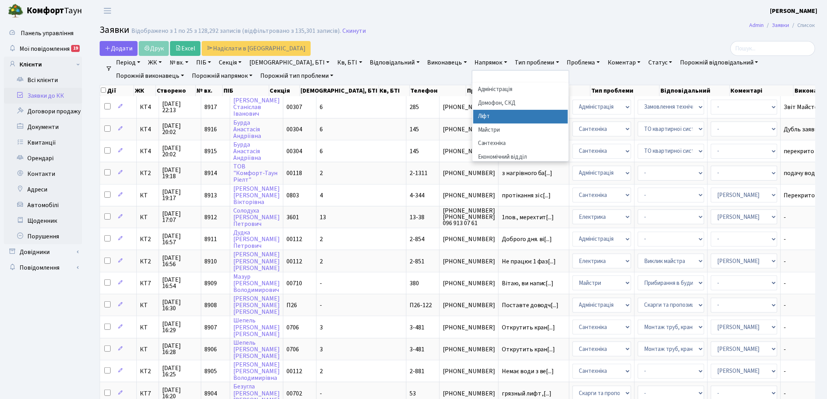
click at [473, 116] on li "Ліфт" at bounding box center [520, 117] width 95 height 14
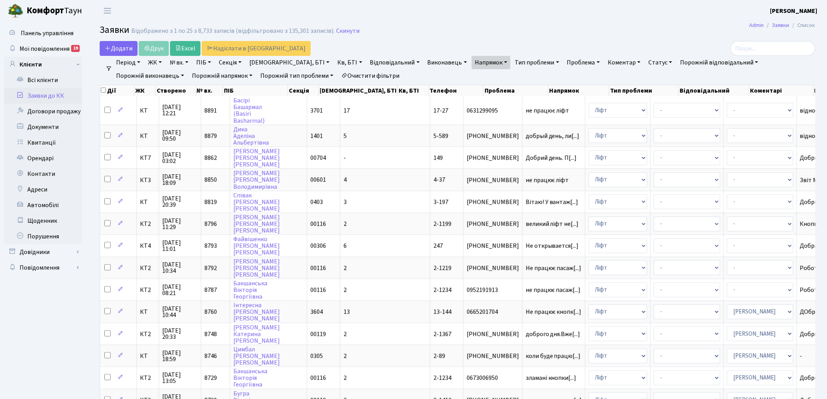
click at [645, 64] on link "Статус" at bounding box center [660, 62] width 30 height 13
click at [646, 109] on link "Не виконано" at bounding box center [677, 110] width 62 height 12
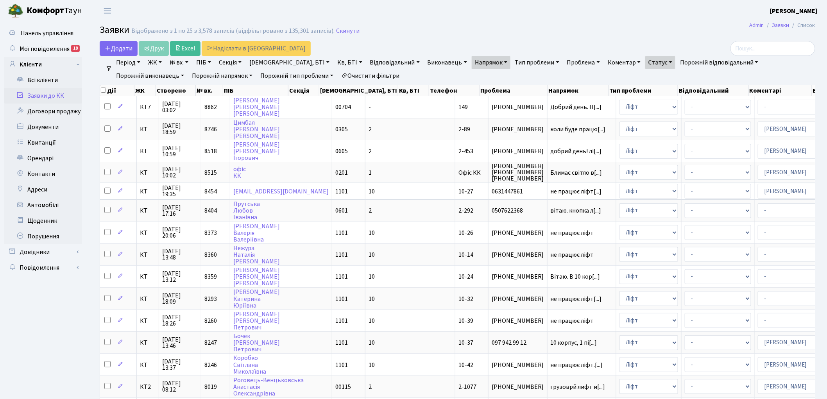
click at [338, 73] on link "Очистити фільтри" at bounding box center [370, 75] width 64 height 13
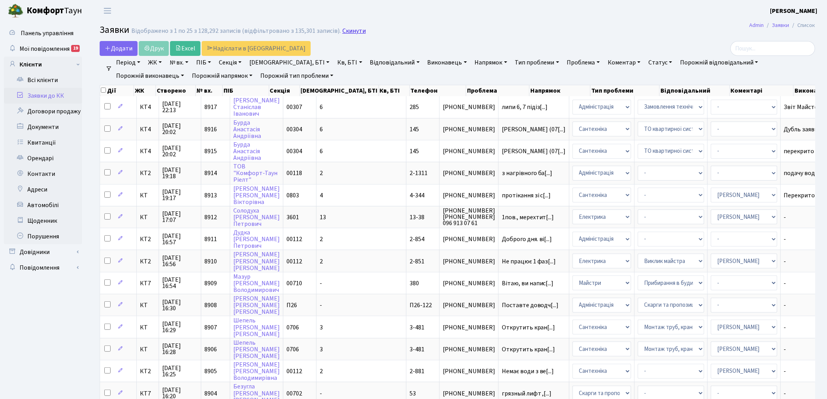
click at [345, 34] on link "Скинути" at bounding box center [353, 30] width 23 height 7
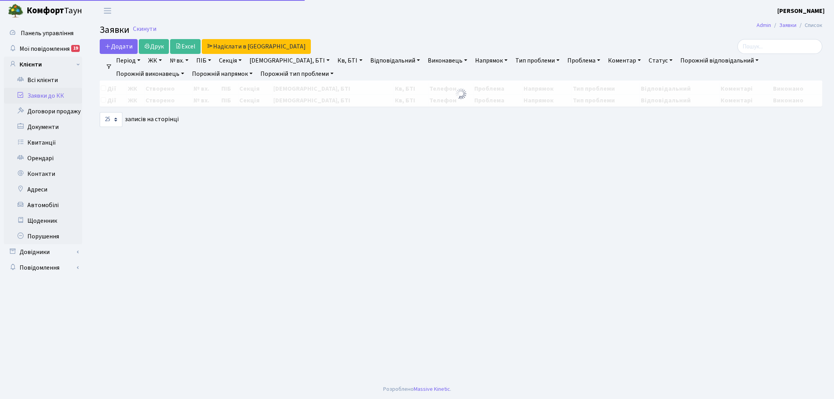
select select "25"
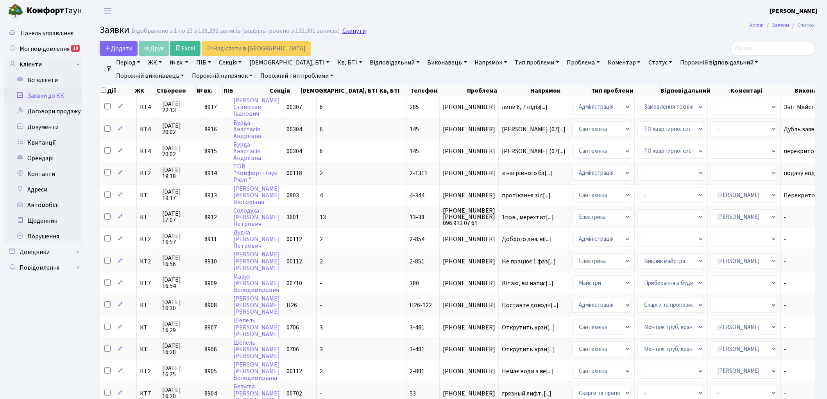
click at [346, 32] on link "Скинути" at bounding box center [353, 30] width 23 height 7
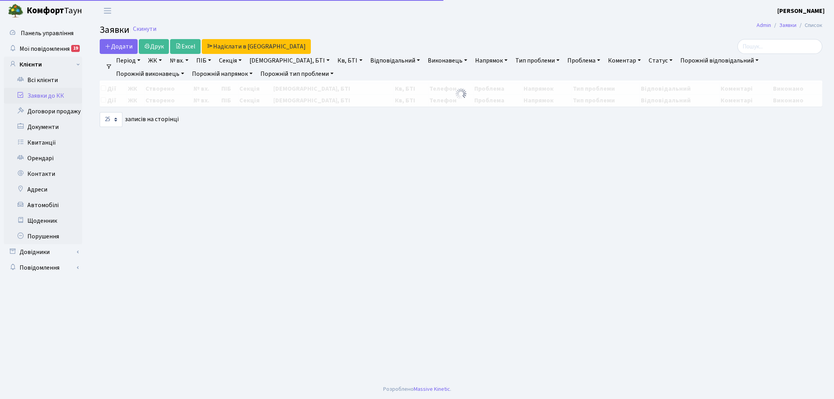
select select "25"
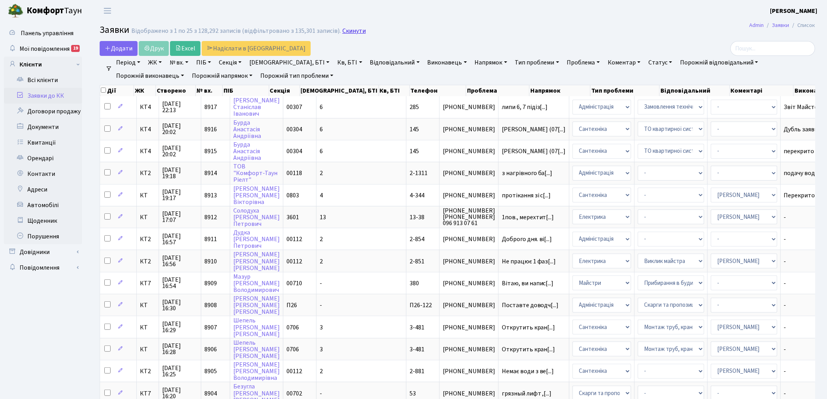
click at [342, 32] on link "Скинути" at bounding box center [353, 30] width 23 height 7
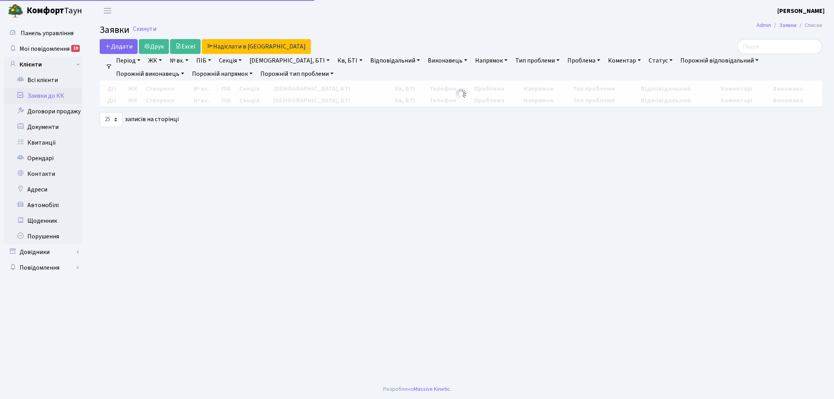
select select "25"
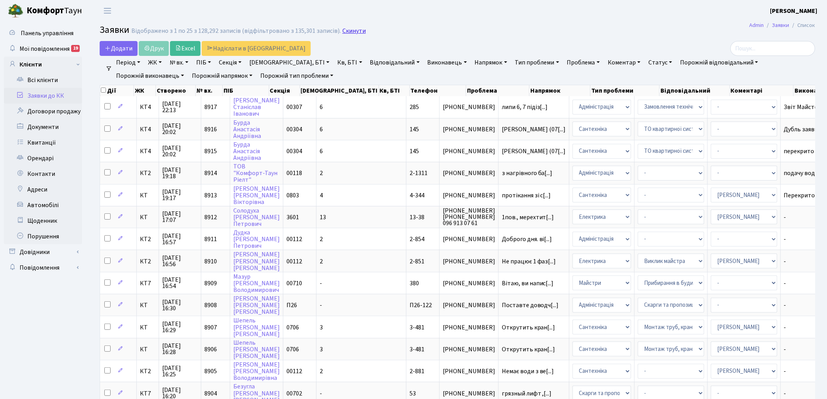
click at [342, 30] on link "Скинути" at bounding box center [353, 30] width 23 height 7
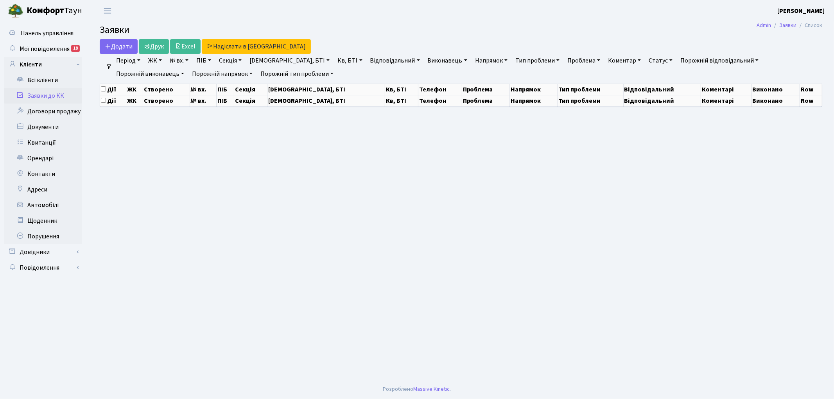
select select "25"
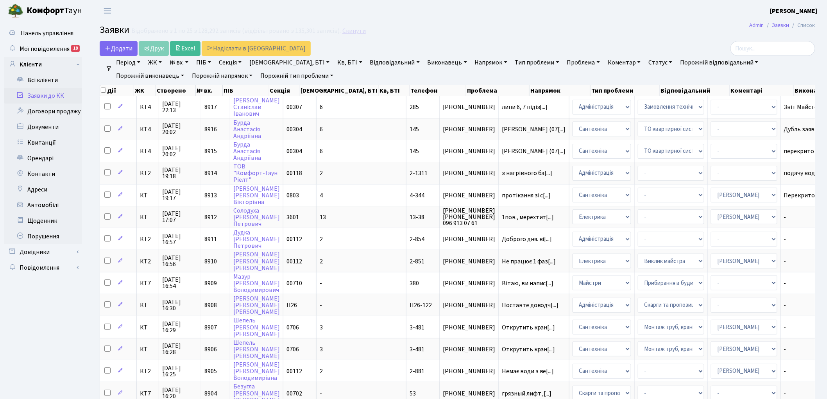
click at [346, 33] on link "Скинути" at bounding box center [353, 30] width 23 height 7
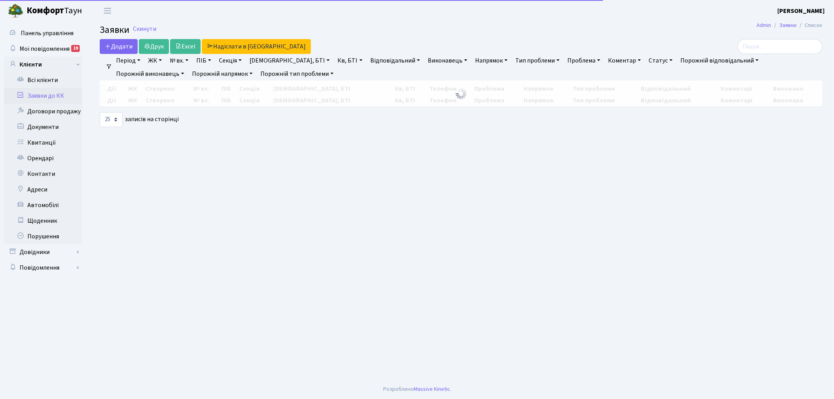
select select "25"
